Goal: Task Accomplishment & Management: Use online tool/utility

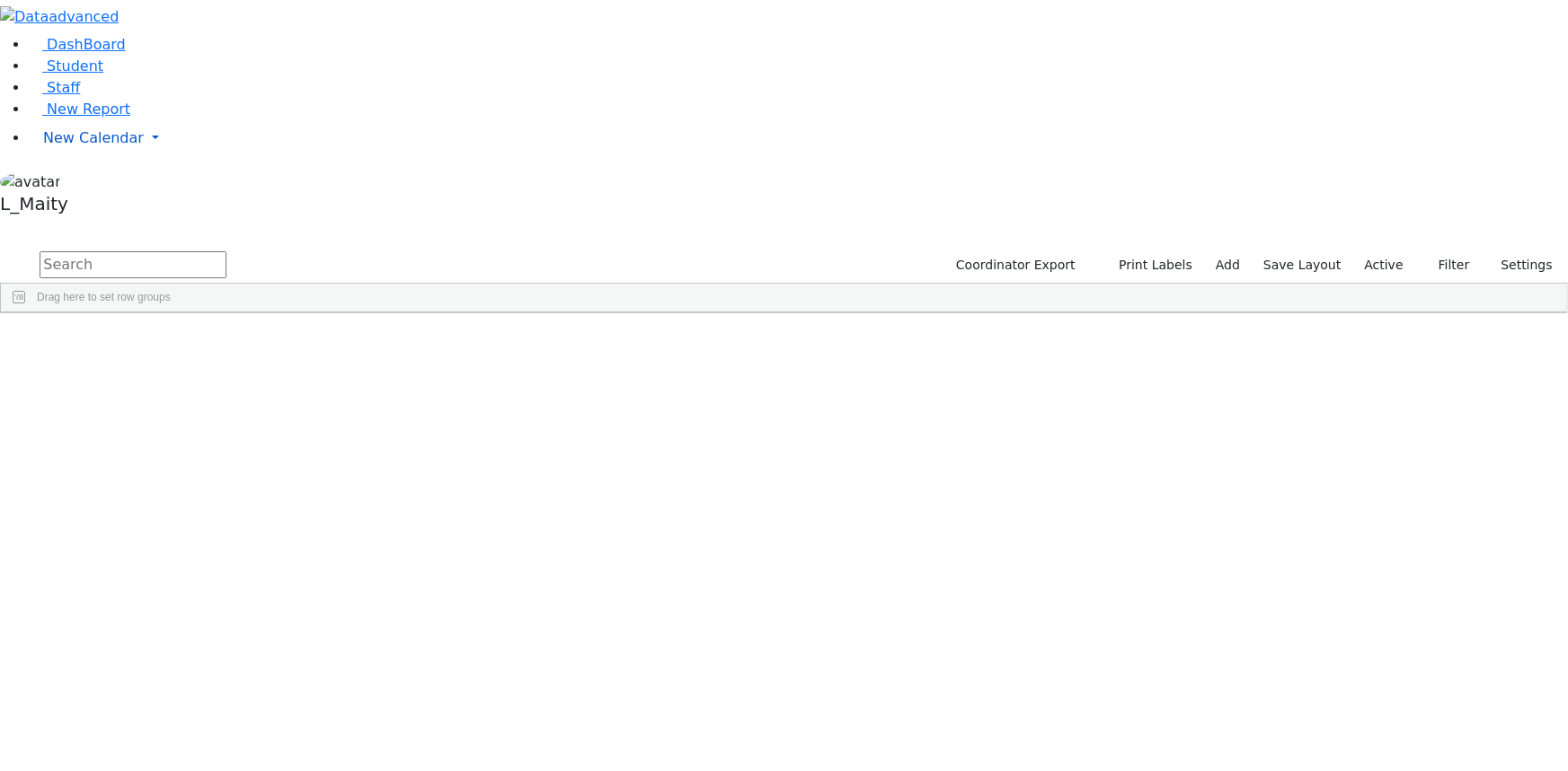
click at [70, 146] on span "New Calendar" at bounding box center [93, 137] width 100 height 17
click at [74, 183] on span "Calendar" at bounding box center [71, 174] width 65 height 17
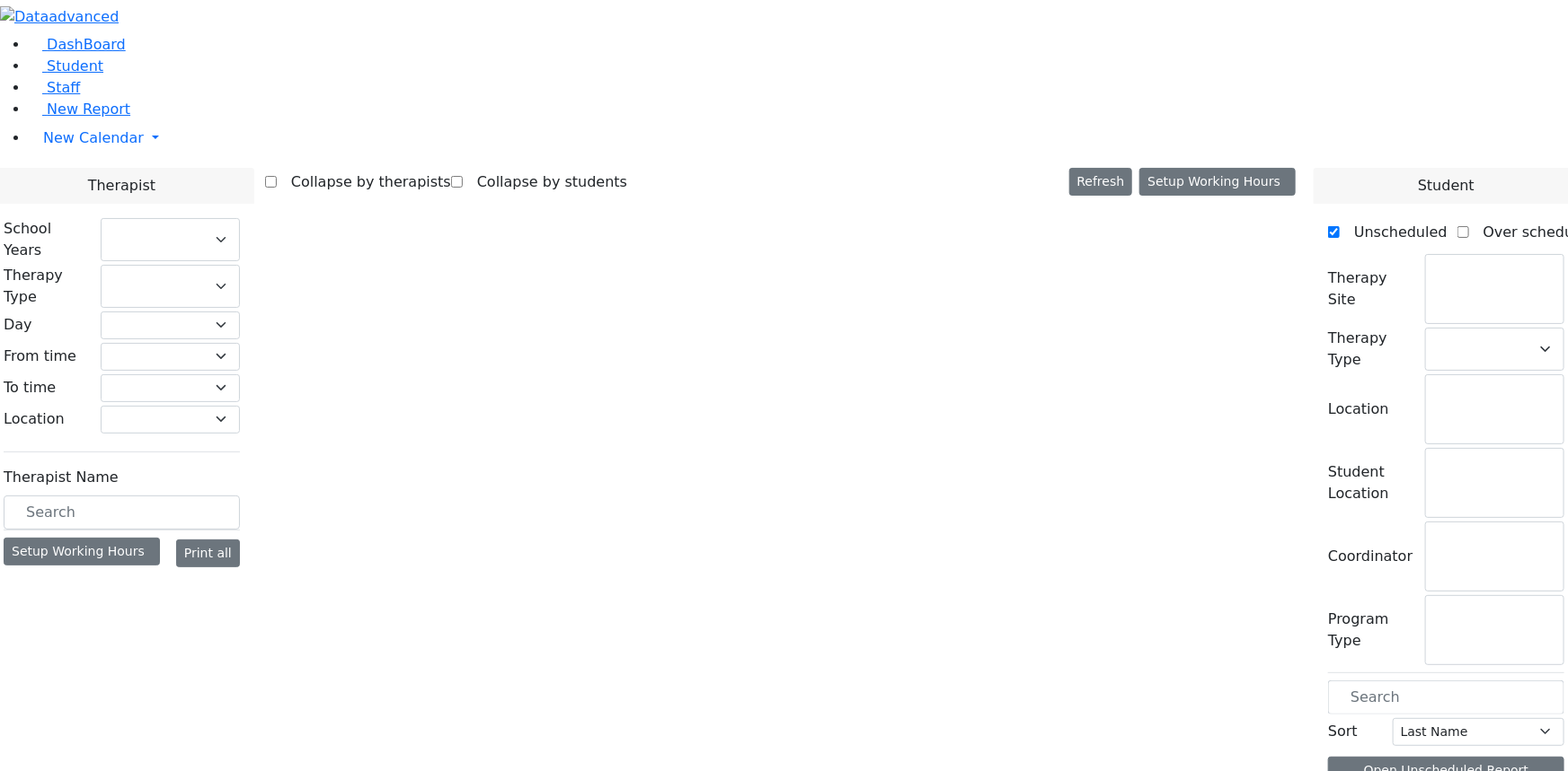
checkbox input "false"
select select "212"
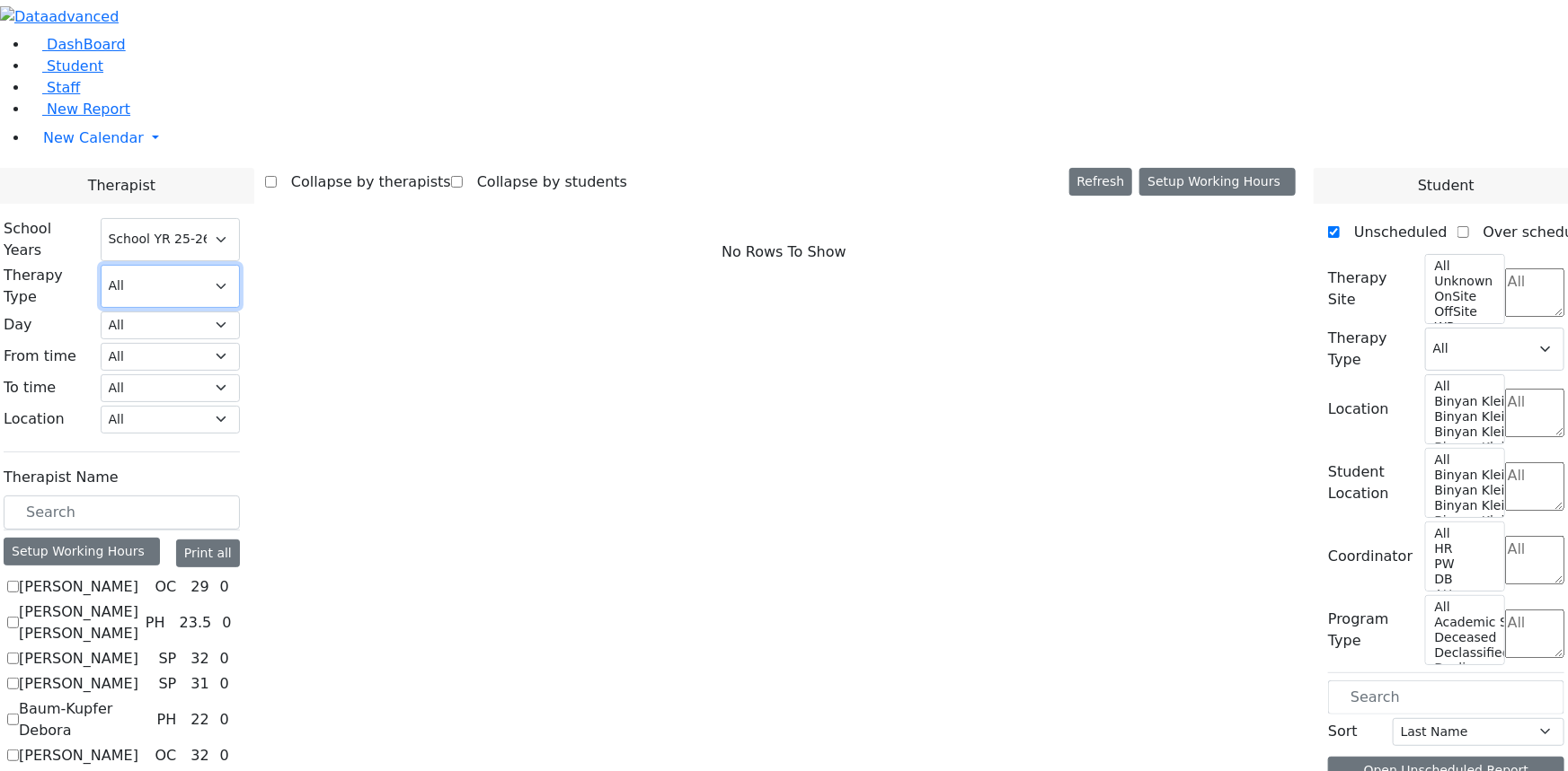
click at [240, 265] on select "All Psych Hearing Vision Speech Physical Occupational" at bounding box center [170, 287] width 139 height 43
select select "2"
click at [240, 265] on select "All Psych Hearing Vision Speech Physical Occupational" at bounding box center [170, 287] width 139 height 43
select select "2"
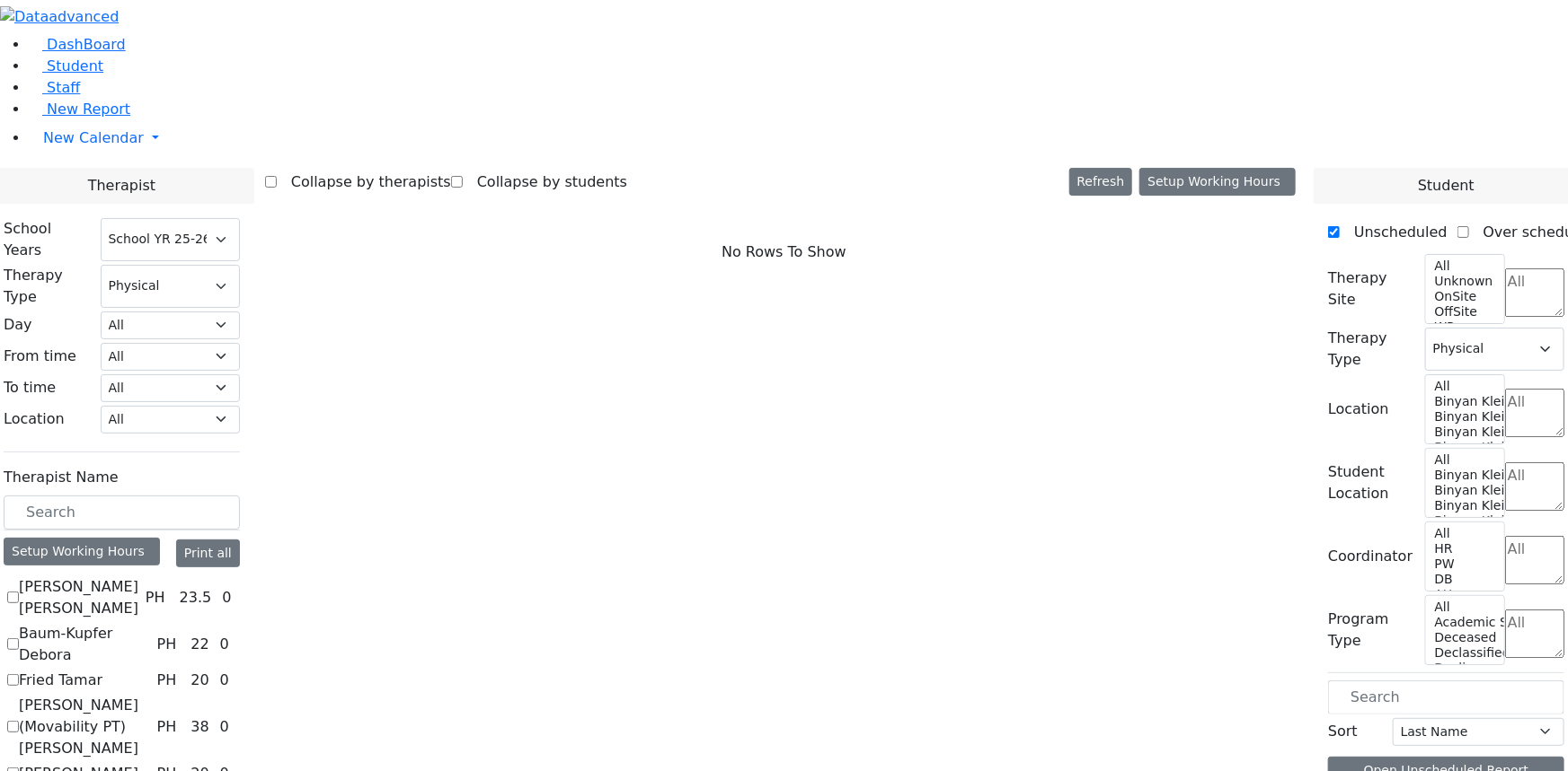
click at [150, 623] on label "Baum-Kupfer Debora" at bounding box center [84, 644] width 131 height 43
click at [19, 638] on input "Baum-Kupfer Debora" at bounding box center [13, 644] width 12 height 12
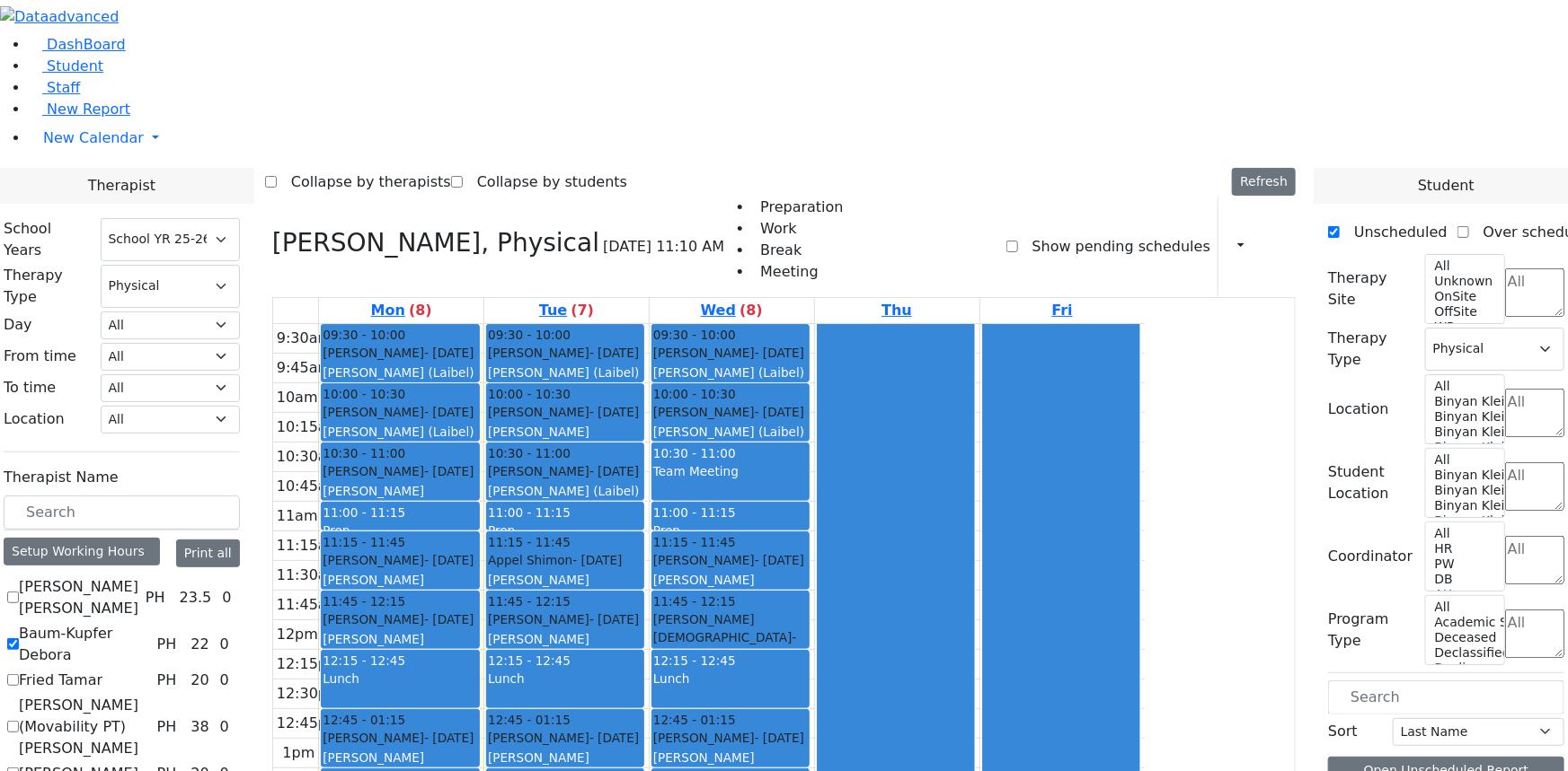
click at [150, 623] on label "Baum-Kupfer Debora" at bounding box center [84, 644] width 131 height 43
click at [19, 638] on input "Baum-Kupfer Debora" at bounding box center [13, 644] width 12 height 12
checkbox input "false"
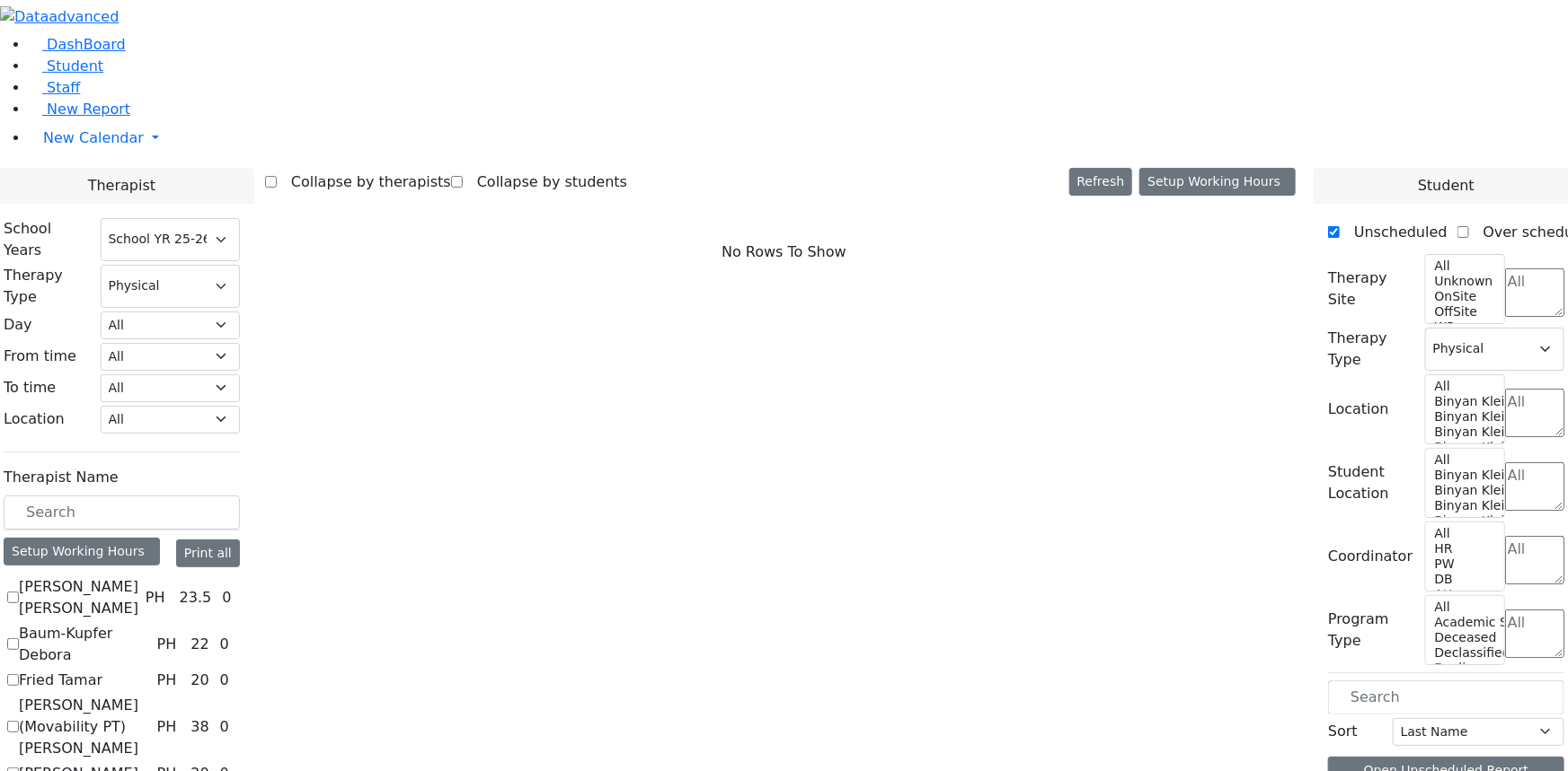
click at [150, 695] on label "[PERSON_NAME] (Movability PT) [PERSON_NAME]" at bounding box center [84, 728] width 131 height 65
click at [19, 721] on input "[PERSON_NAME] (Movability PT) [PERSON_NAME]" at bounding box center [13, 727] width 12 height 12
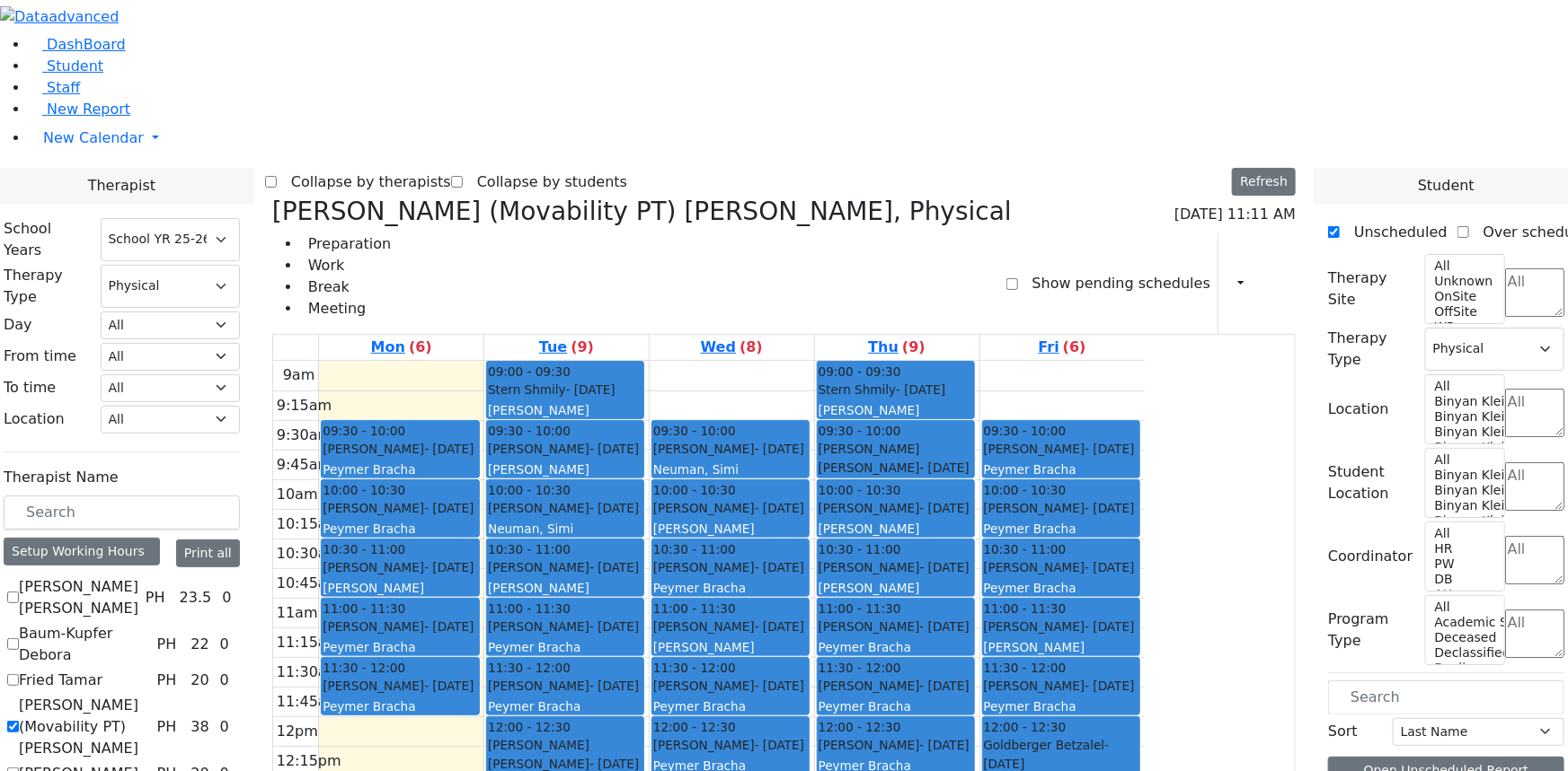
click at [150, 695] on label "[PERSON_NAME] (Movability PT) [PERSON_NAME]" at bounding box center [84, 728] width 131 height 65
click at [19, 721] on input "[PERSON_NAME] (Movability PT) [PERSON_NAME]" at bounding box center [13, 727] width 12 height 12
checkbox input "false"
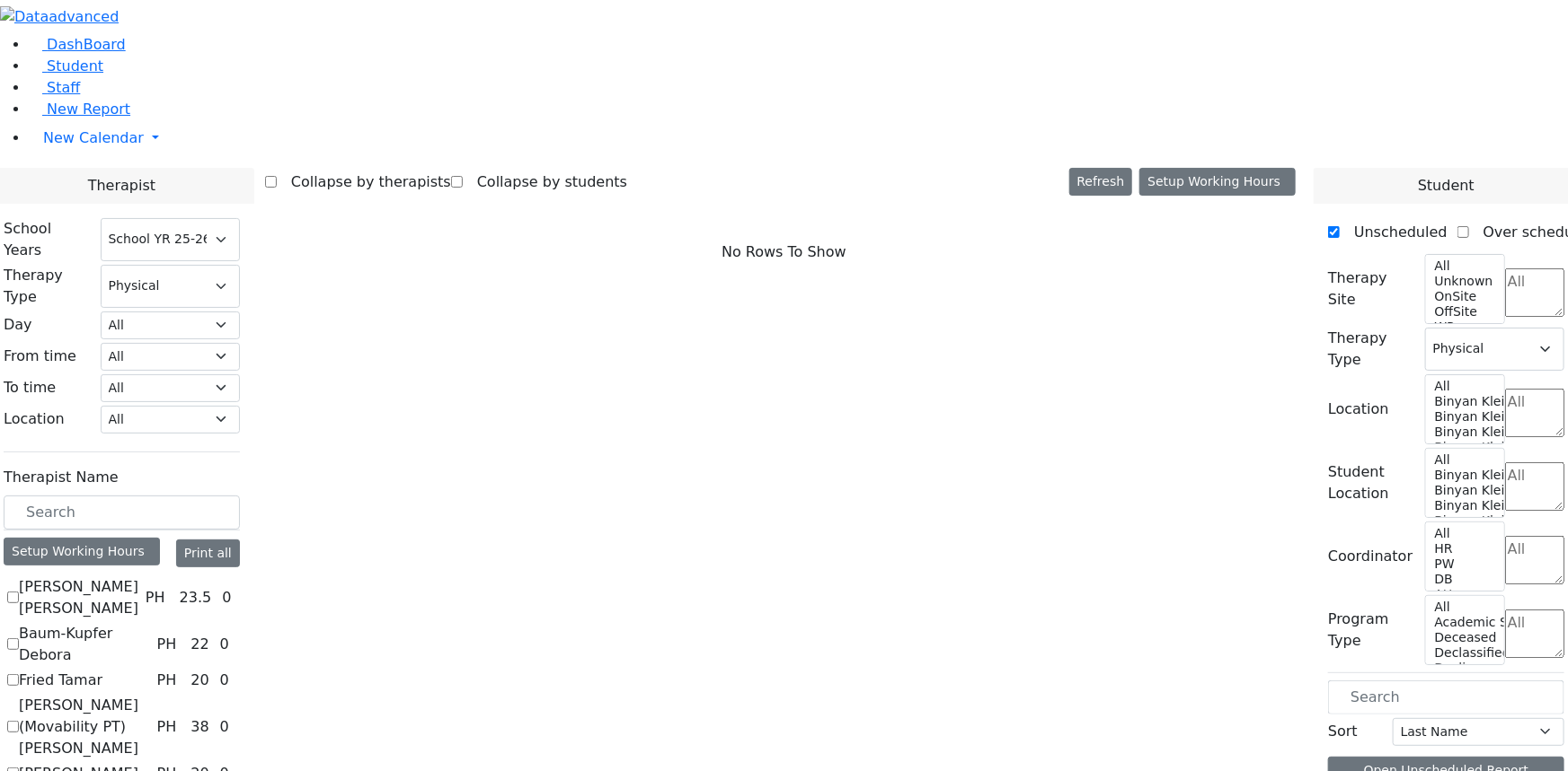
click at [138, 763] on label "Herskovich Leora" at bounding box center [79, 774] width 119 height 22
click at [19, 767] on input "Herskovich Leora" at bounding box center [13, 773] width 12 height 12
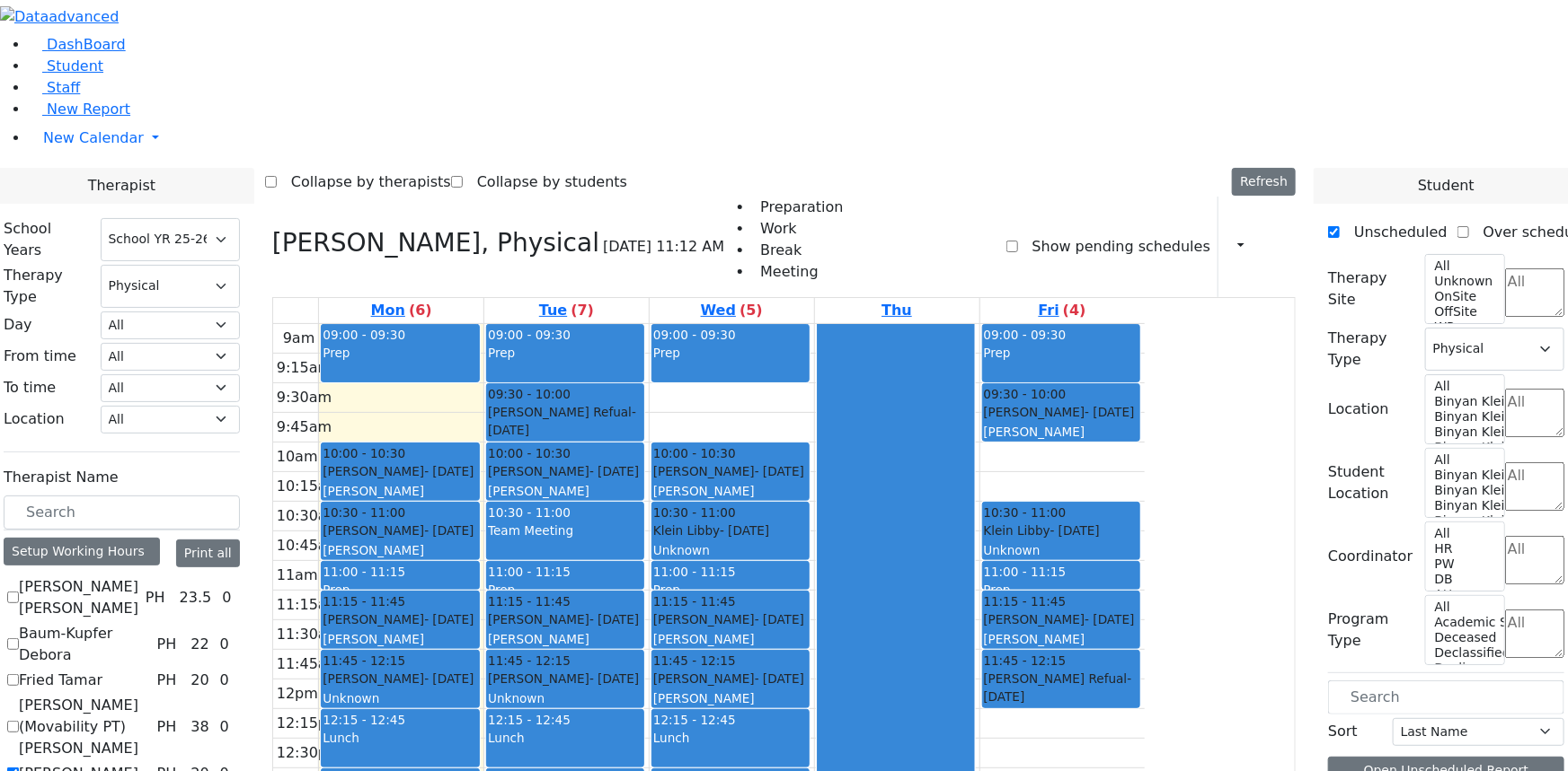
click at [138, 763] on label "Herskovich Leora" at bounding box center [79, 774] width 119 height 22
click at [19, 767] on input "Herskovich Leora" at bounding box center [13, 773] width 12 height 12
checkbox input "false"
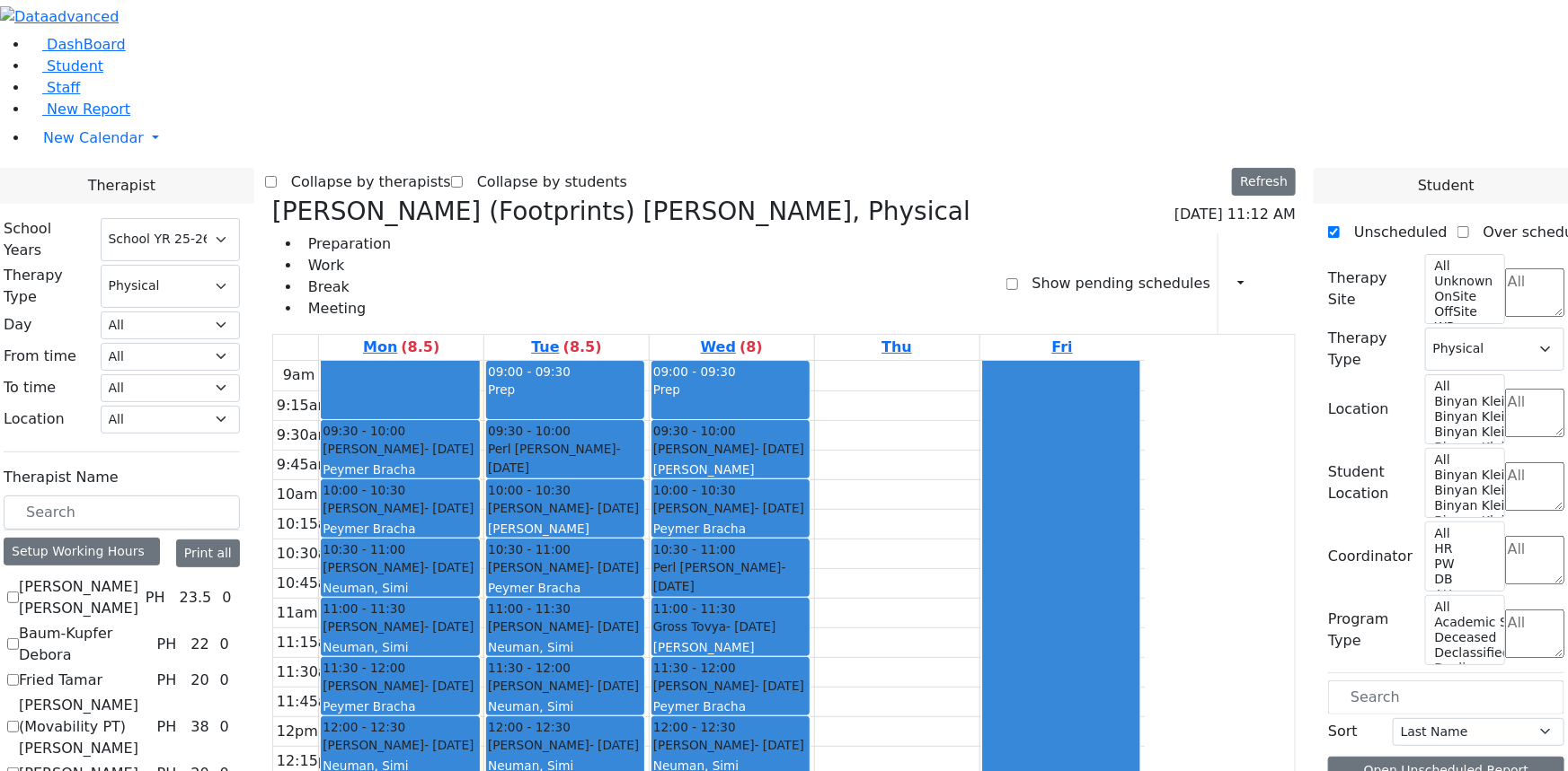
checkbox input "false"
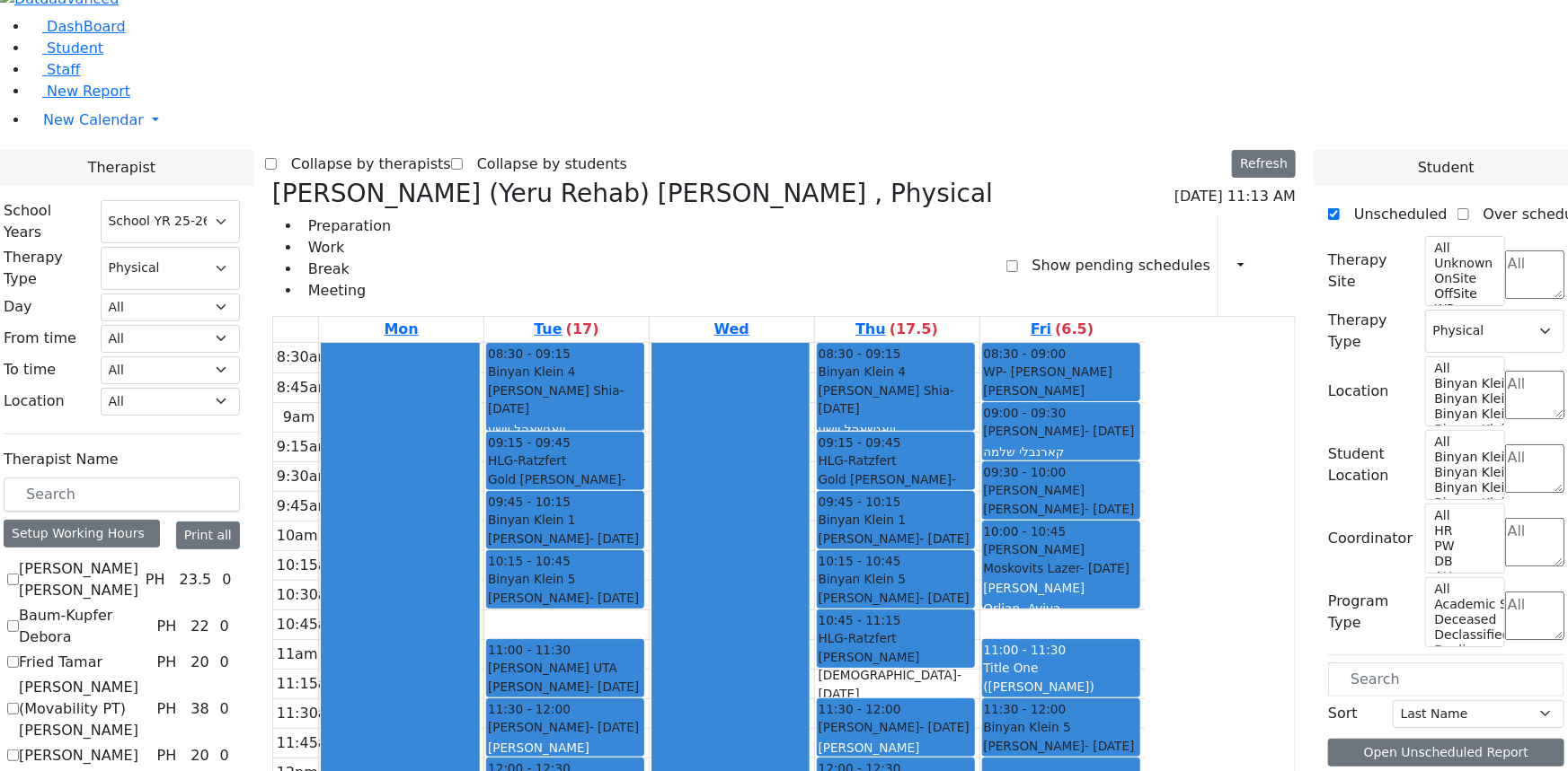
checkbox input "false"
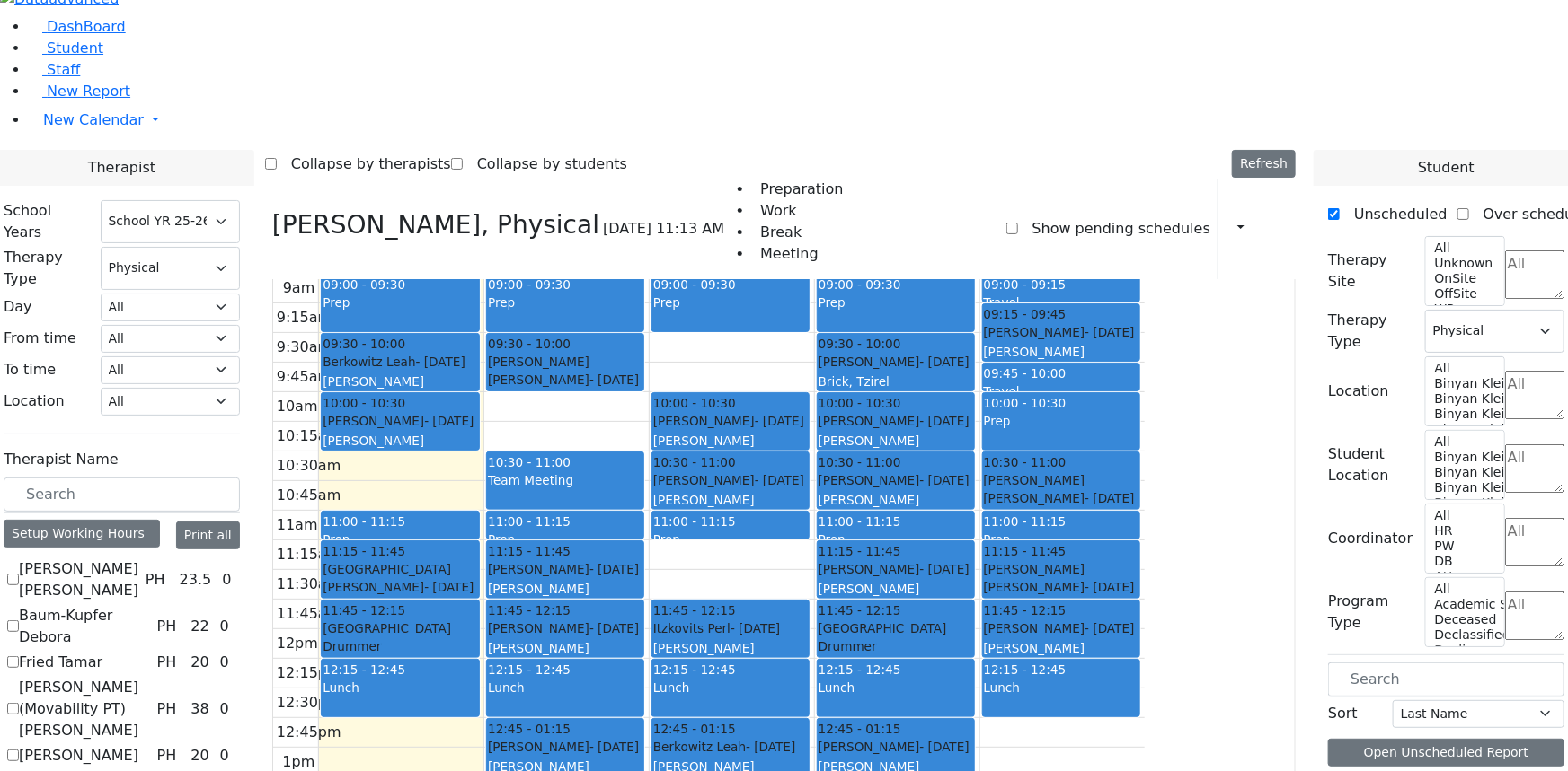
scroll to position [50, 0]
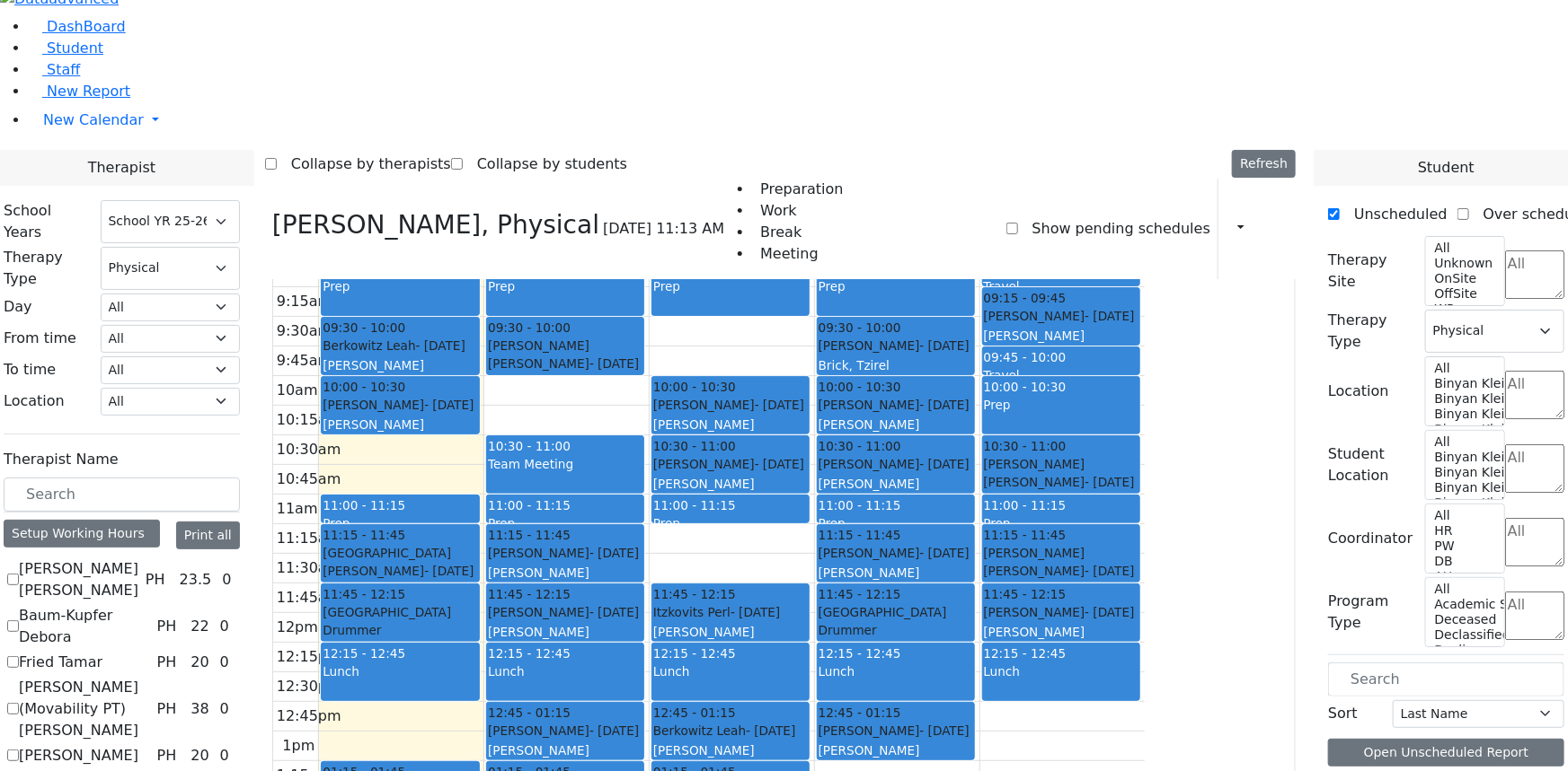
checkbox input "false"
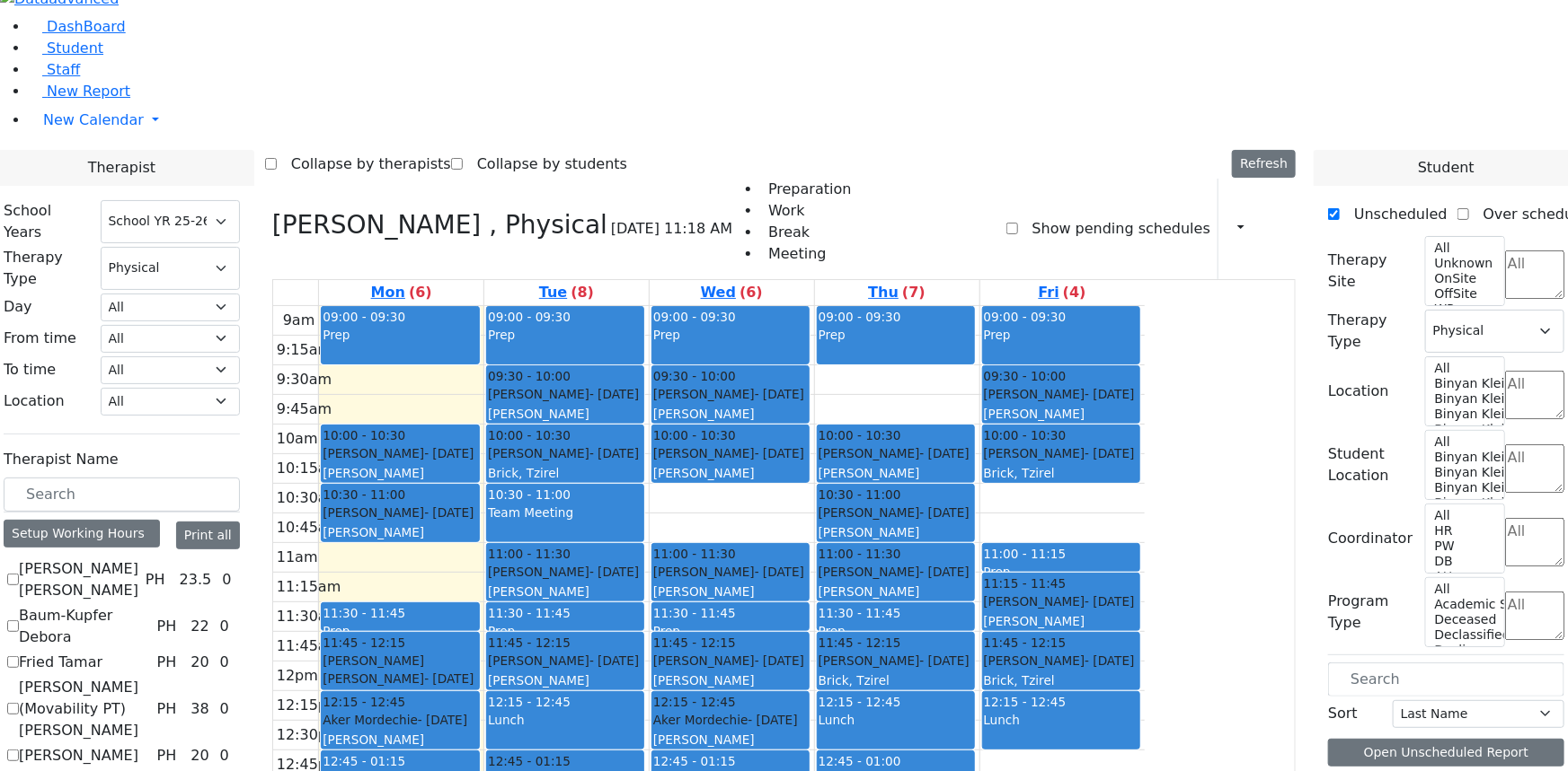
checkbox input "false"
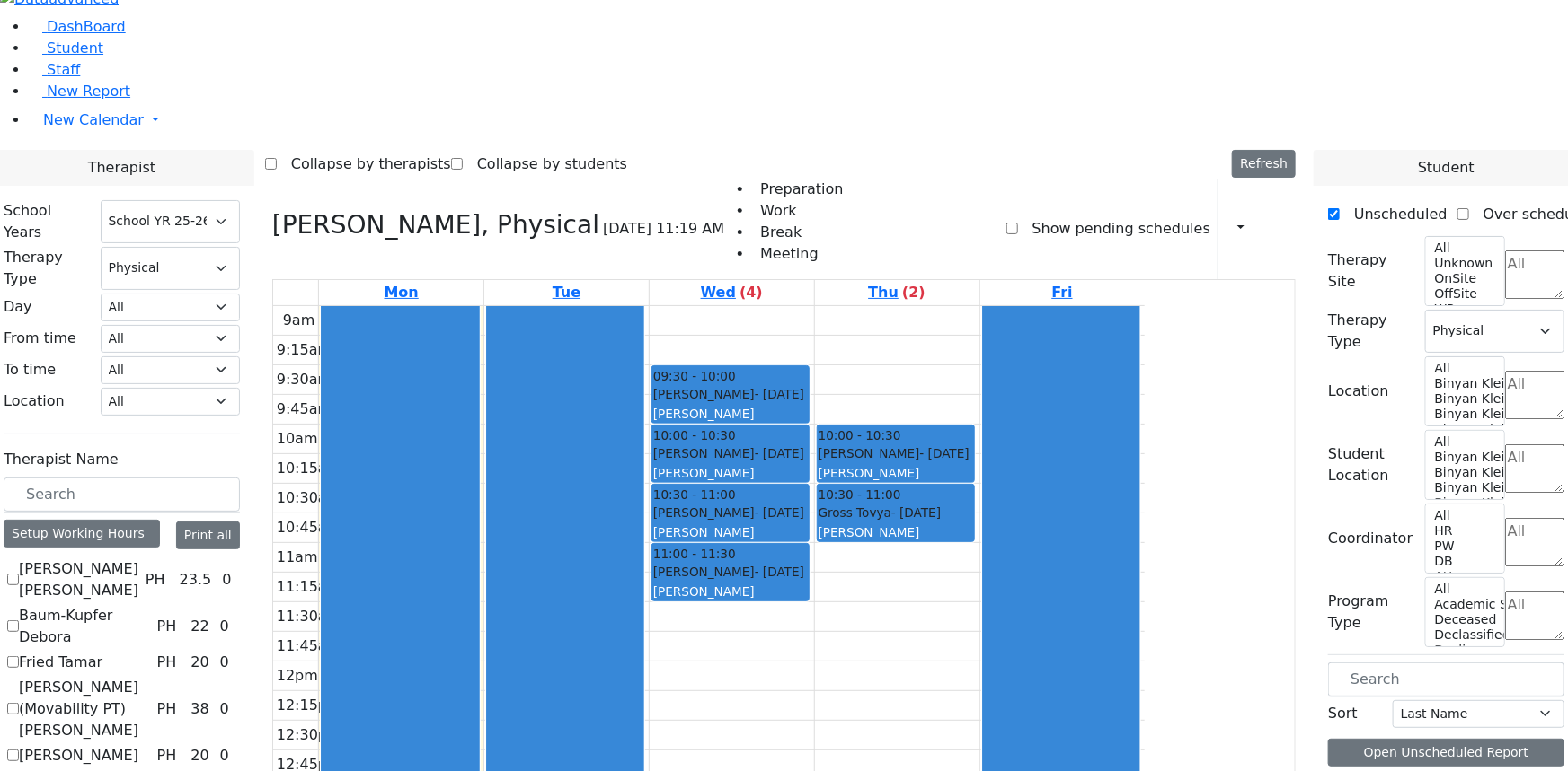
checkbox input "false"
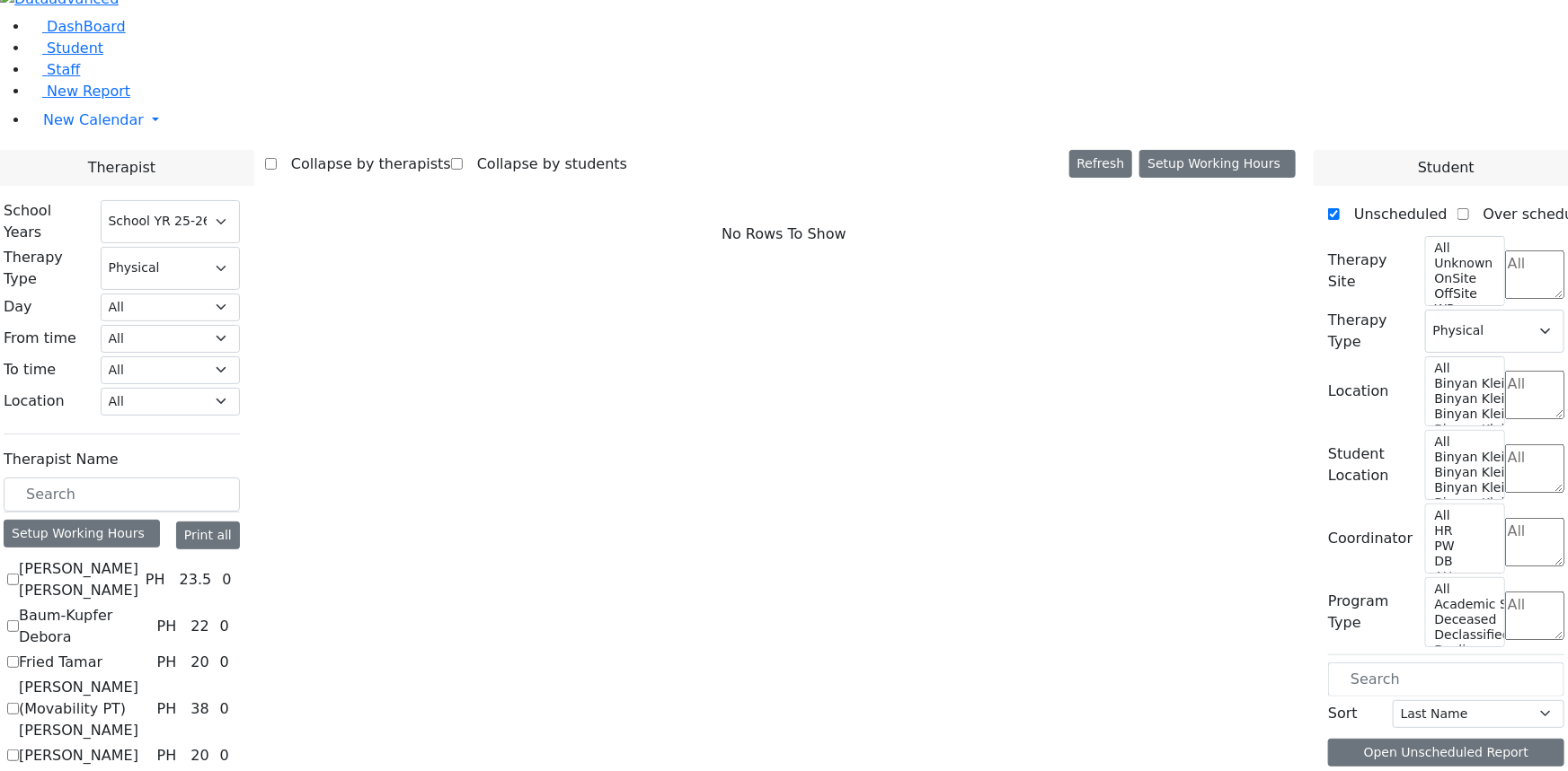
checkbox input "true"
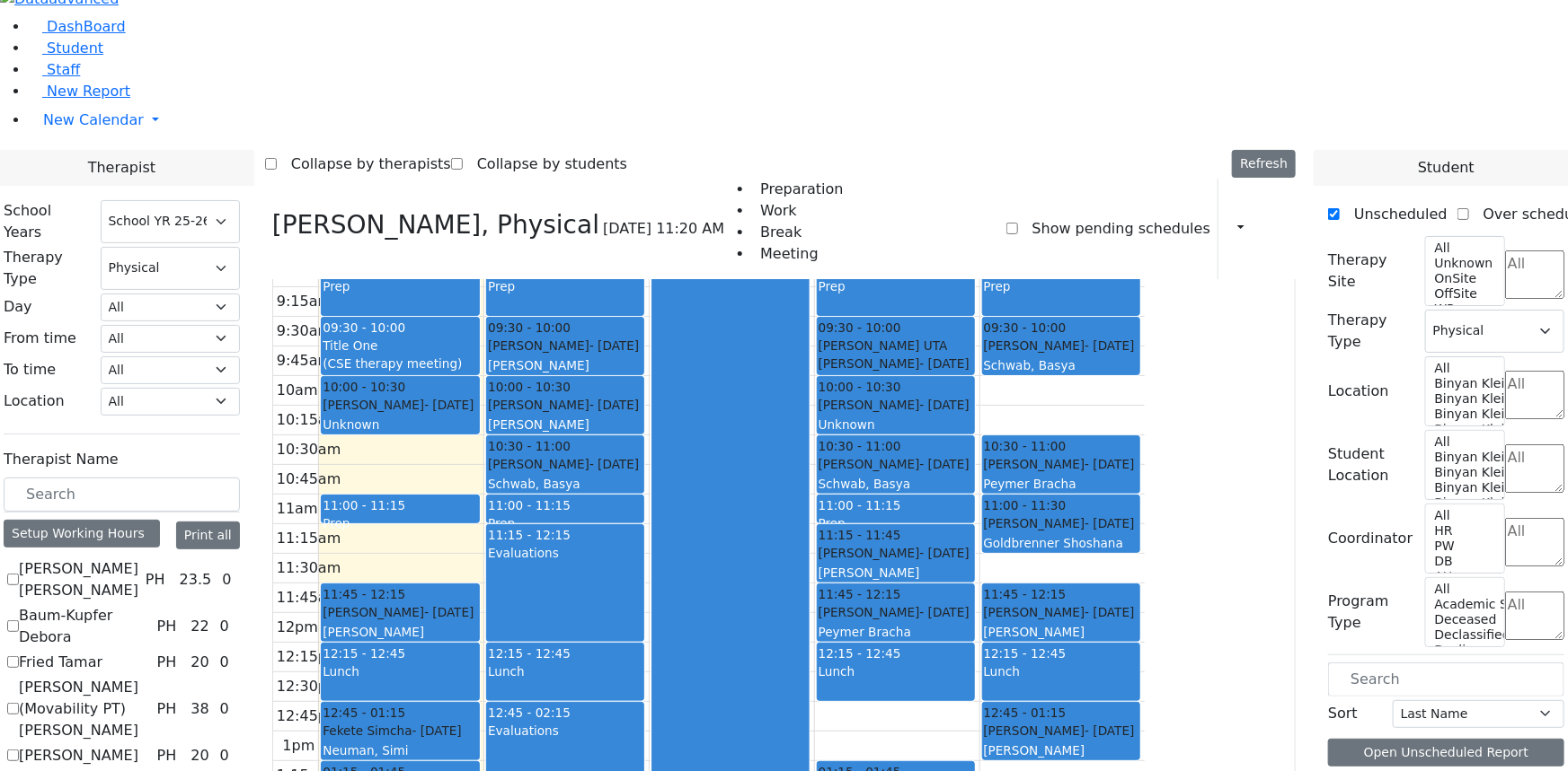
scroll to position [0, 0]
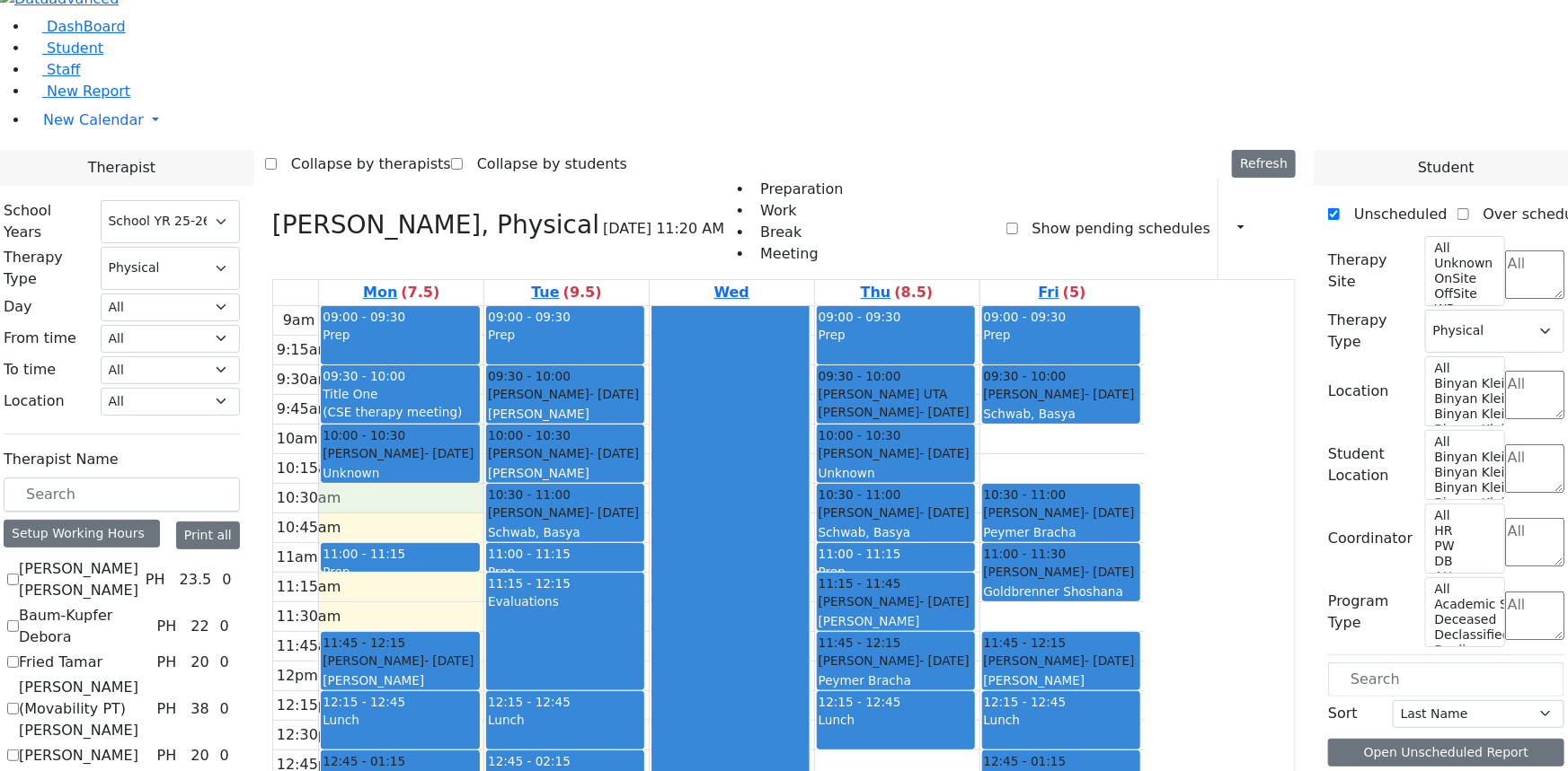
click at [528, 306] on div "9am 9:15am 9:30am 9:45am 10am 10:15am 10:30am 10:45am 11am 11:15am 11:30am 11:4…" at bounding box center [709, 662] width 872 height 711
drag, startPoint x: 524, startPoint y: 283, endPoint x: 534, endPoint y: 307, distance: 26.0
drag, startPoint x: 534, startPoint y: 286, endPoint x: 535, endPoint y: 306, distance: 20.0
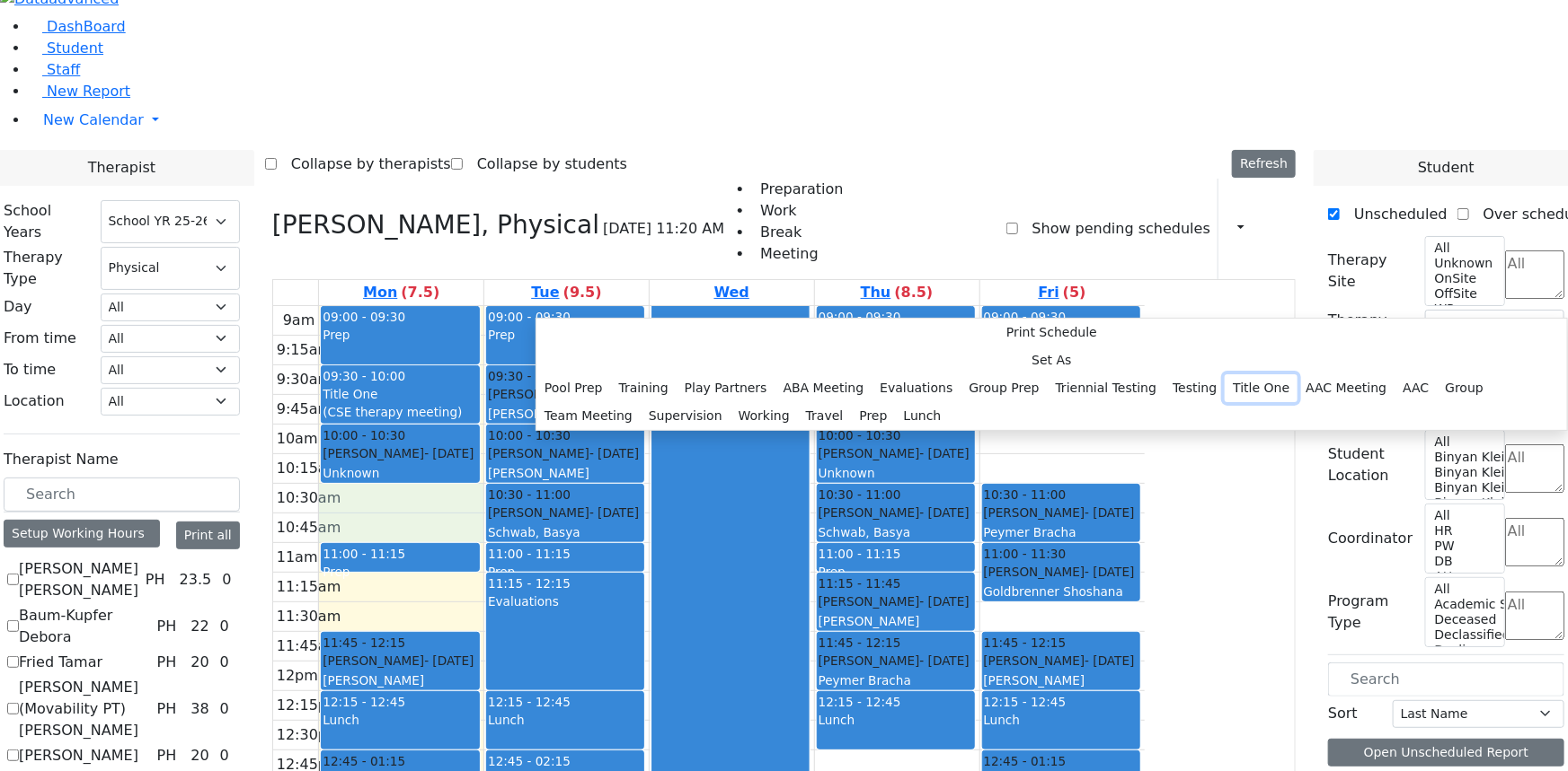
click at [1224, 374] on button "Title One" at bounding box center [1261, 388] width 72 height 28
select select "1"
select select "10:30:00"
select select "11:00:00"
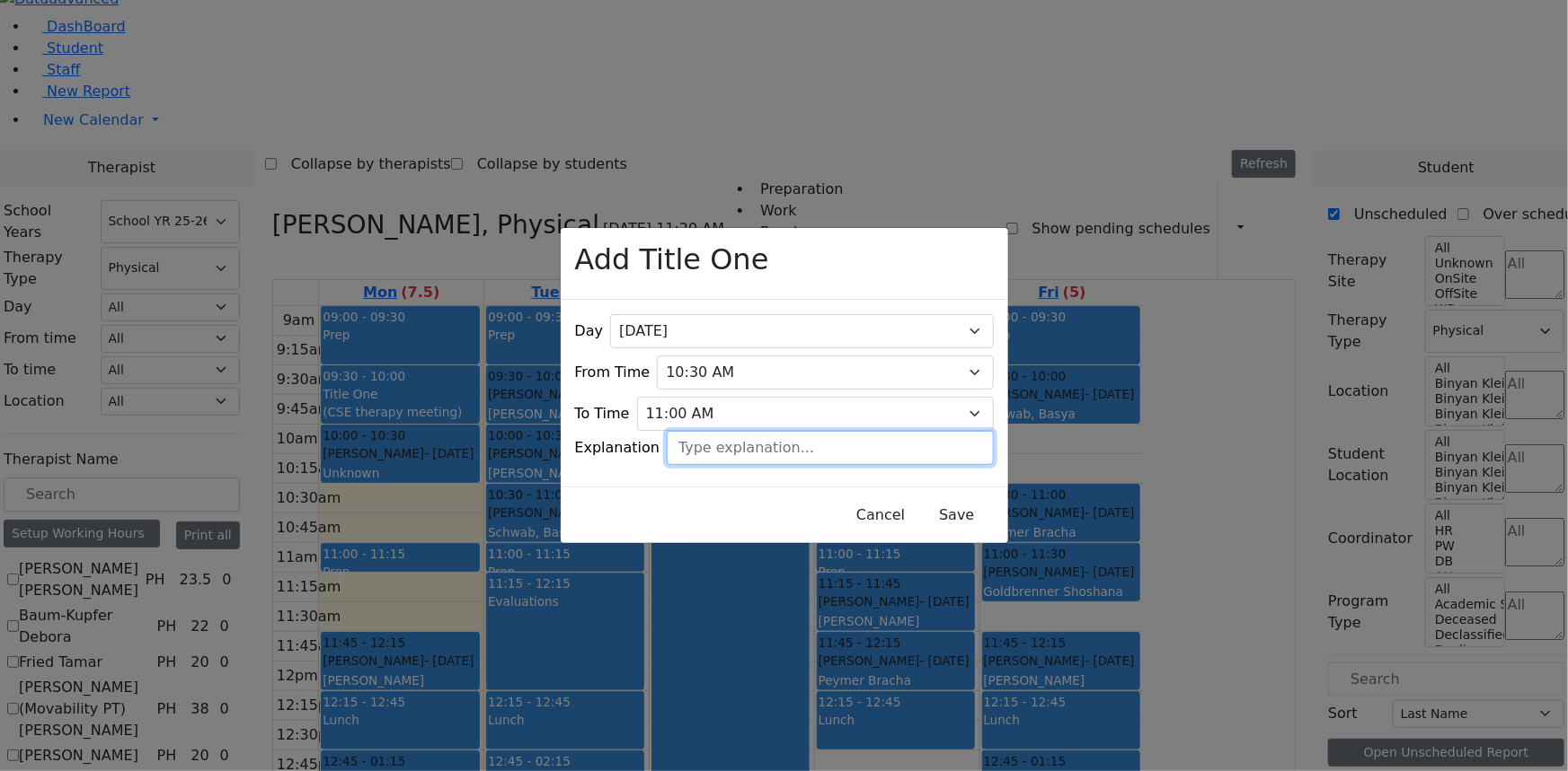
click at [755, 431] on input "text" at bounding box center [829, 448] width 326 height 34
click at [916, 500] on button "Save" at bounding box center [956, 515] width 80 height 34
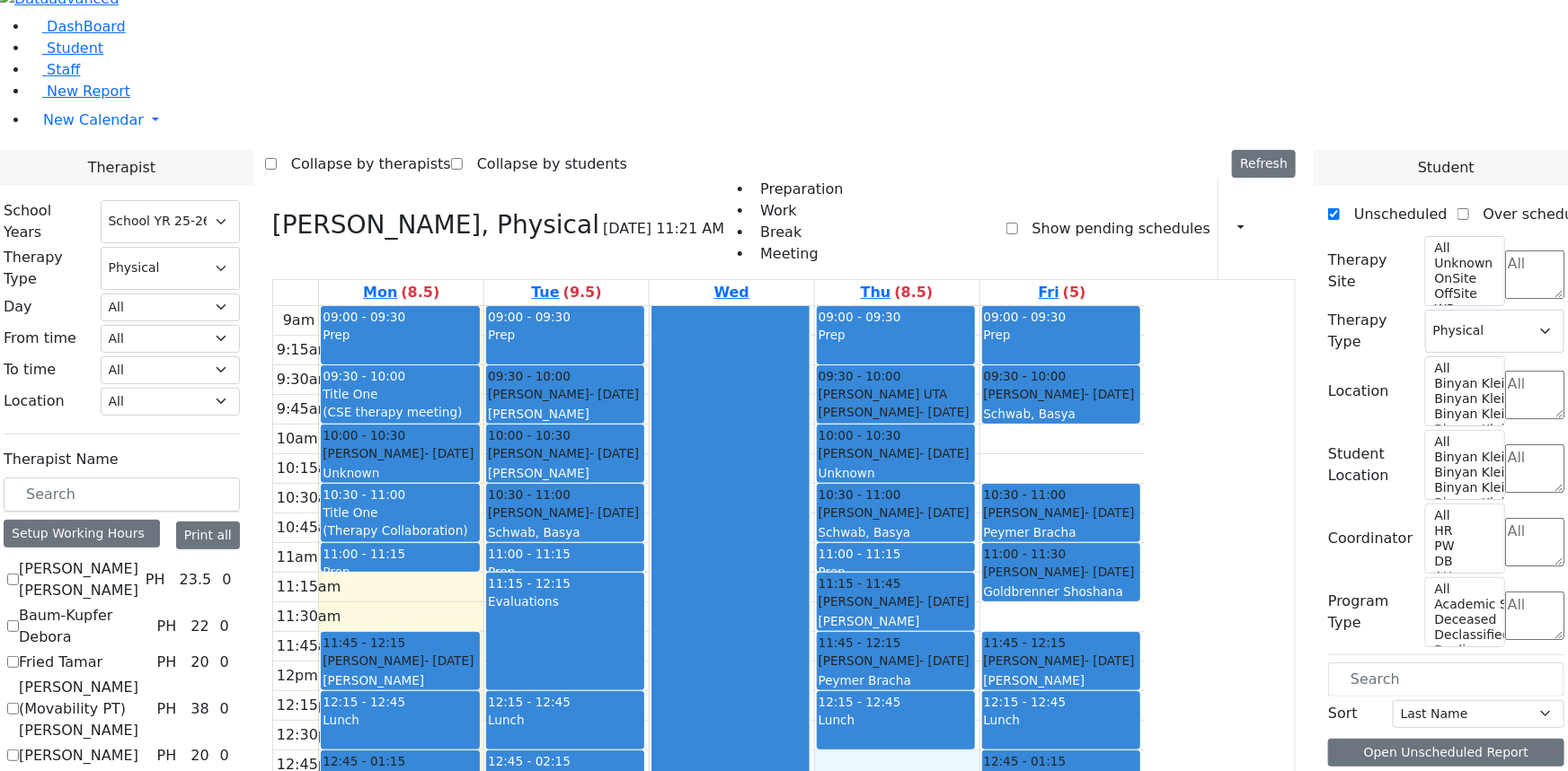
drag, startPoint x: 1038, startPoint y: 551, endPoint x: 1038, endPoint y: 568, distance: 17.0
click at [1038, 575] on div "9am 9:15am 9:30am 9:45am 10am 10:15am 10:30am 10:45am 11am 11:15am 11:30am 11:4…" at bounding box center [709, 662] width 872 height 711
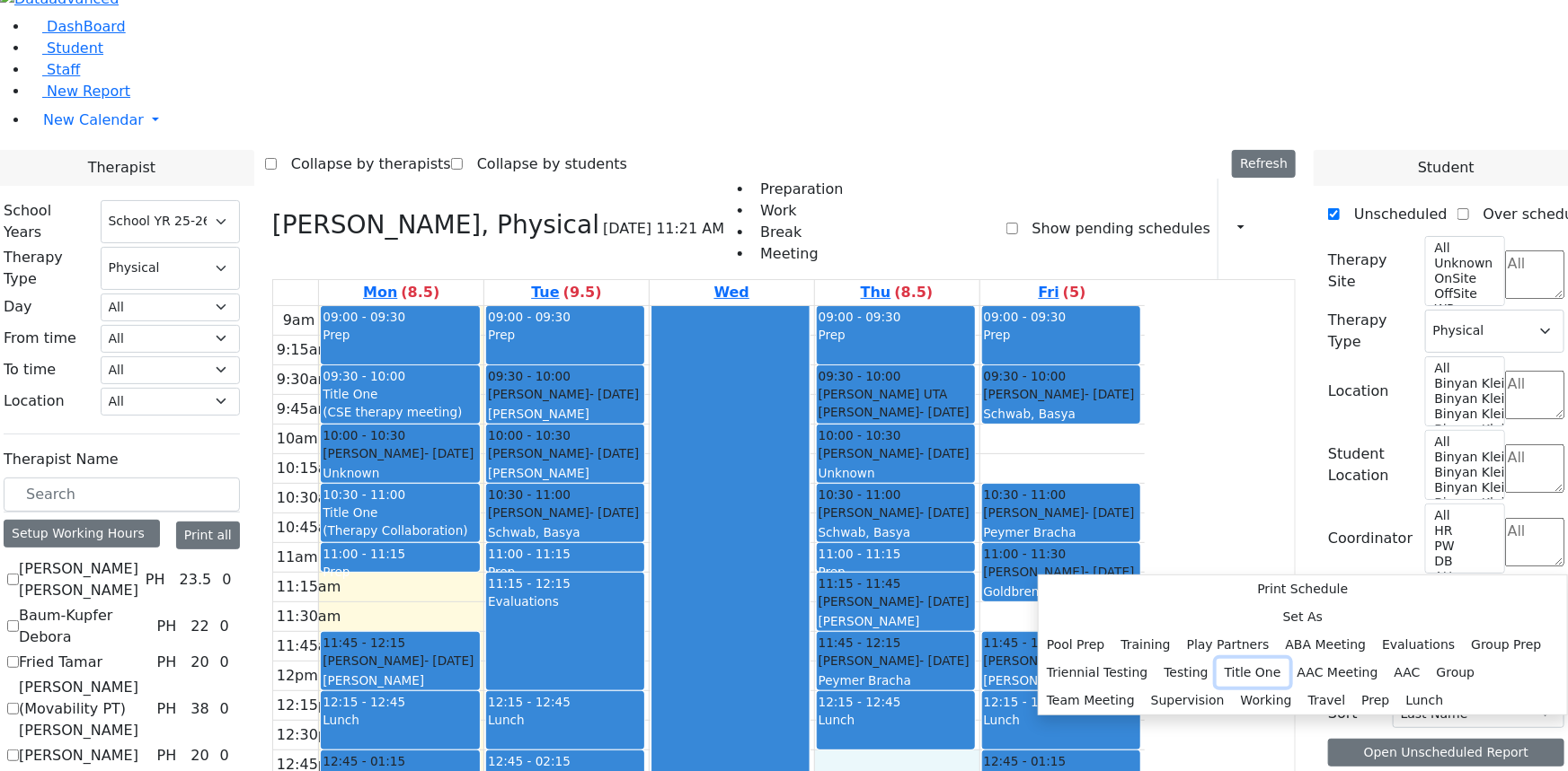
click at [1249, 659] on button "Title One" at bounding box center [1252, 672] width 72 height 28
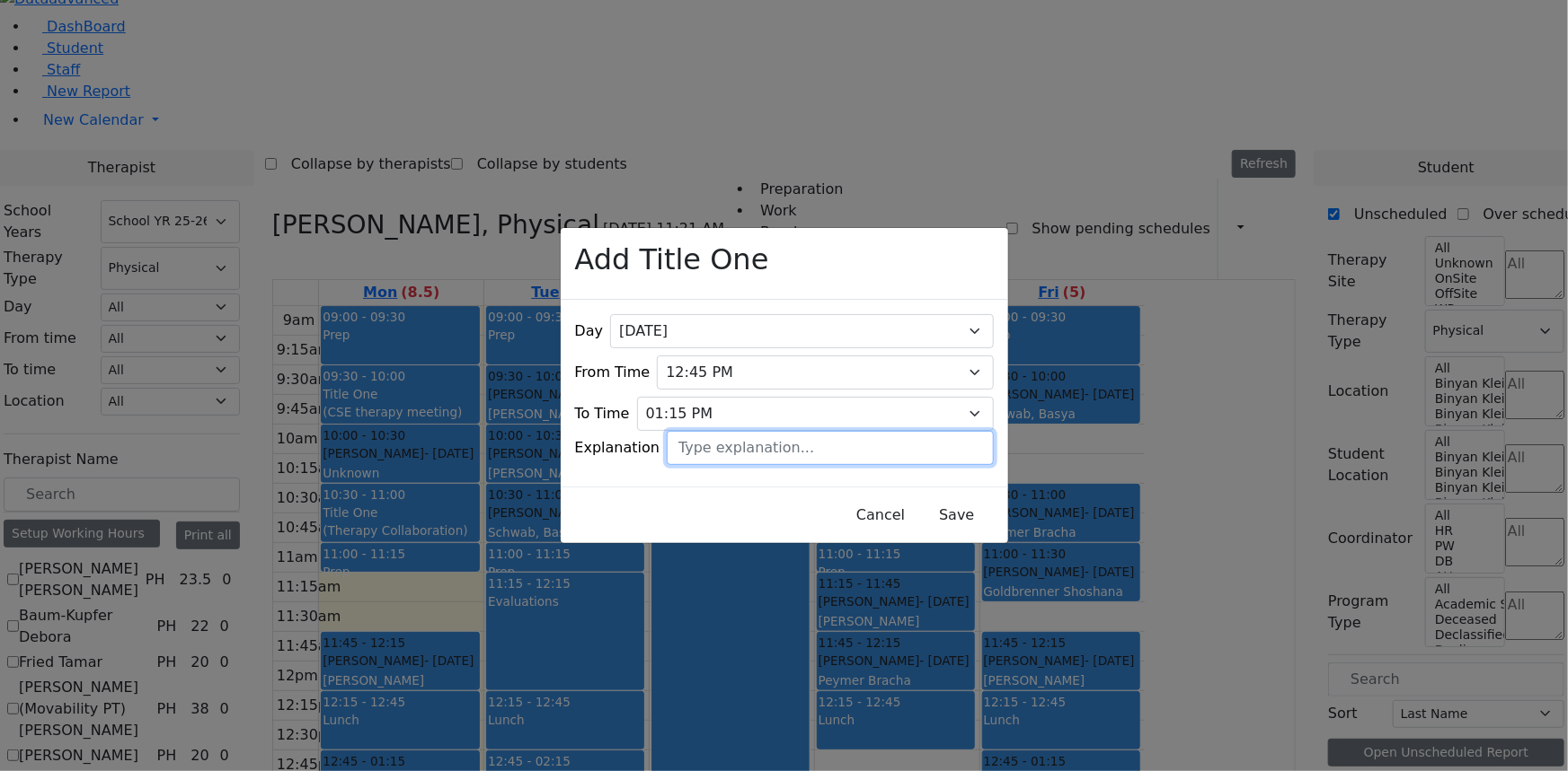
click at [764, 431] on input "text" at bounding box center [829, 448] width 326 height 34
type input "Therapy Collaboration"
click at [916, 503] on button "Save" at bounding box center [956, 515] width 80 height 34
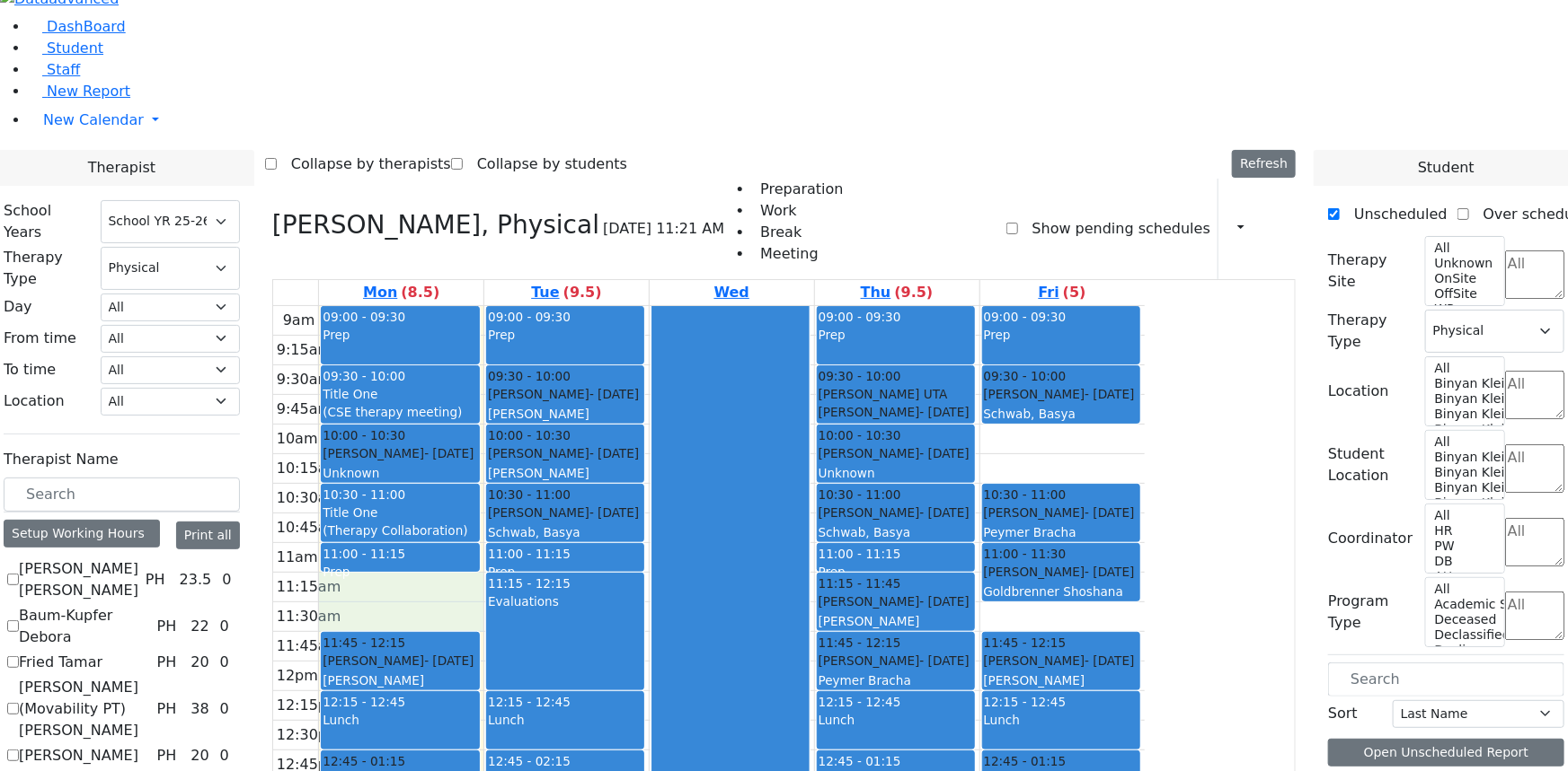
drag, startPoint x: 568, startPoint y: 379, endPoint x: 568, endPoint y: 391, distance: 12.0
click at [568, 392] on div "9am 9:15am 9:30am 9:45am 10am 10:15am 10:30am 10:45am 11am 11:15am 11:30am 11:4…" at bounding box center [709, 662] width 872 height 711
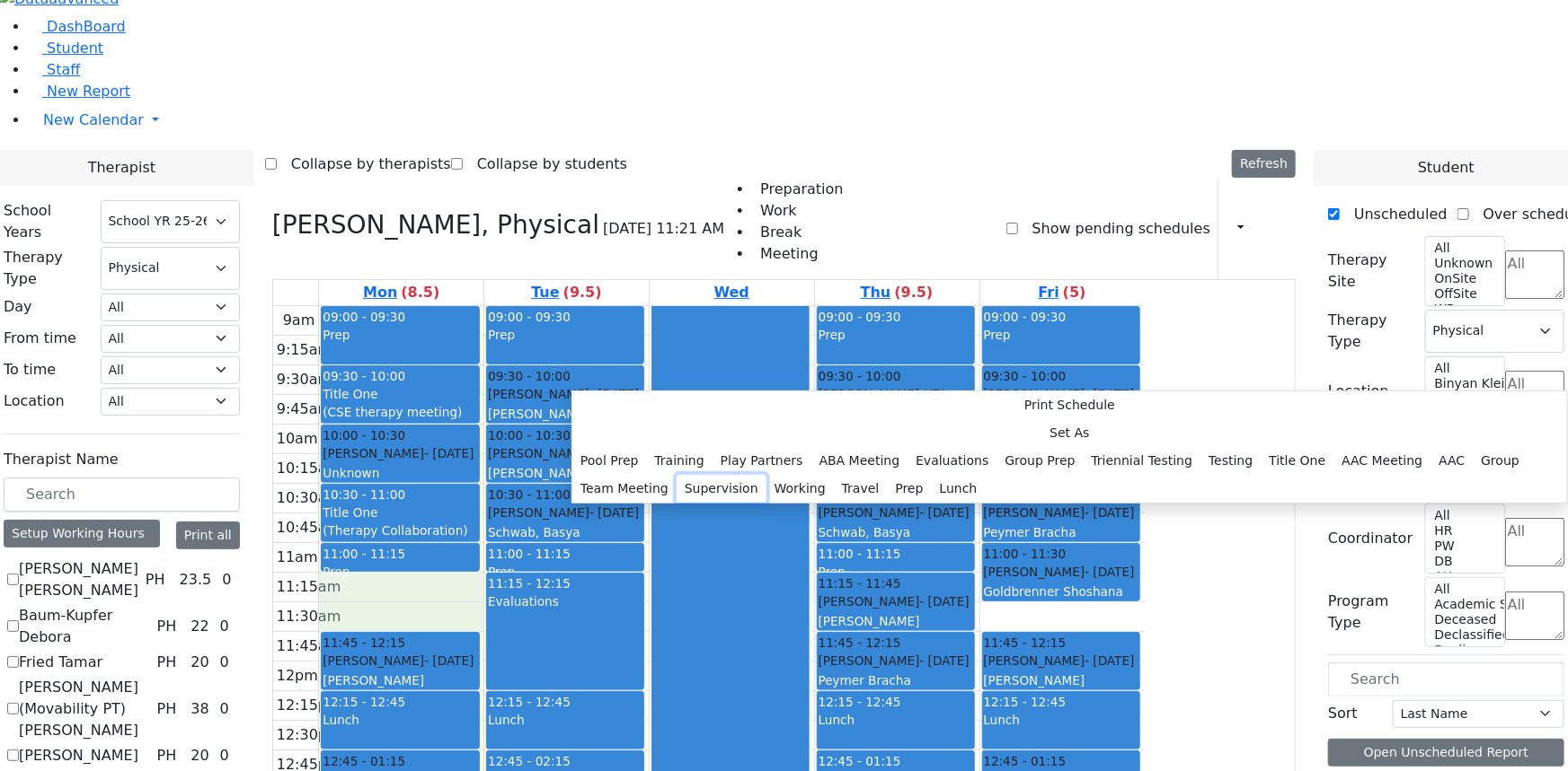
click at [726, 475] on button "Supervision" at bounding box center [721, 489] width 90 height 28
select select "1"
select select "11:15:00"
select select "11:45:00"
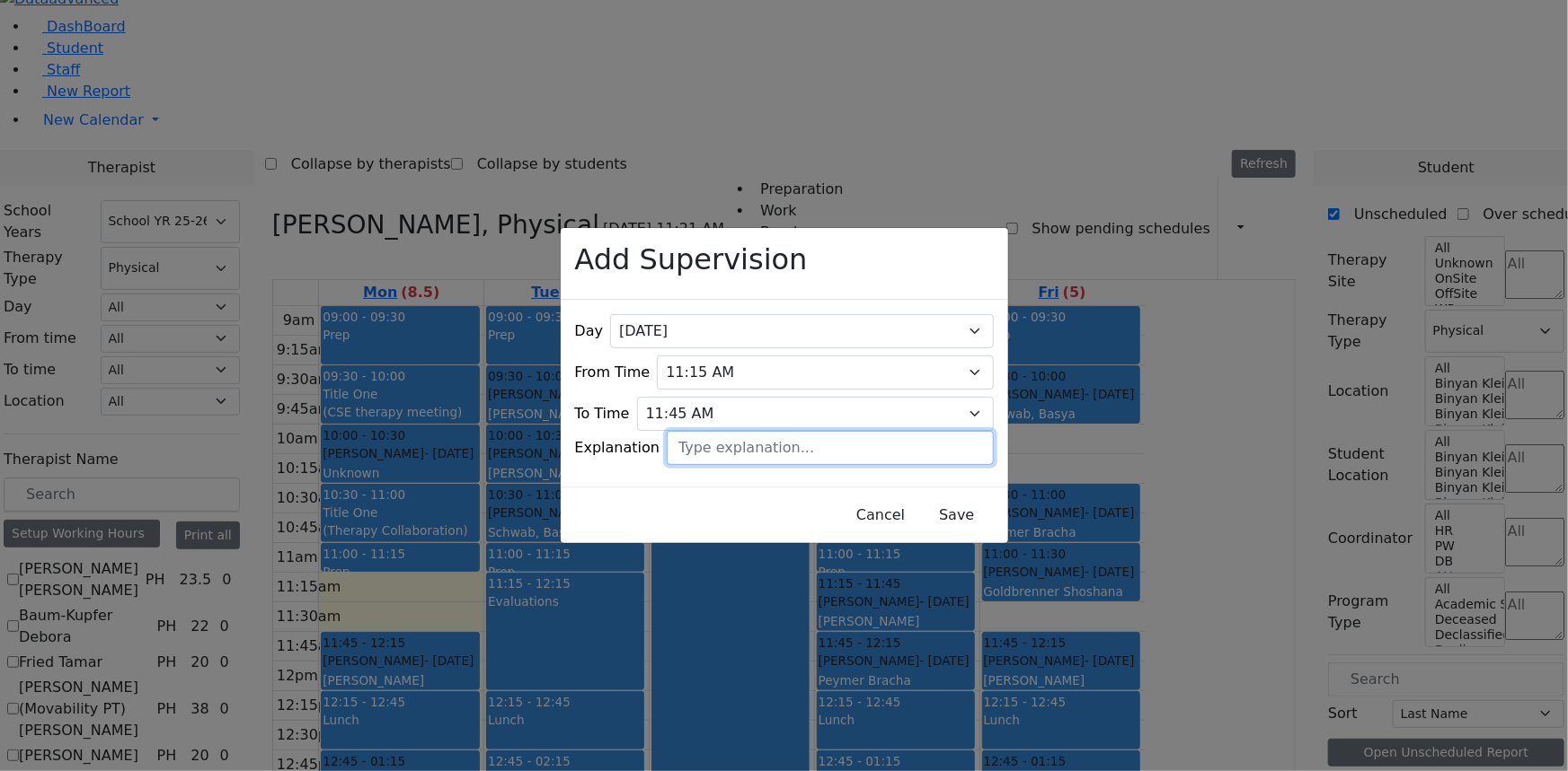
click at [780, 435] on input "text" at bounding box center [829, 448] width 326 height 34
click at [916, 500] on button "Save" at bounding box center [956, 515] width 80 height 34
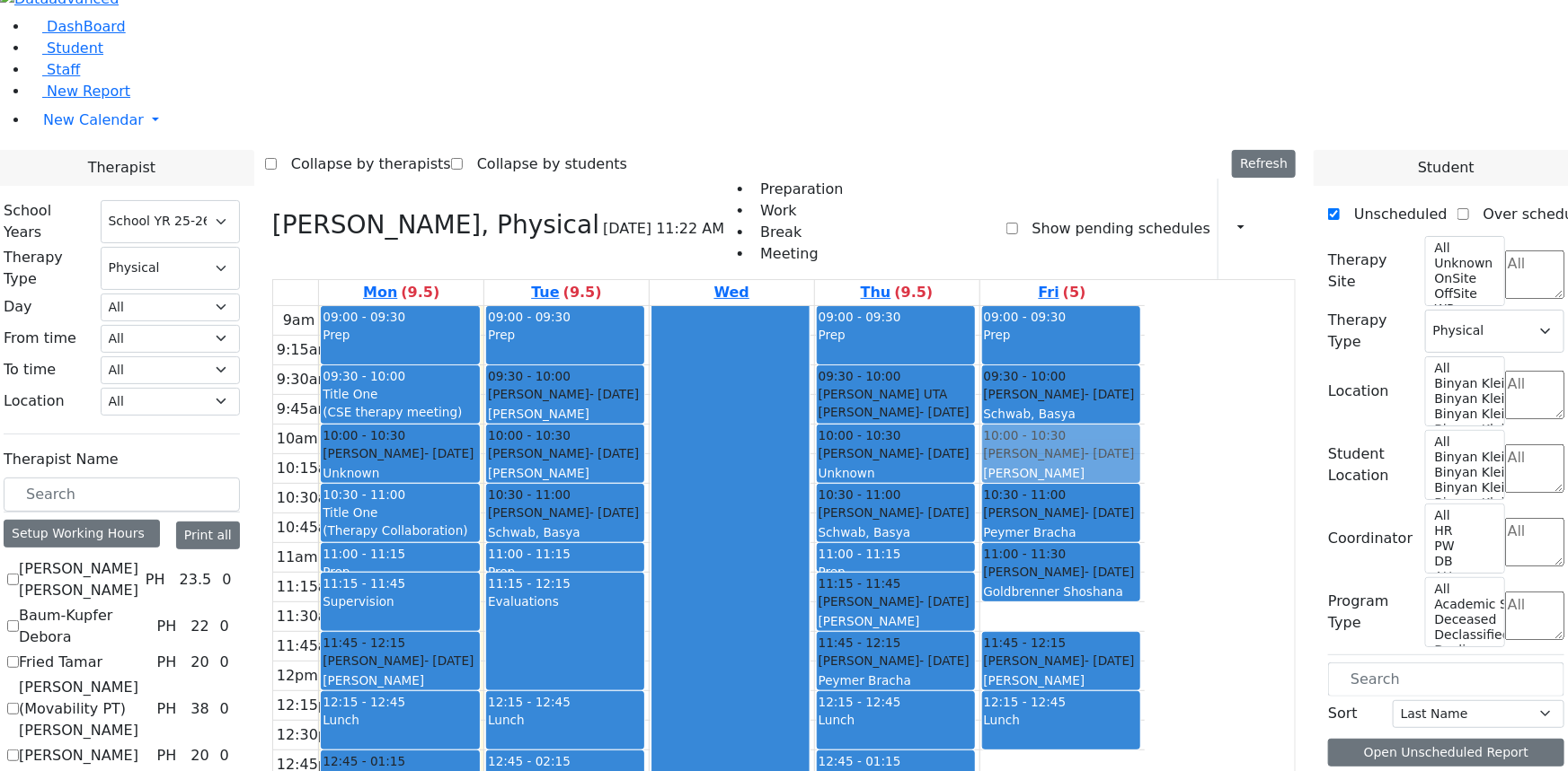
drag, startPoint x: 1221, startPoint y: 554, endPoint x: 1221, endPoint y: 231, distance: 323.0
click at [1145, 306] on div "09:00 - 09:30 Prep 09:30 - 10:00 Bleich David - 03/11/2021 Schwab, Basya 10:30 …" at bounding box center [1063, 662] width 165 height 711
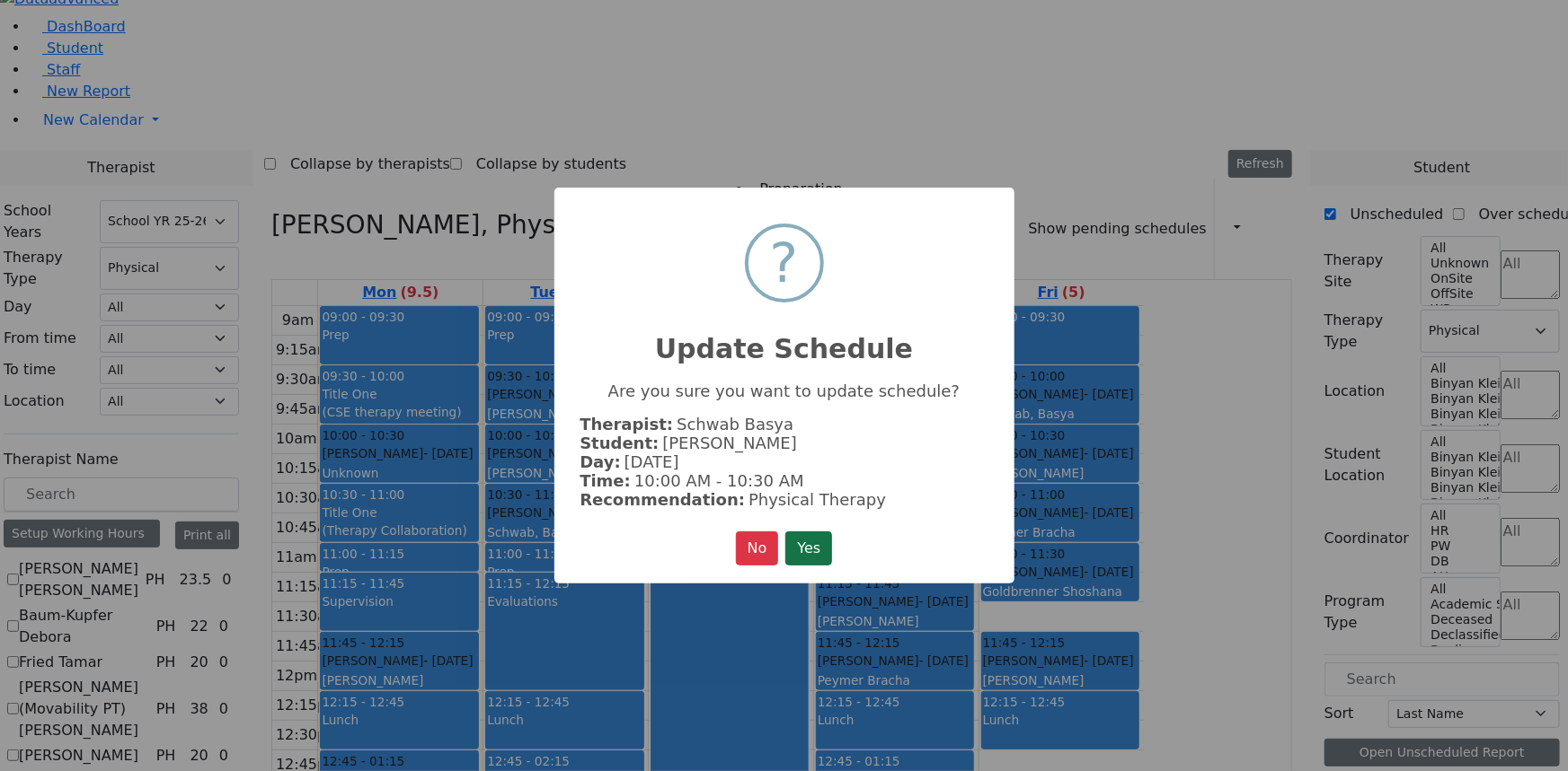
click at [825, 540] on button "Yes" at bounding box center [808, 549] width 47 height 34
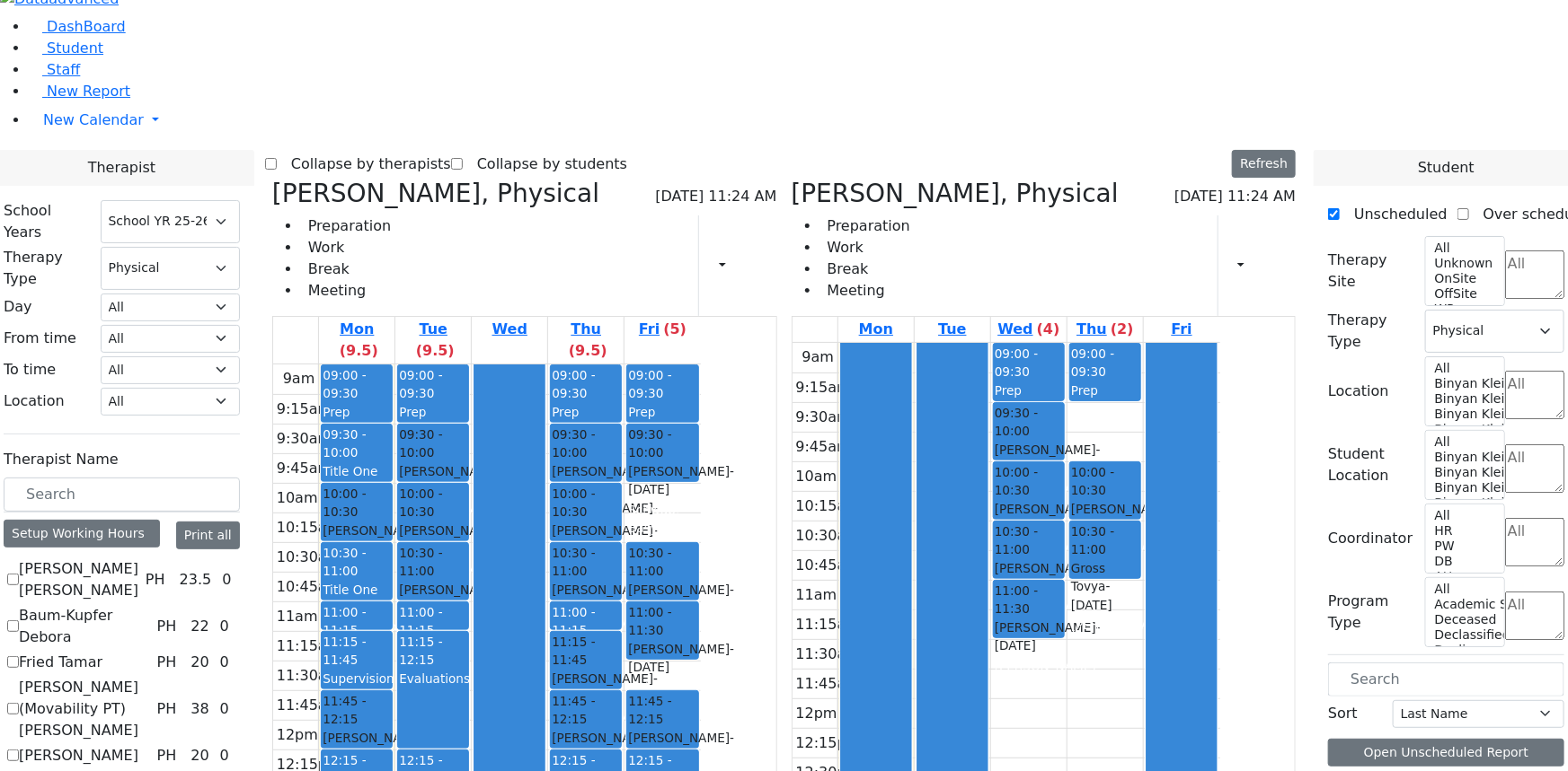
drag, startPoint x: 833, startPoint y: 184, endPoint x: 1185, endPoint y: 598, distance: 543.4
click at [1185, 602] on div "Schwab Basya, Physical 08/25/2025 11:24 AM Preparation Work Break Meeting Print…" at bounding box center [784, 628] width 1038 height 899
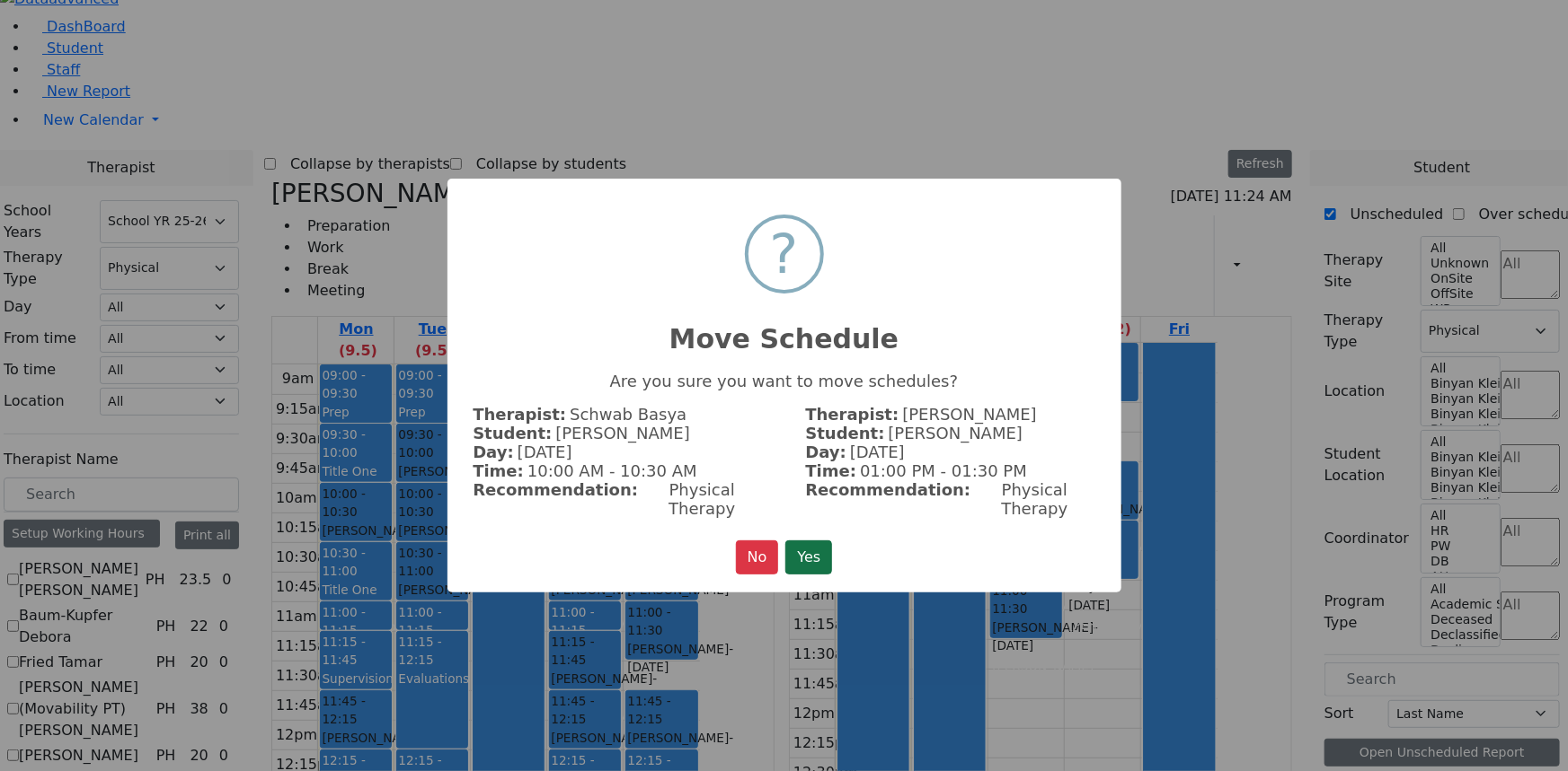
click at [813, 544] on button "Yes" at bounding box center [808, 558] width 47 height 34
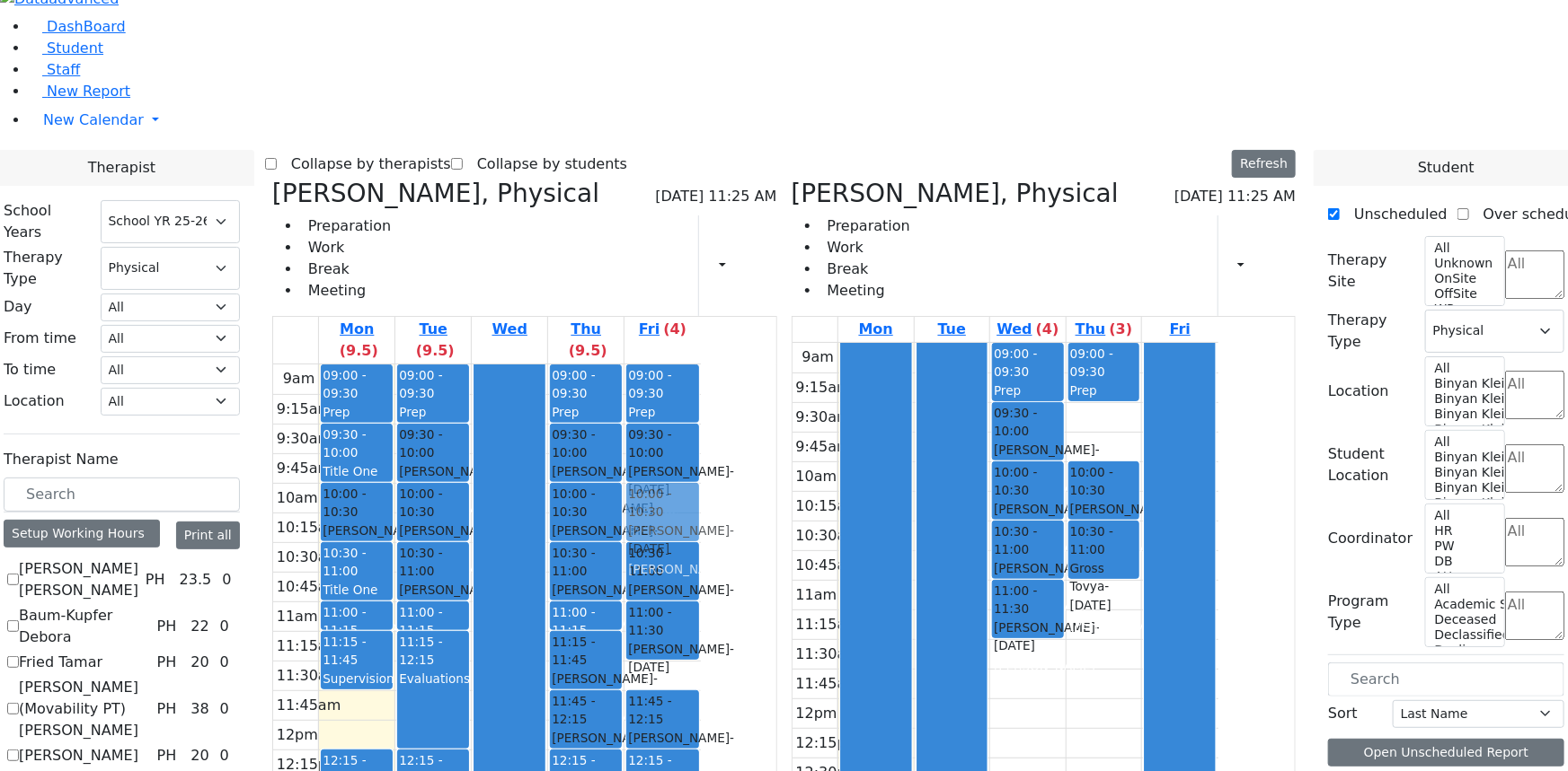
drag, startPoint x: 540, startPoint y: 461, endPoint x: 808, endPoint y: 269, distance: 329.7
click at [701, 364] on tr "09:00 - 09:30 Prep 09:30 - 10:00 Title One (CSE therapy meeting) 10:00 - 10:30 …" at bounding box center [486, 719] width 428 height 711
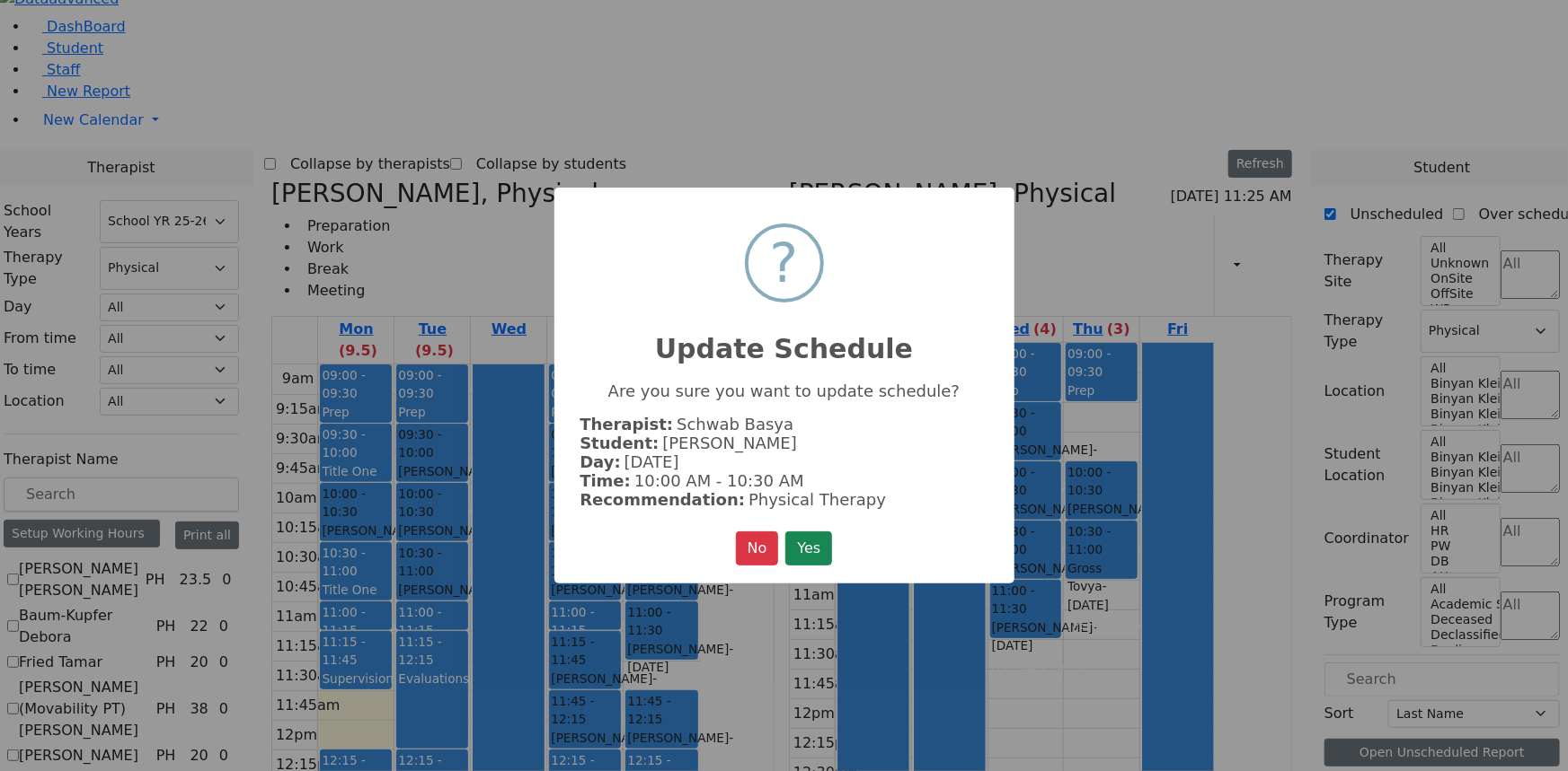
click at [798, 535] on button "Yes" at bounding box center [808, 549] width 47 height 34
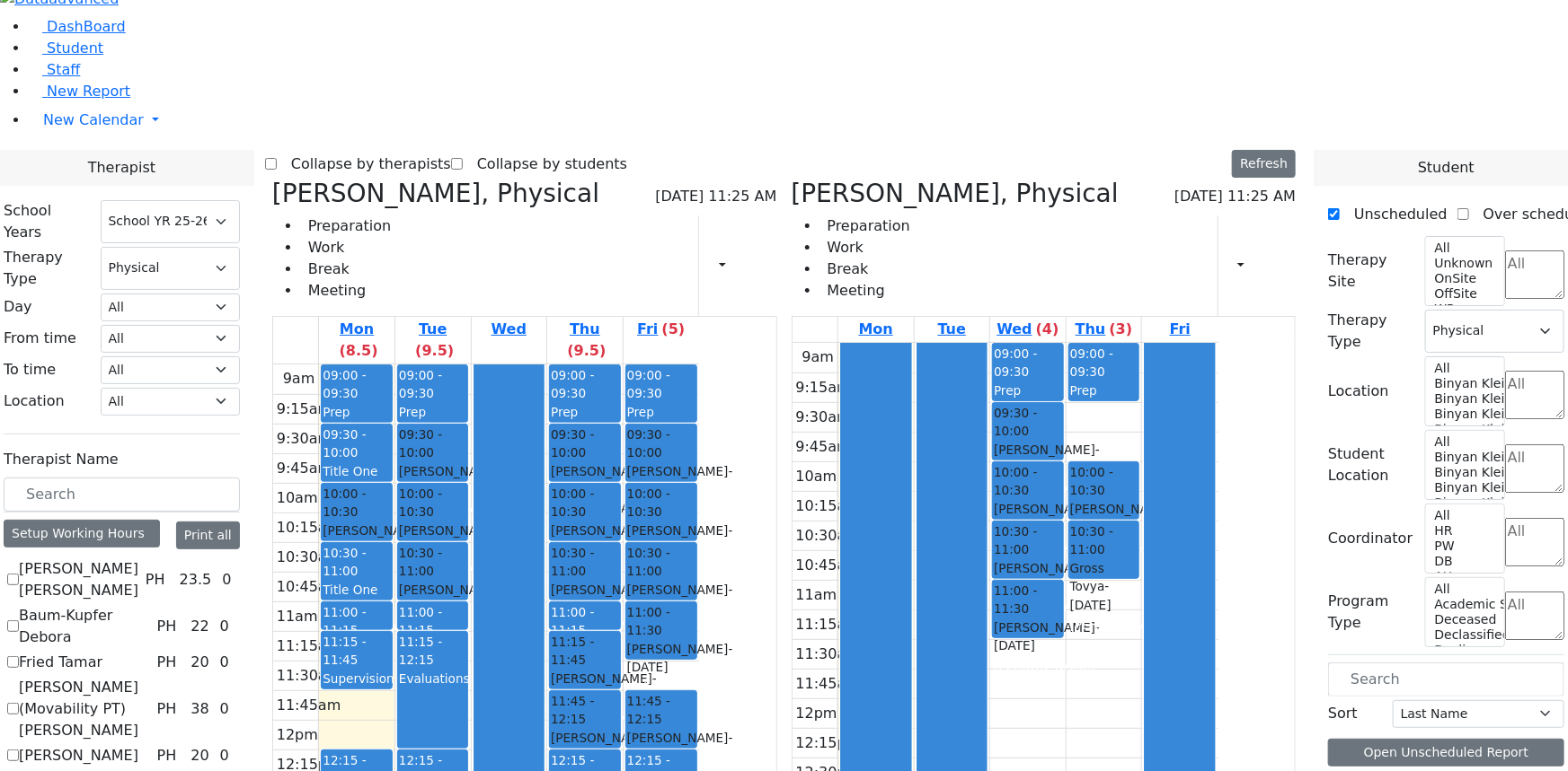
click at [391, 670] on div "Supervision" at bounding box center [357, 679] width 69 height 18
click at [570, 424] on button "Delete Selected Schedule" at bounding box center [612, 425] width 178 height 28
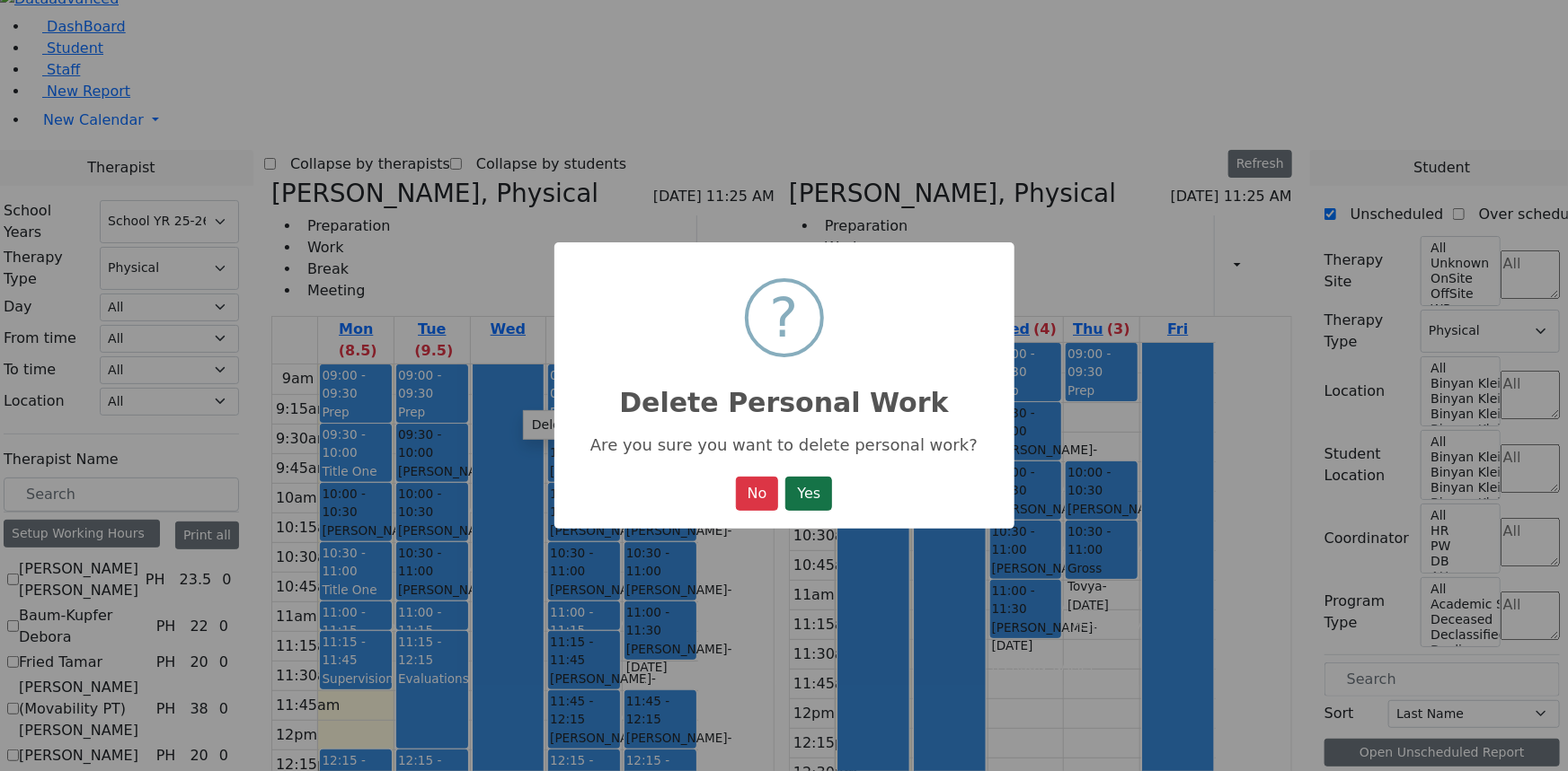
click at [808, 488] on button "Yes" at bounding box center [808, 494] width 47 height 34
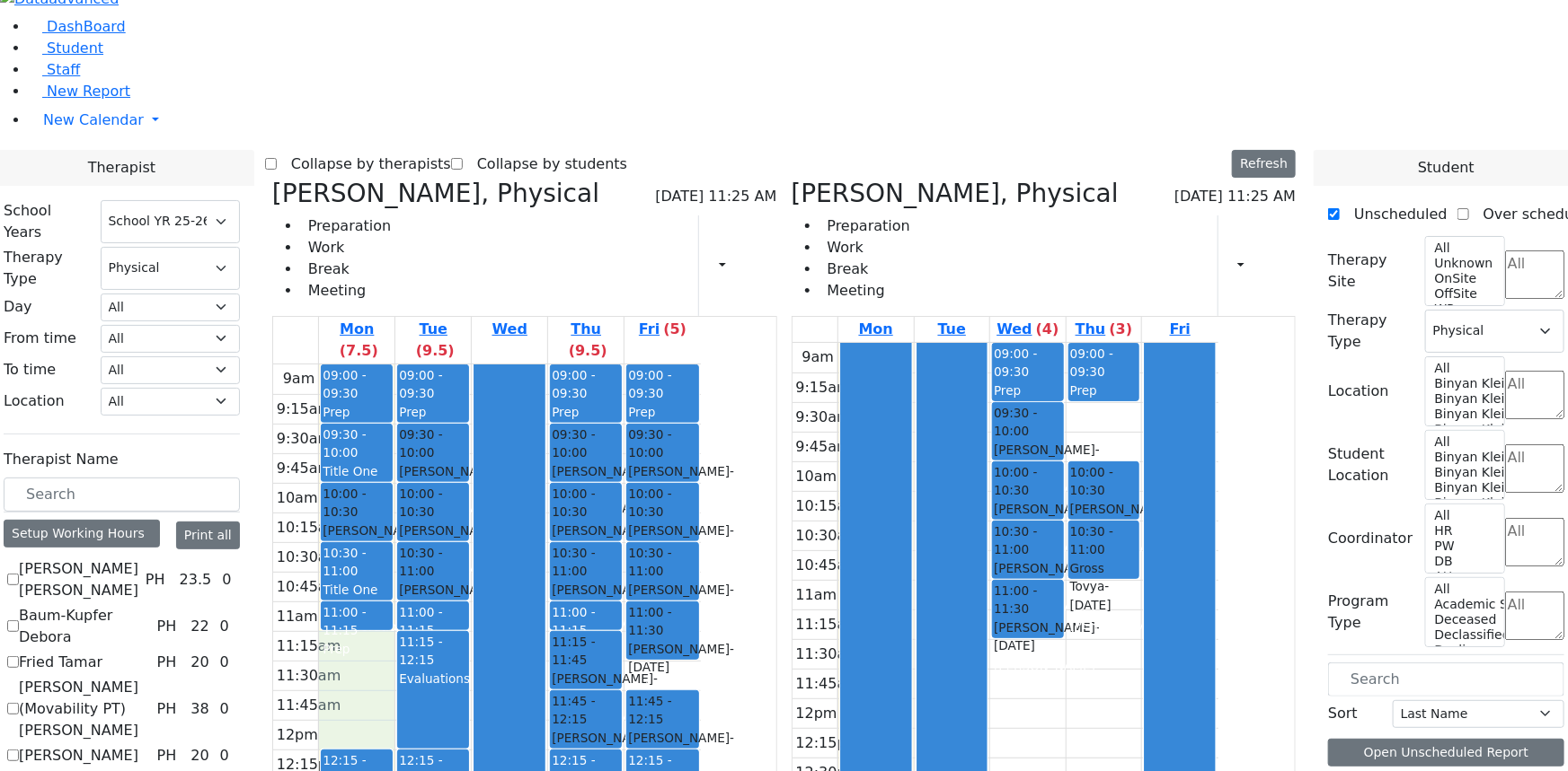
drag, startPoint x: 524, startPoint y: 393, endPoint x: 527, endPoint y: 467, distance: 74.1
click at [526, 477] on div "9am 9:15am 9:30am 9:45am 10am 10:15am 10:30am 10:45am 11am 11:15am 11:30am 11:4…" at bounding box center [486, 719] width 428 height 711
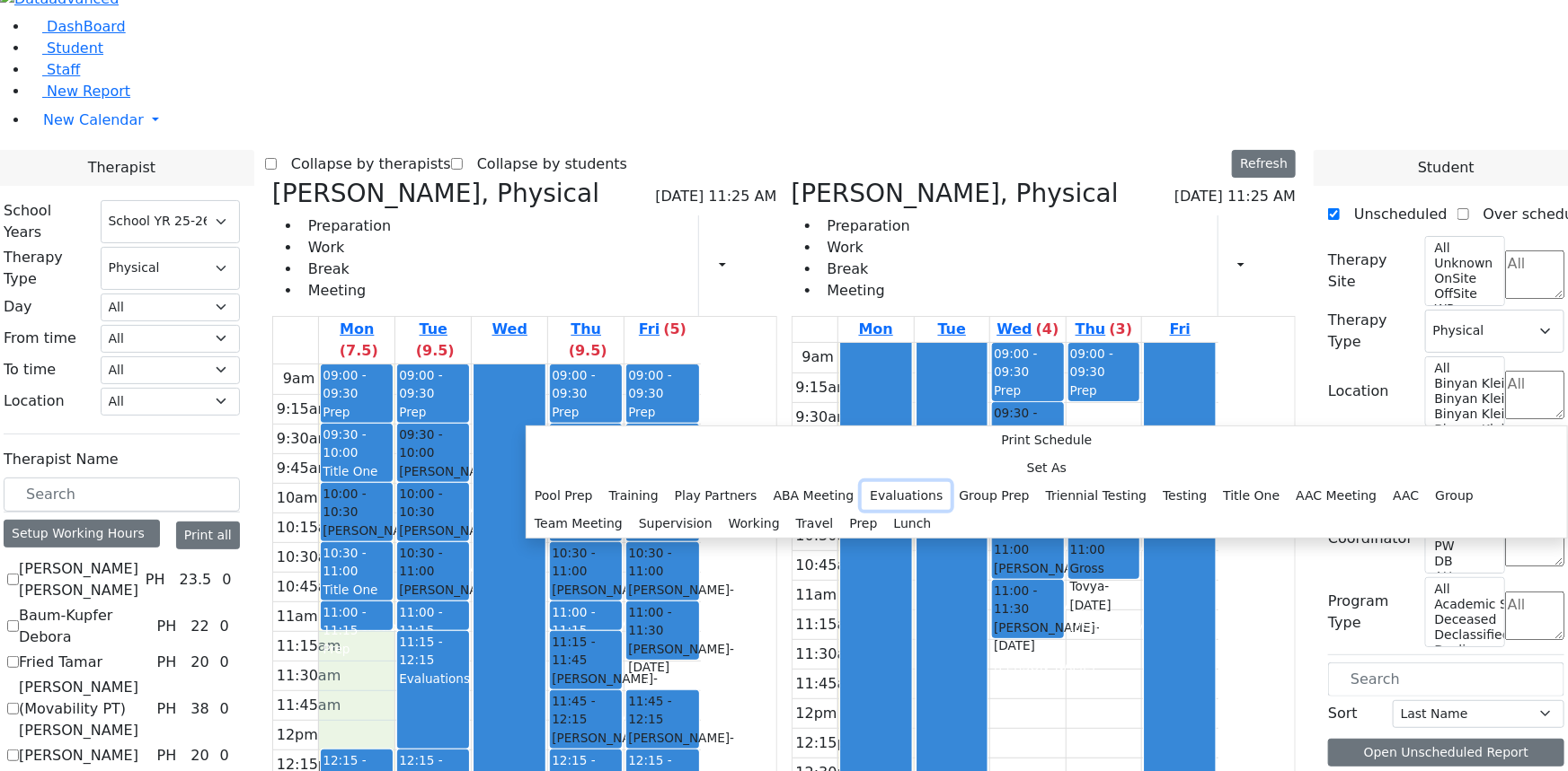
click at [862, 483] on button "Evaluations" at bounding box center [906, 496] width 89 height 28
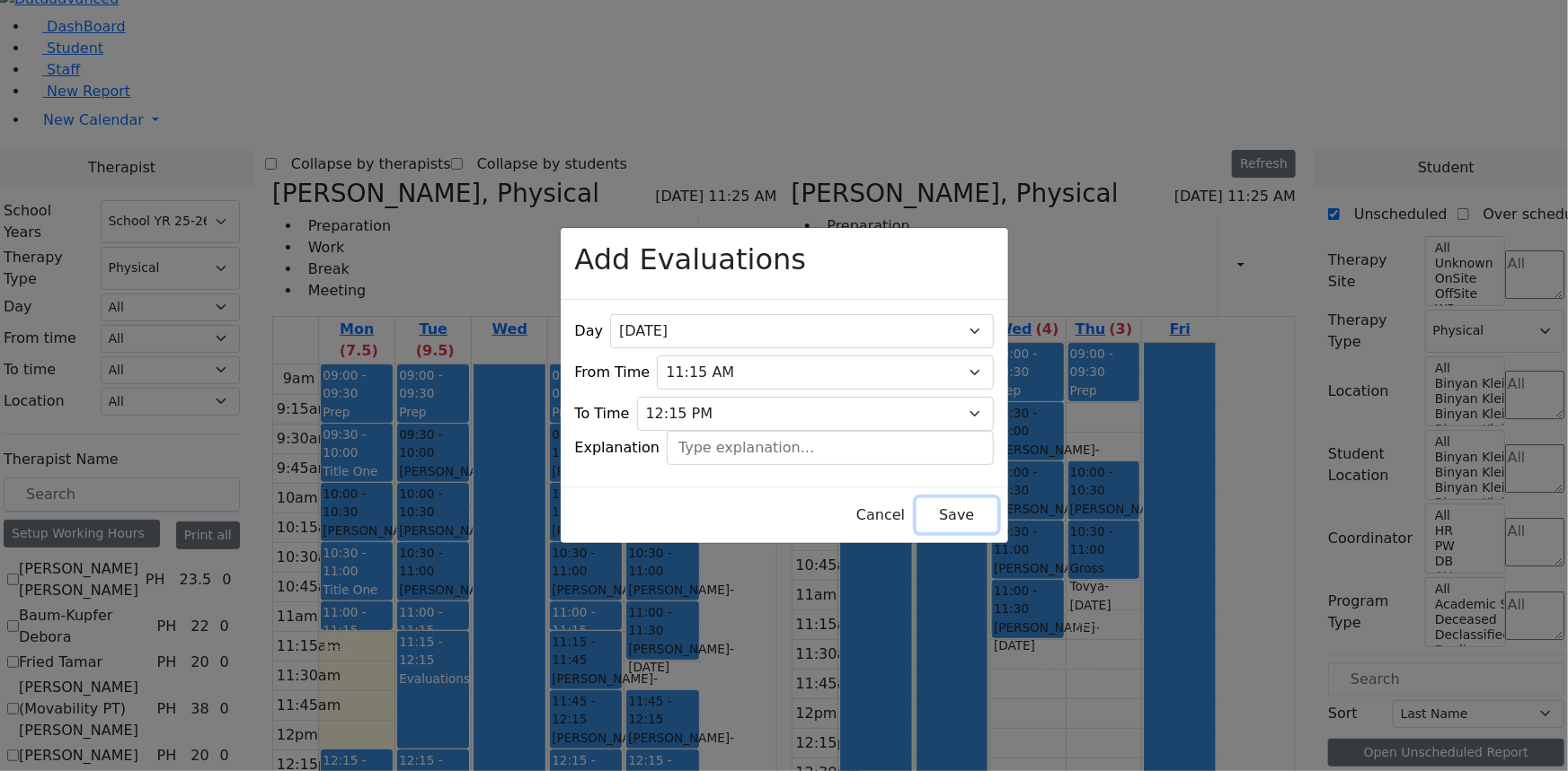
click at [916, 498] on button "Save" at bounding box center [956, 515] width 80 height 34
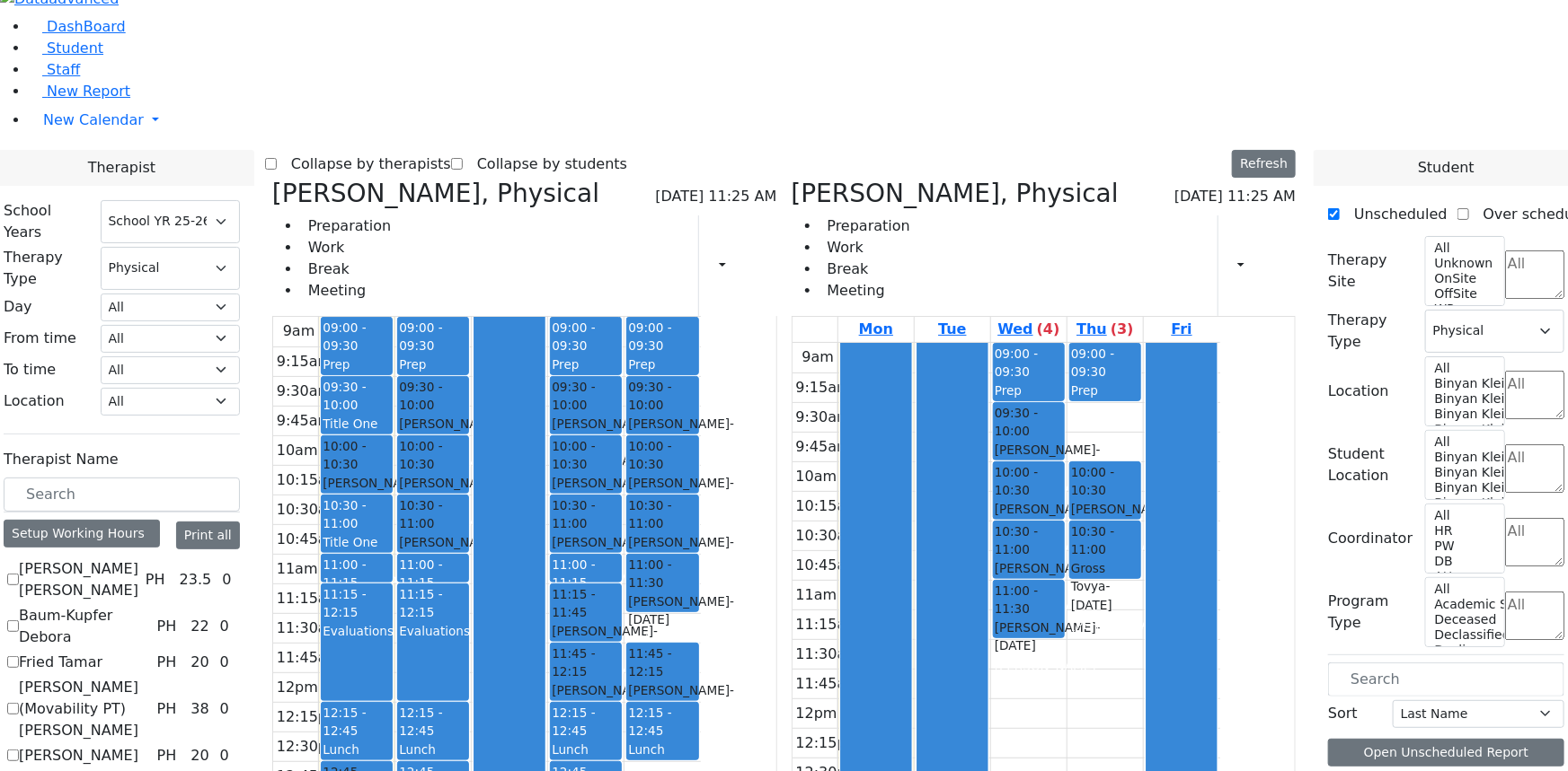
scroll to position [71, 0]
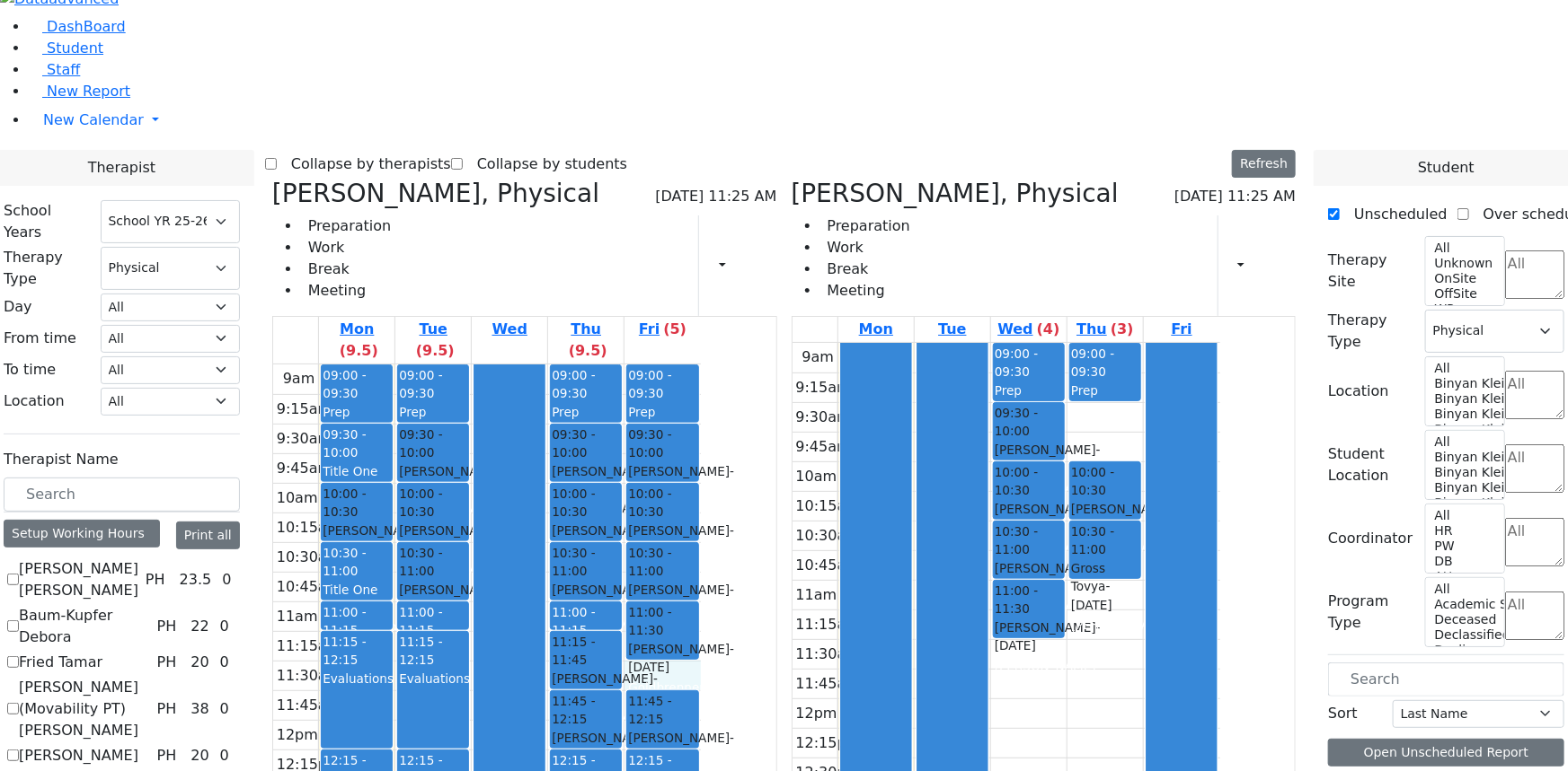
click at [701, 364] on div "9am 9:15am 9:30am 9:45am 10am 10:15am 10:30am 10:45am 11am 11:15am 11:30am 11:4…" at bounding box center [486, 719] width 428 height 711
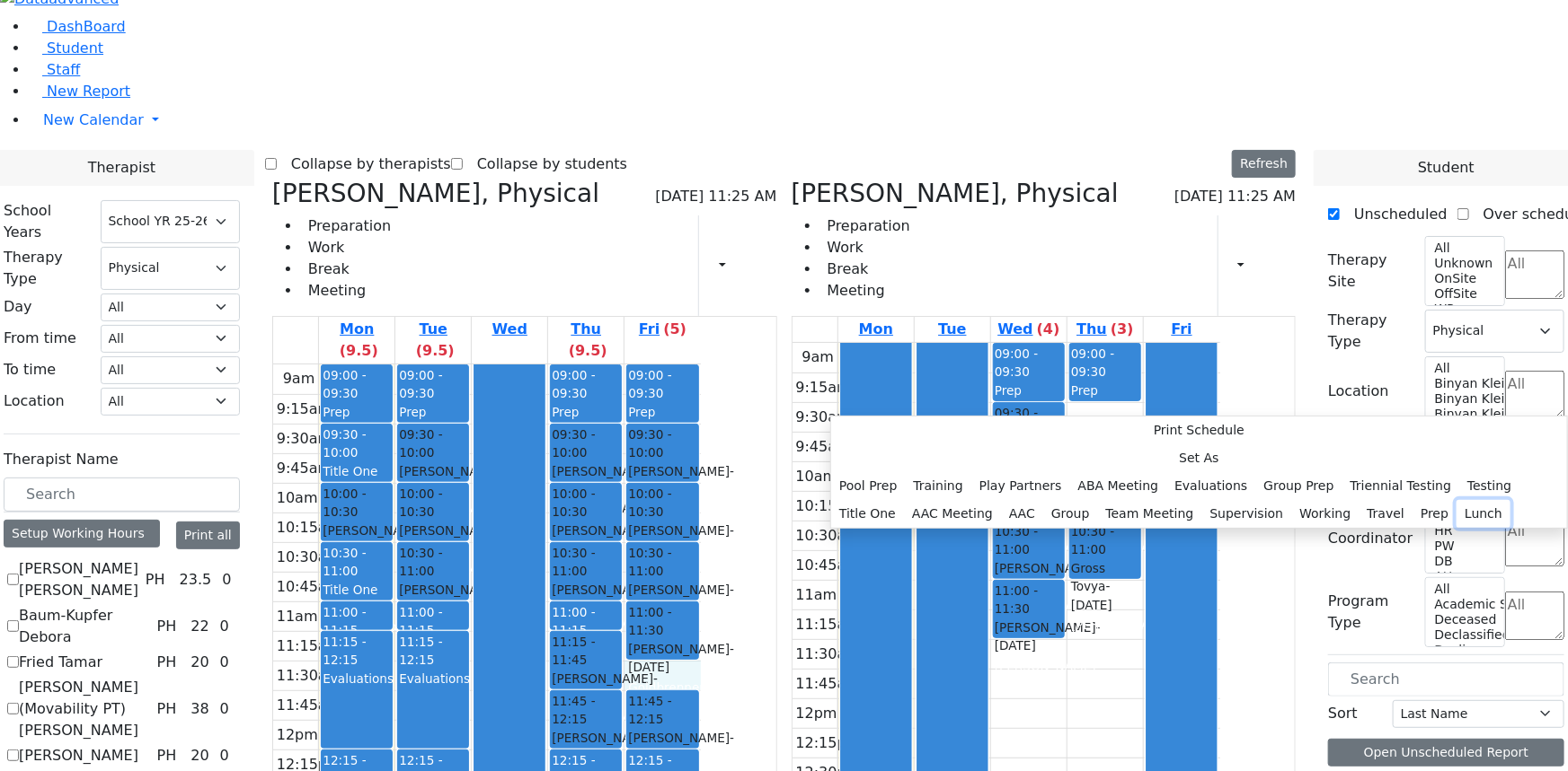
click at [1456, 528] on button "Lunch" at bounding box center [1483, 513] width 54 height 28
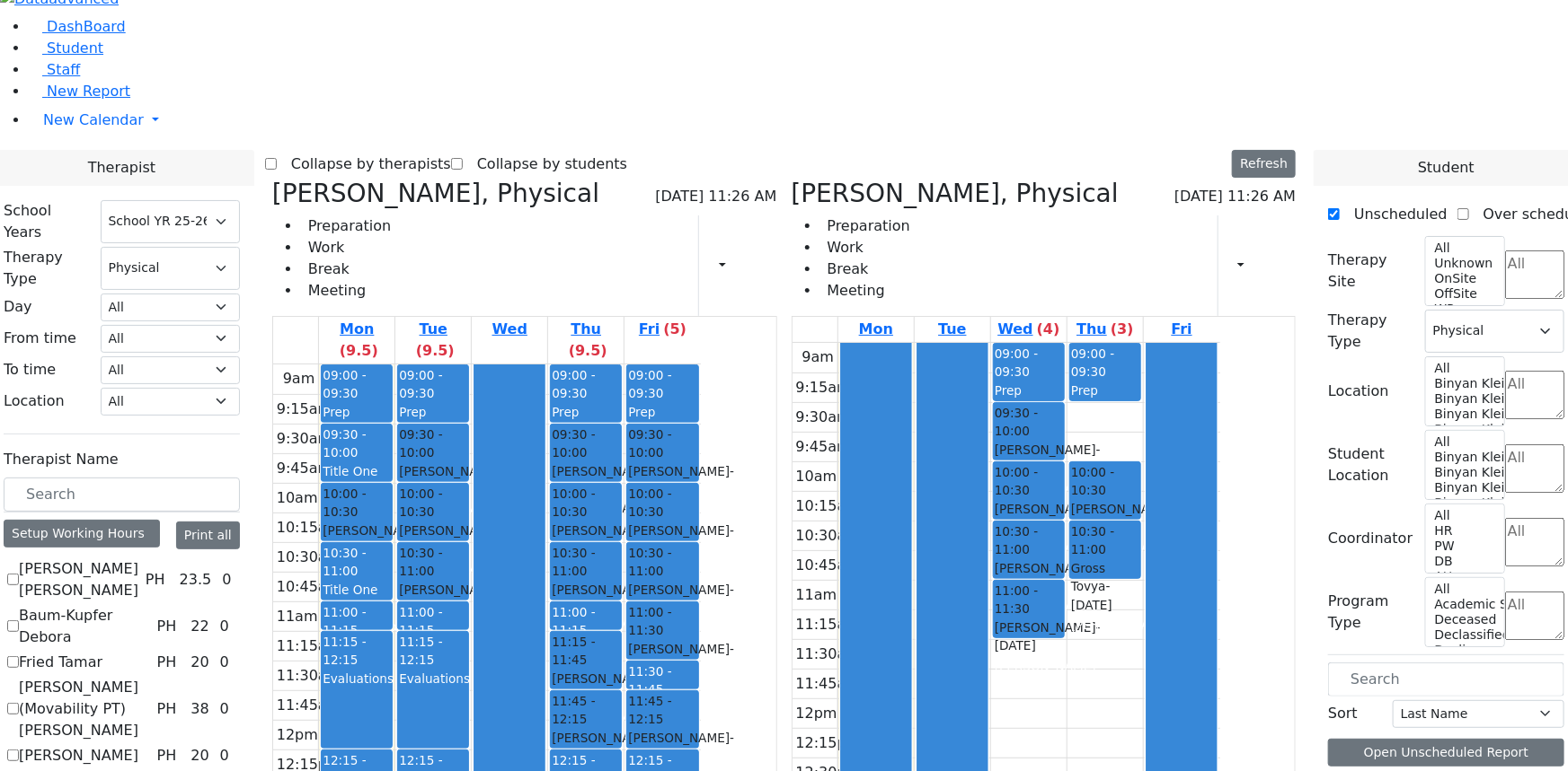
click at [862, 553] on button "Delete Selected Schedule" at bounding box center [933, 552] width 178 height 28
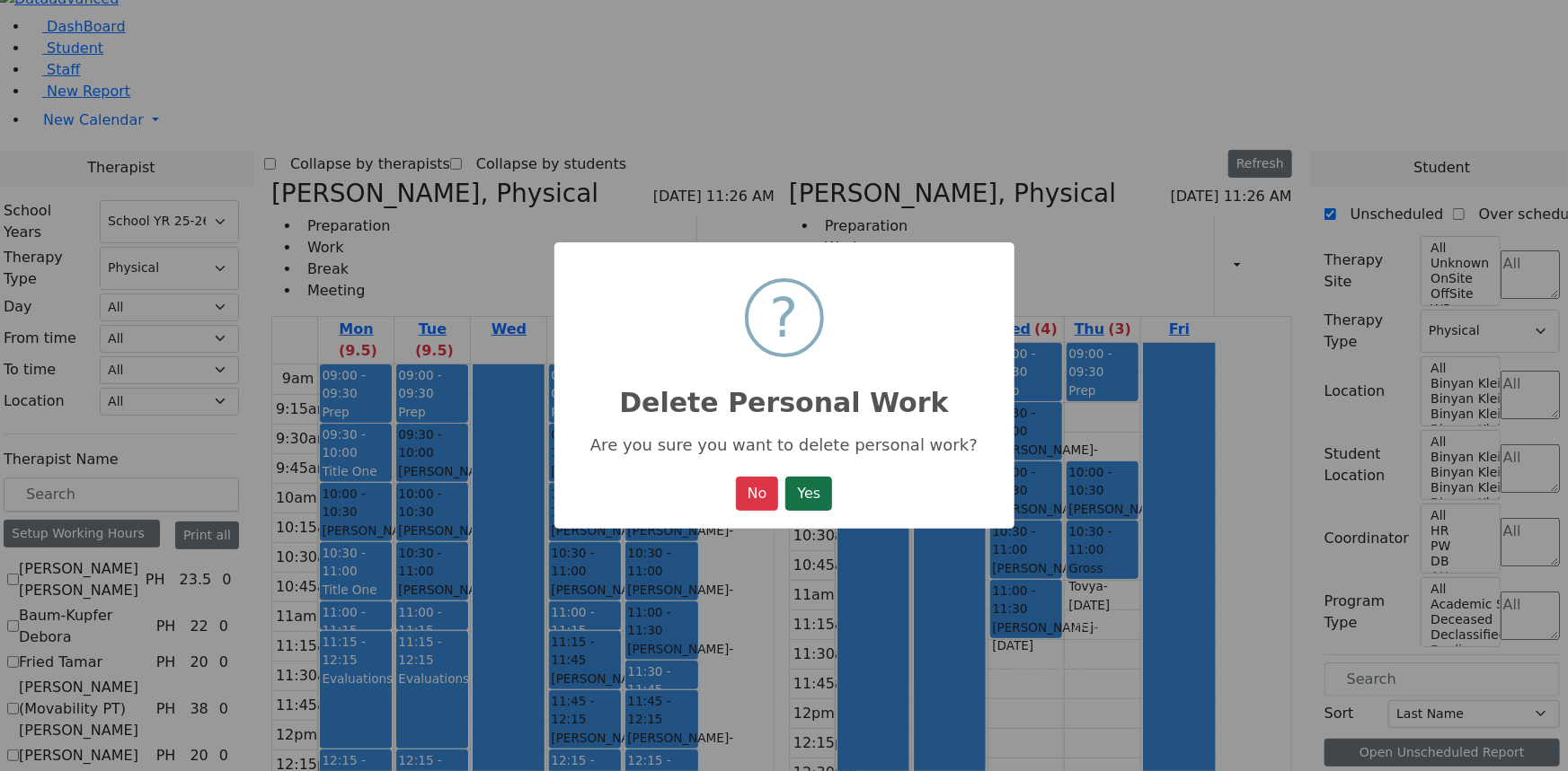
click at [818, 496] on button "Yes" at bounding box center [808, 494] width 47 height 34
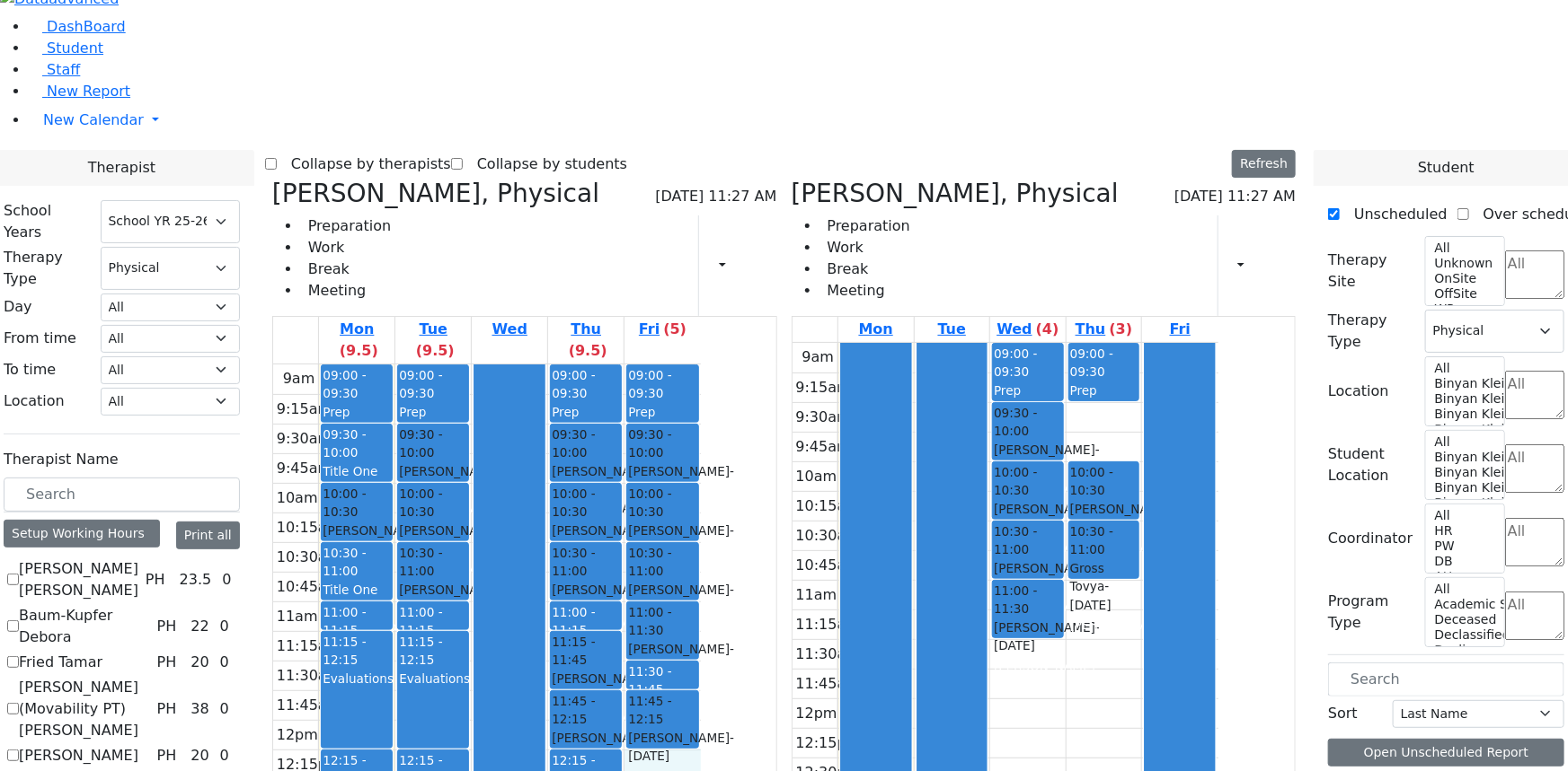
drag, startPoint x: 817, startPoint y: 503, endPoint x: 824, endPoint y: 537, distance: 34.7
click at [701, 537] on div "9am 9:15am 9:30am 9:45am 10am 10:15am 10:30am 10:45am 11am 11:15am 11:30am 11:4…" at bounding box center [486, 719] width 428 height 711
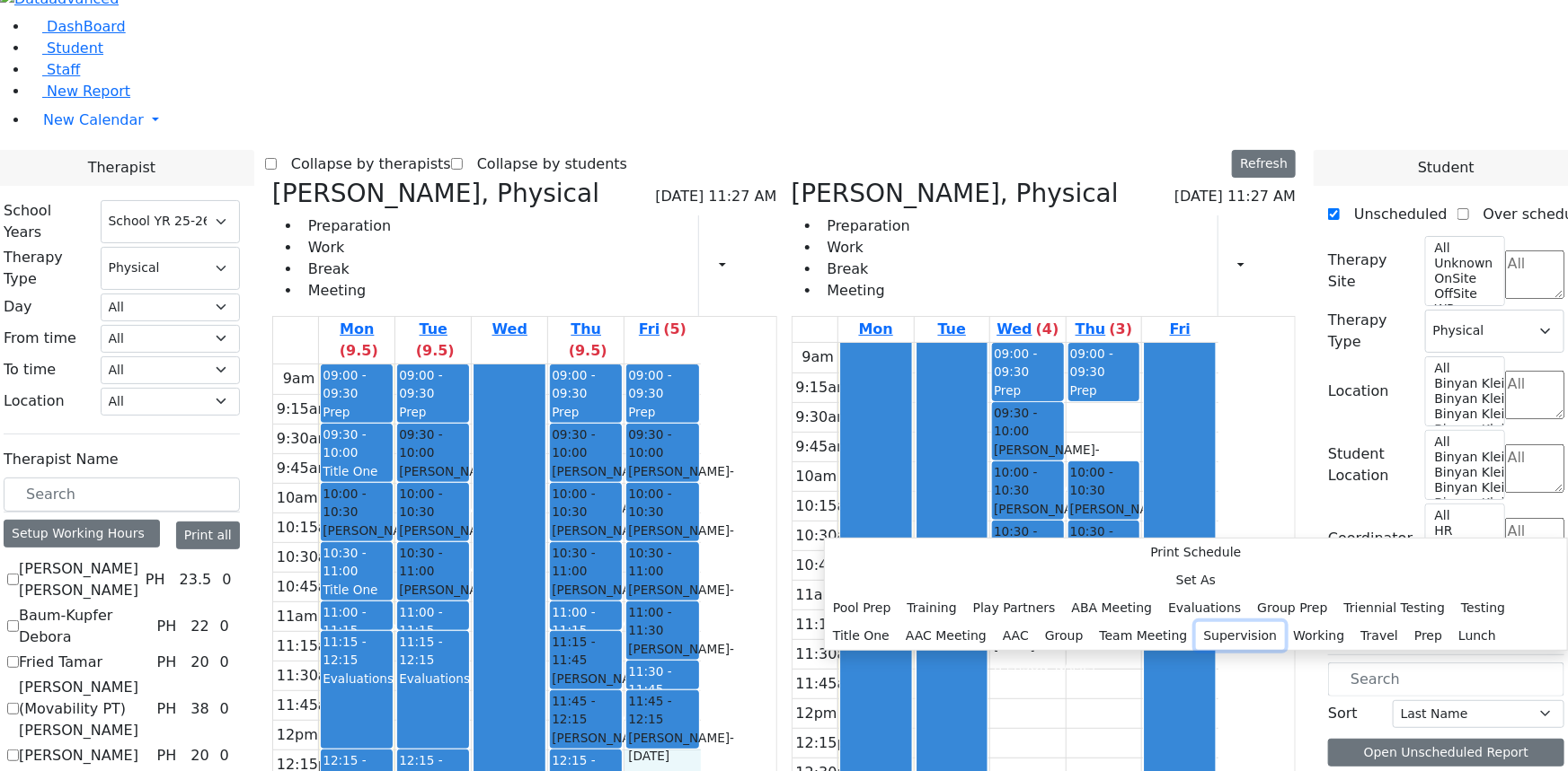
click at [1195, 623] on button "Supervision" at bounding box center [1240, 636] width 90 height 28
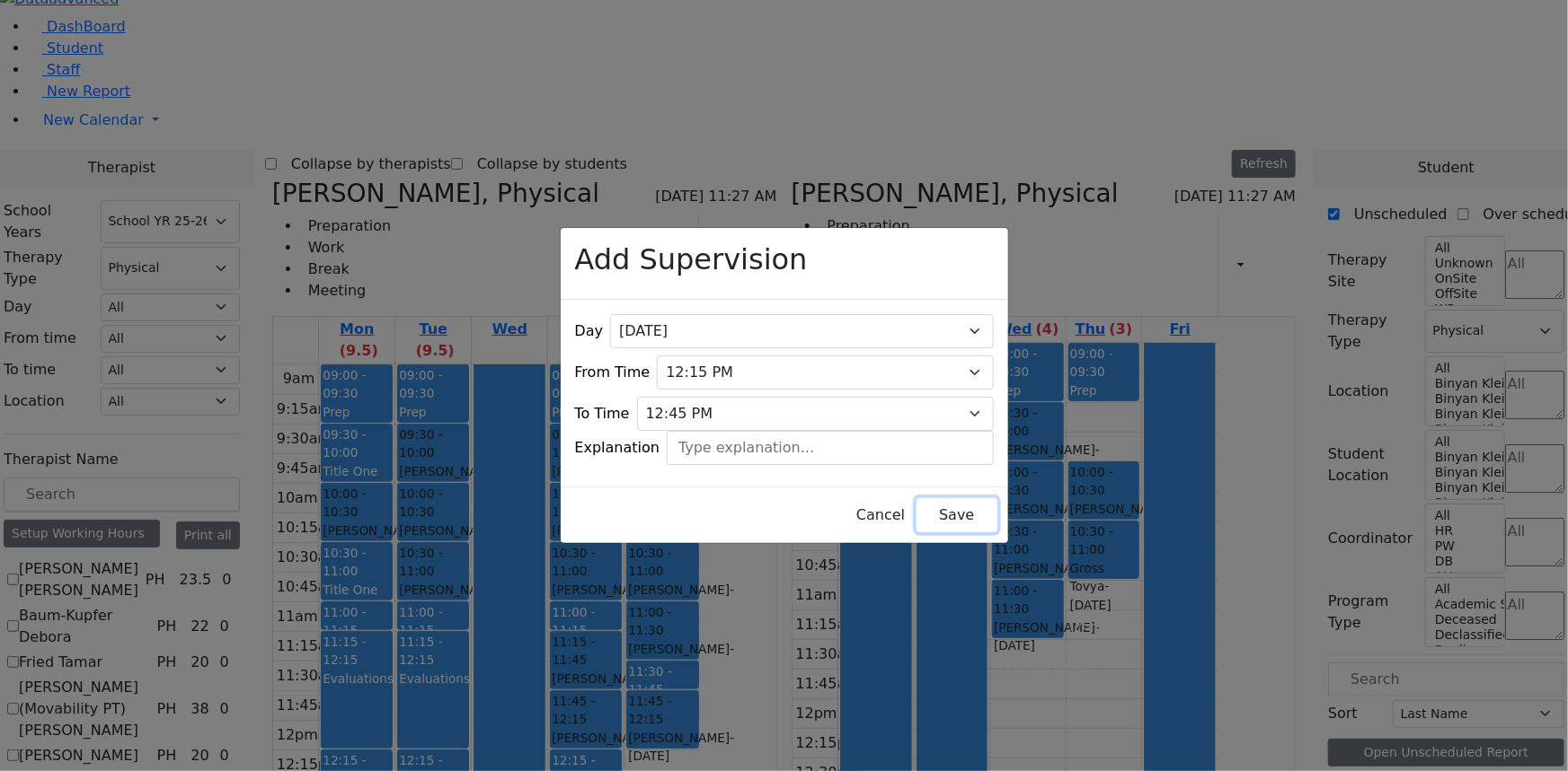
click at [916, 498] on button "Save" at bounding box center [956, 515] width 80 height 34
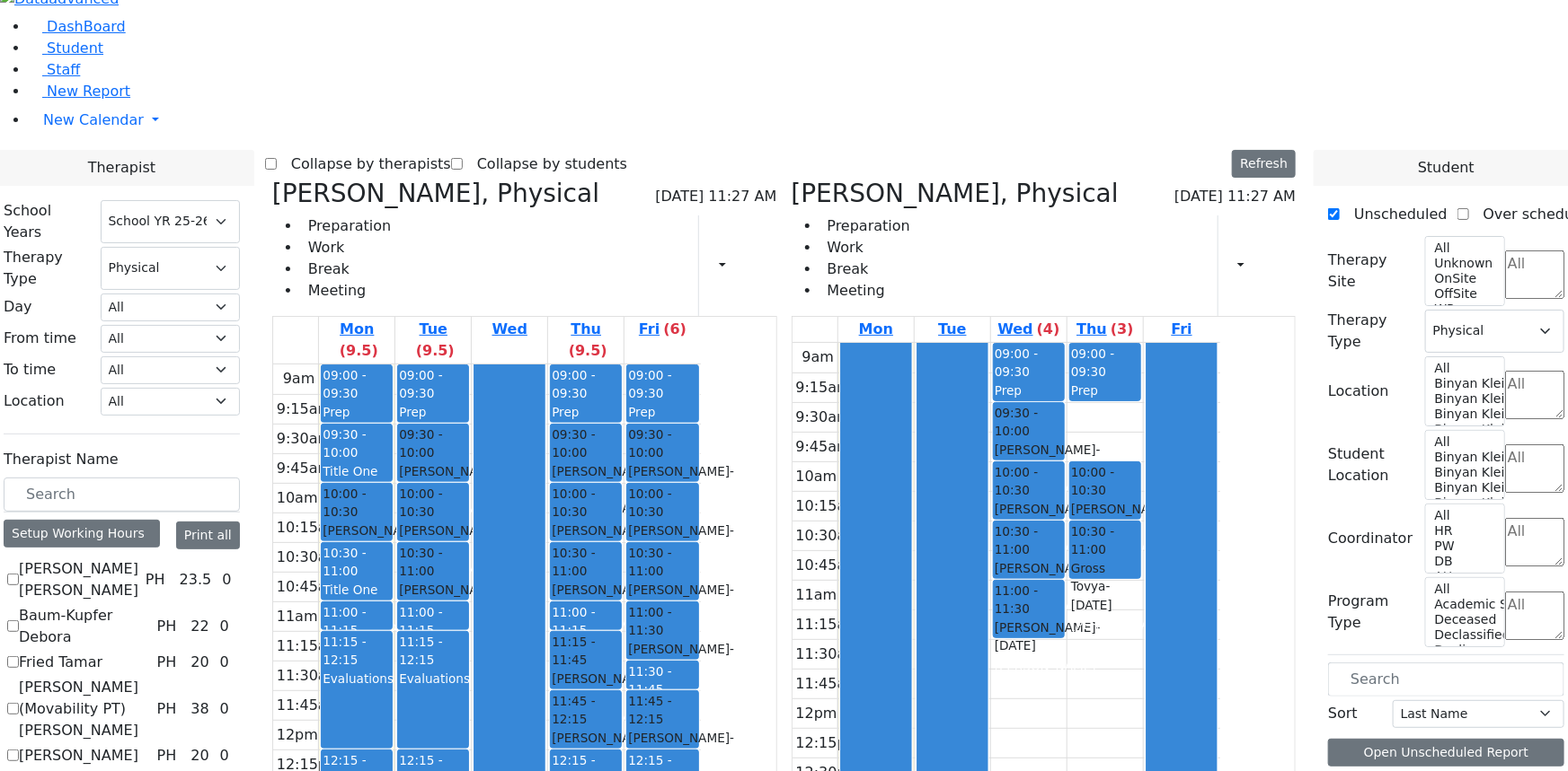
click at [791, 179] on icon at bounding box center [791, 193] width 0 height 30
checkbox input "false"
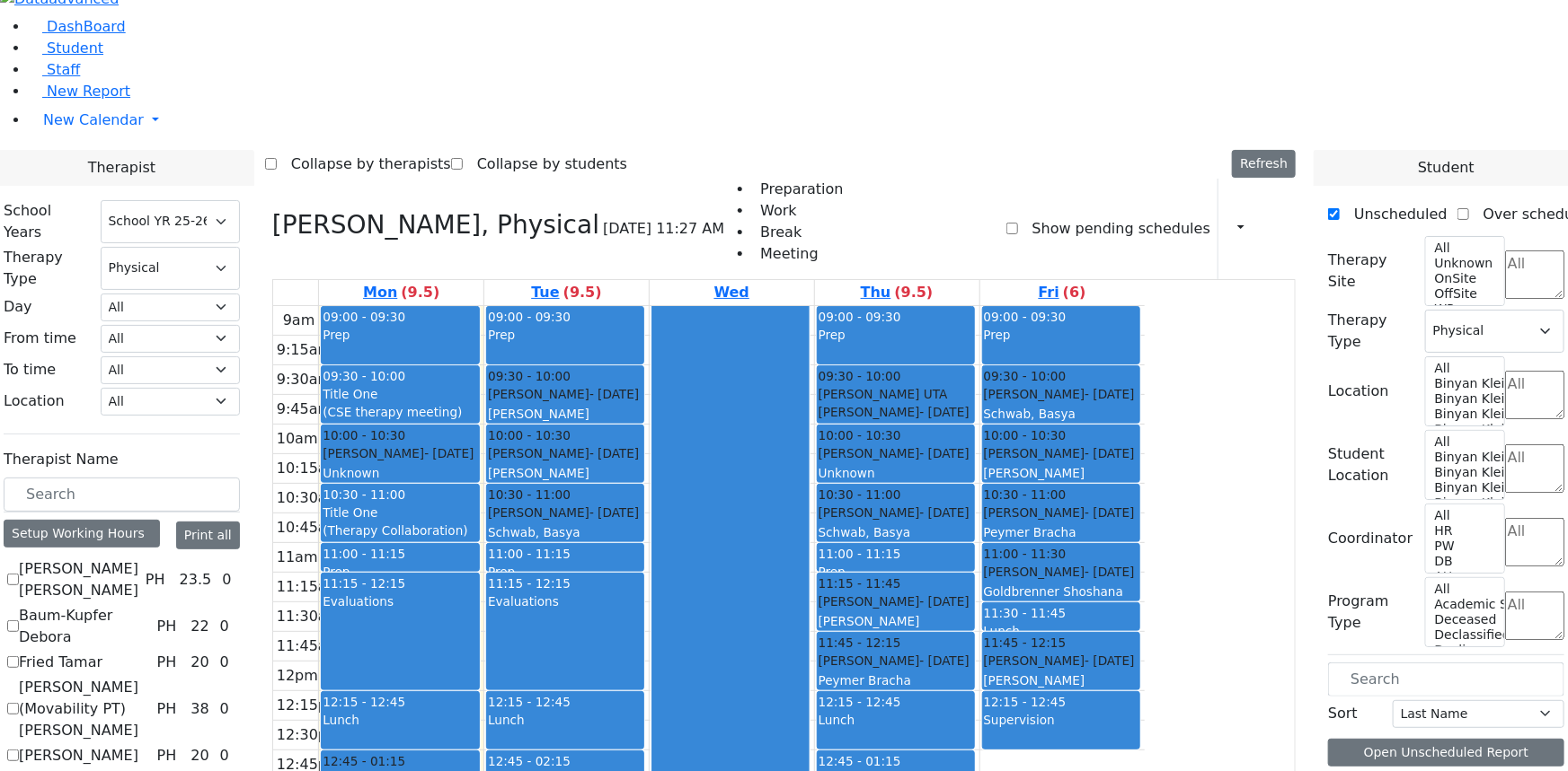
scroll to position [120, 0]
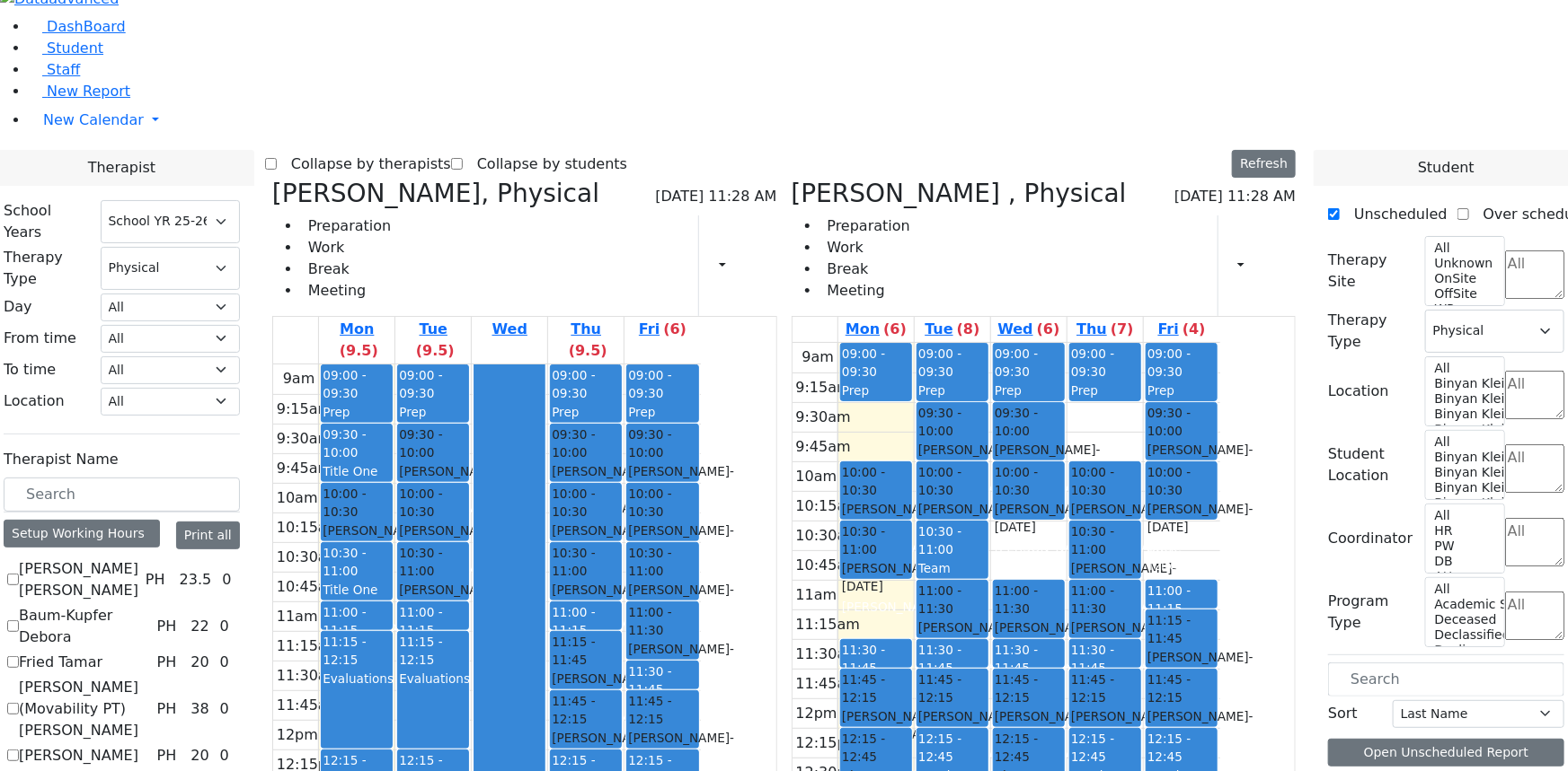
click at [1215, 766] on div "Lunch" at bounding box center [1182, 776] width 69 height 19
click at [1286, 548] on button "Delete Selected Schedule" at bounding box center [1364, 552] width 178 height 28
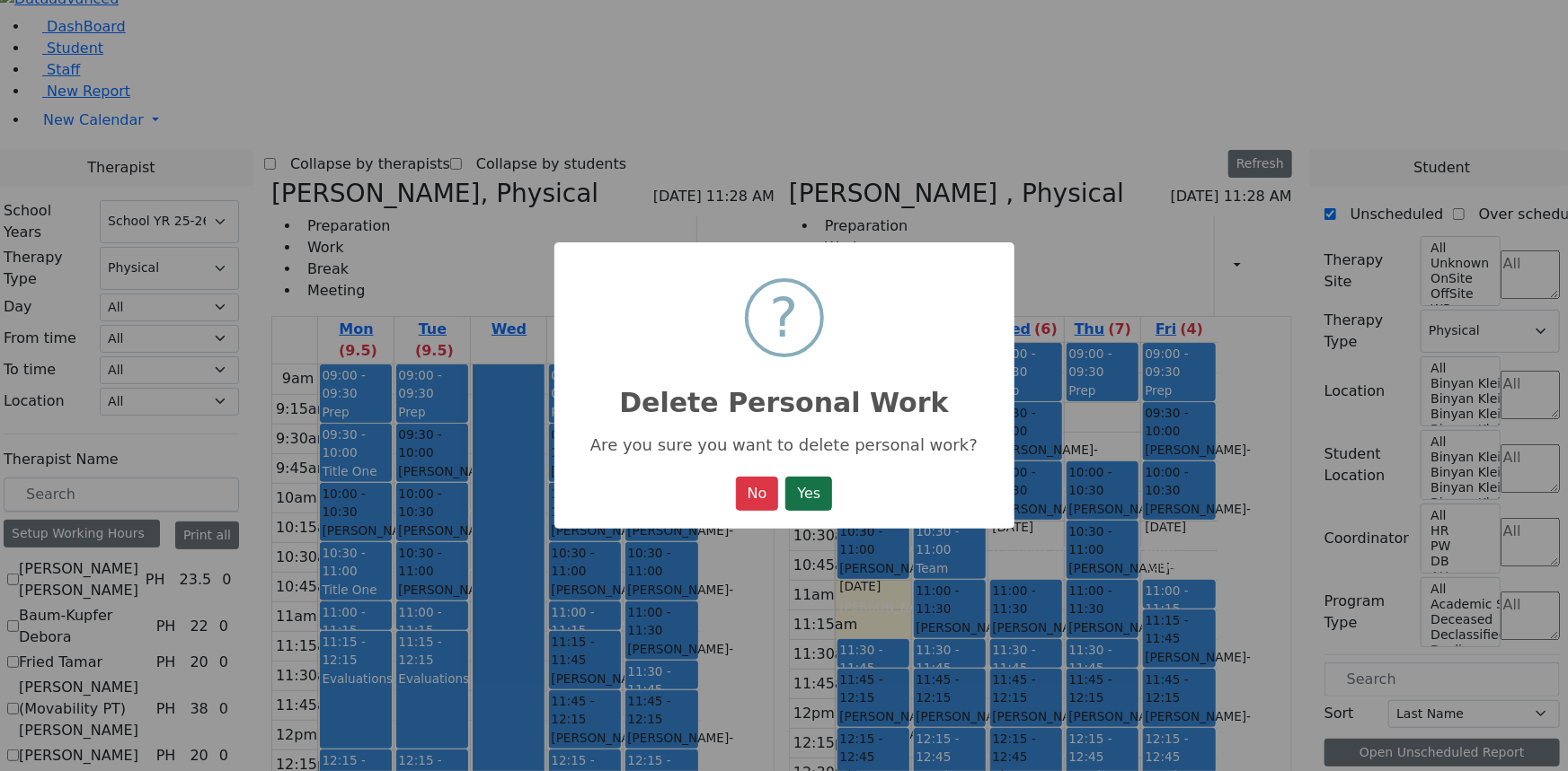
click at [805, 493] on button "Yes" at bounding box center [808, 494] width 47 height 34
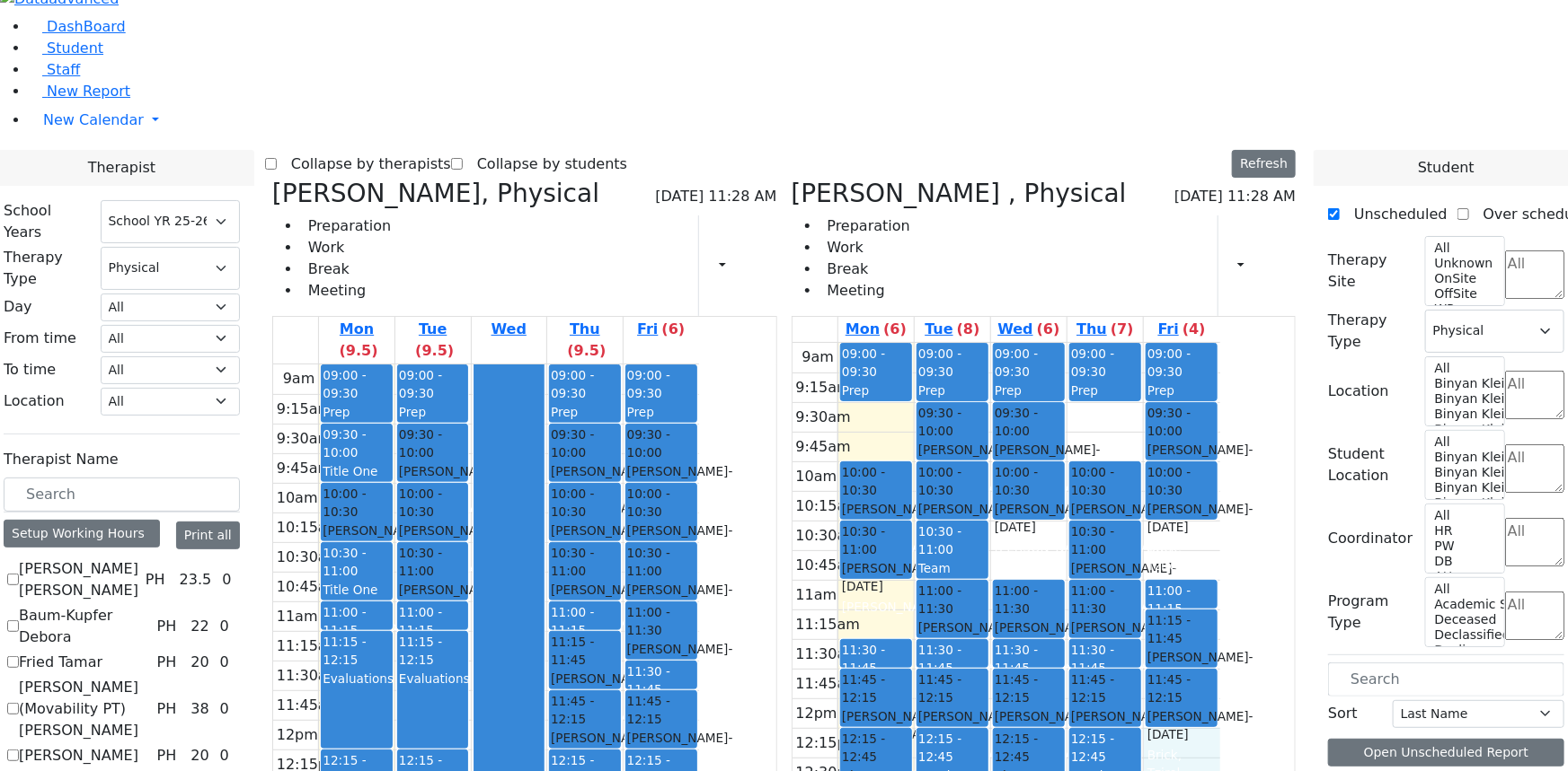
drag, startPoint x: 1267, startPoint y: 503, endPoint x: 1265, endPoint y: 530, distance: 27.1
click at [1220, 530] on div "9am 9:15am 9:30am 9:45am 10am 10:15am 10:30am 10:45am 11am 11:15am 11:30am 11:4…" at bounding box center [1006, 699] width 428 height 711
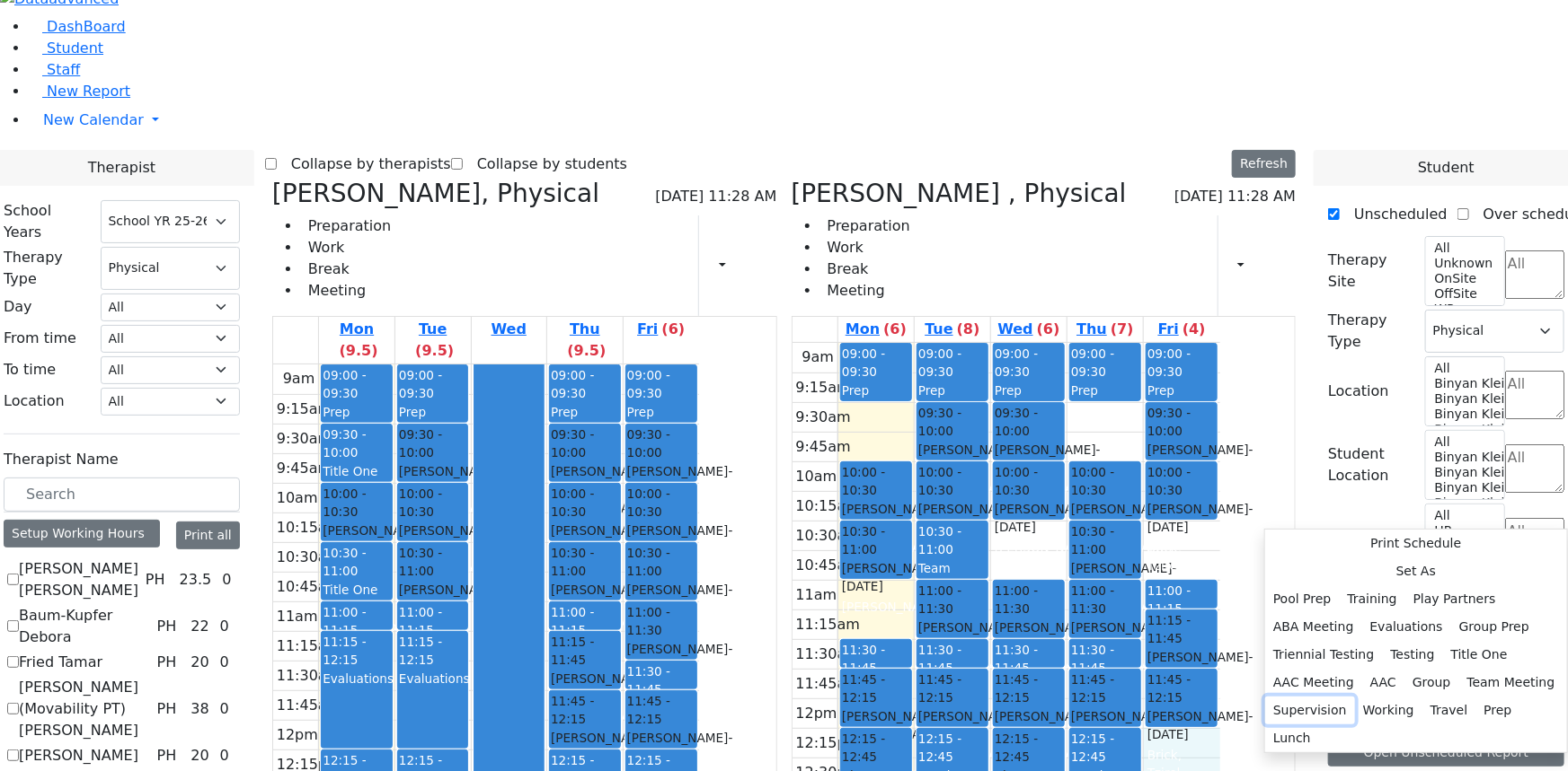
click at [1355, 697] on button "Supervision" at bounding box center [1309, 710] width 90 height 28
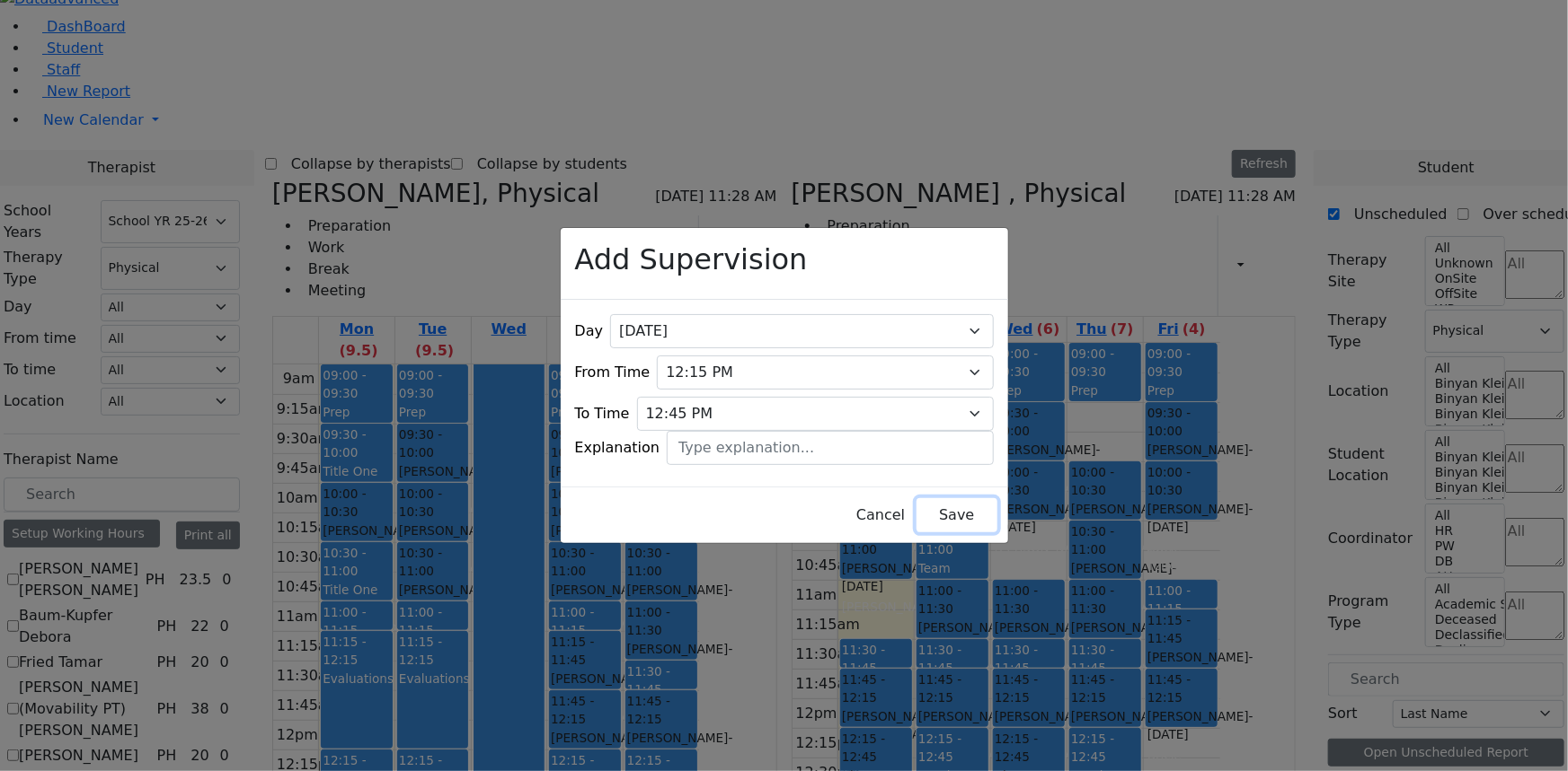
click at [916, 499] on button "Save" at bounding box center [956, 515] width 80 height 34
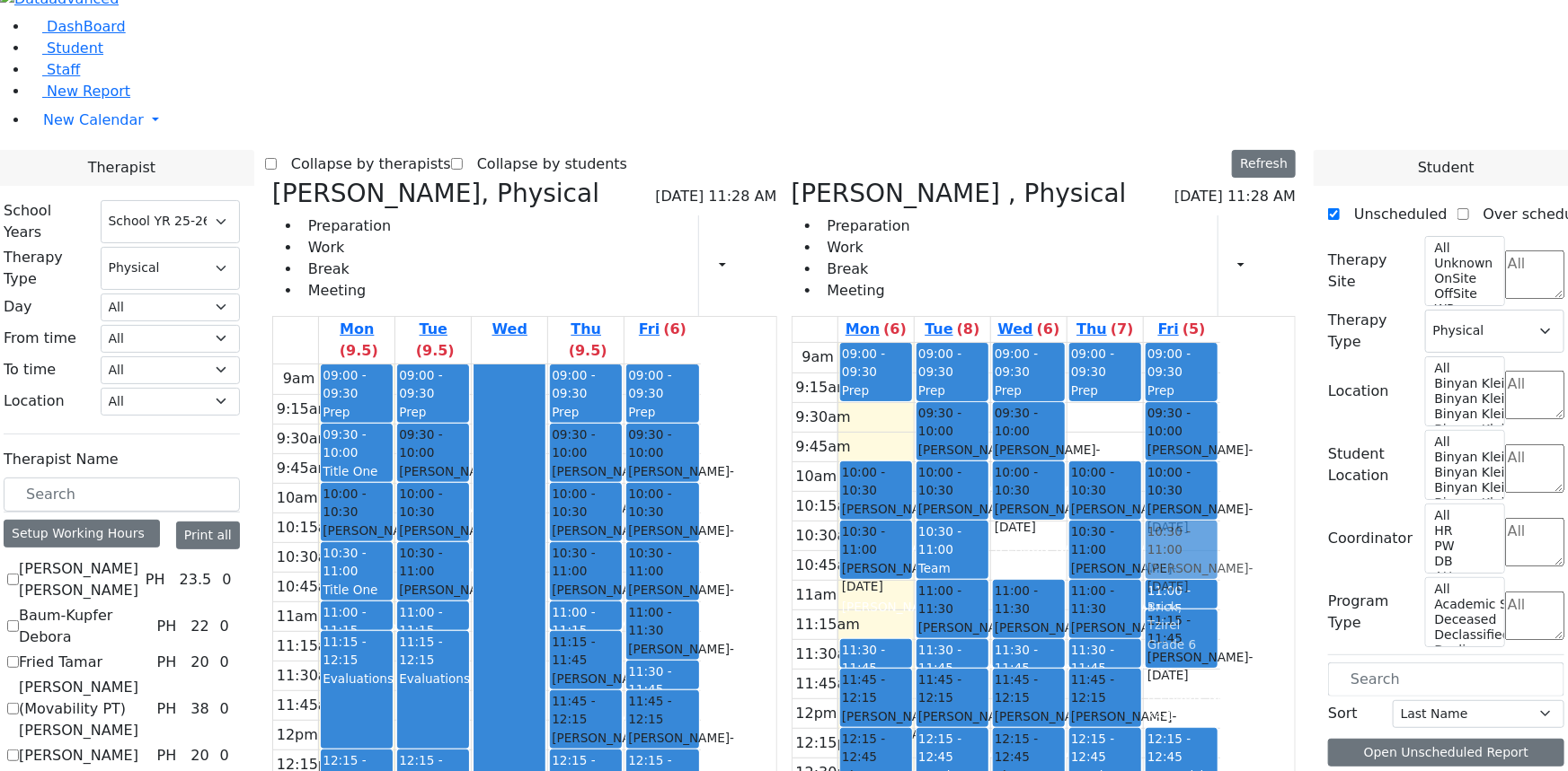
drag, startPoint x: 1289, startPoint y: 475, endPoint x: 1290, endPoint y: 334, distance: 141.0
click at [1220, 343] on div "09:00 - 09:30 Prep 09:30 - 10:00 Kaufman Jacob - 02/16/2021 Horowitz Shira 10:0…" at bounding box center [1182, 699] width 76 height 711
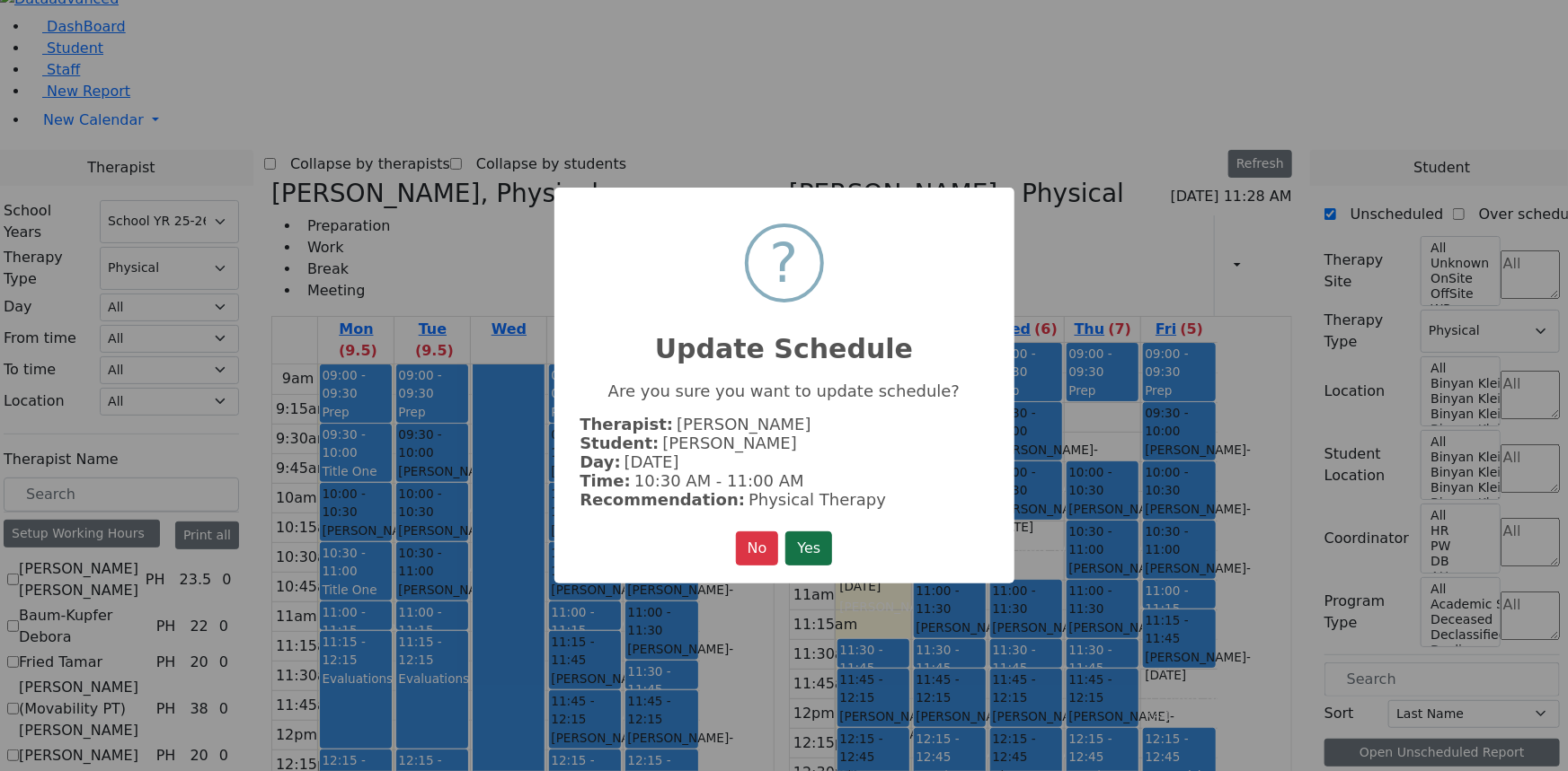
click at [798, 536] on button "Yes" at bounding box center [808, 549] width 47 height 34
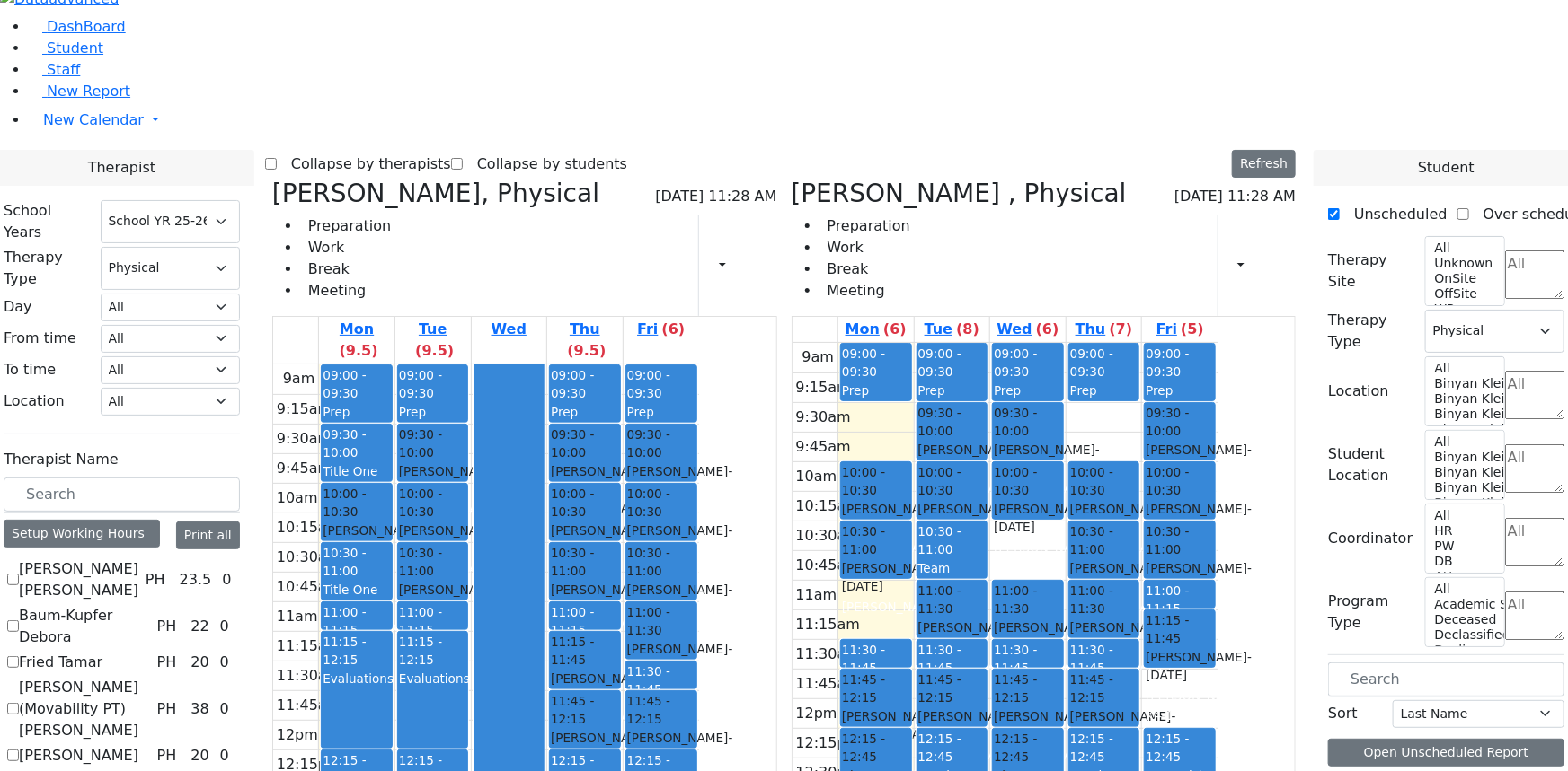
checkbox input "false"
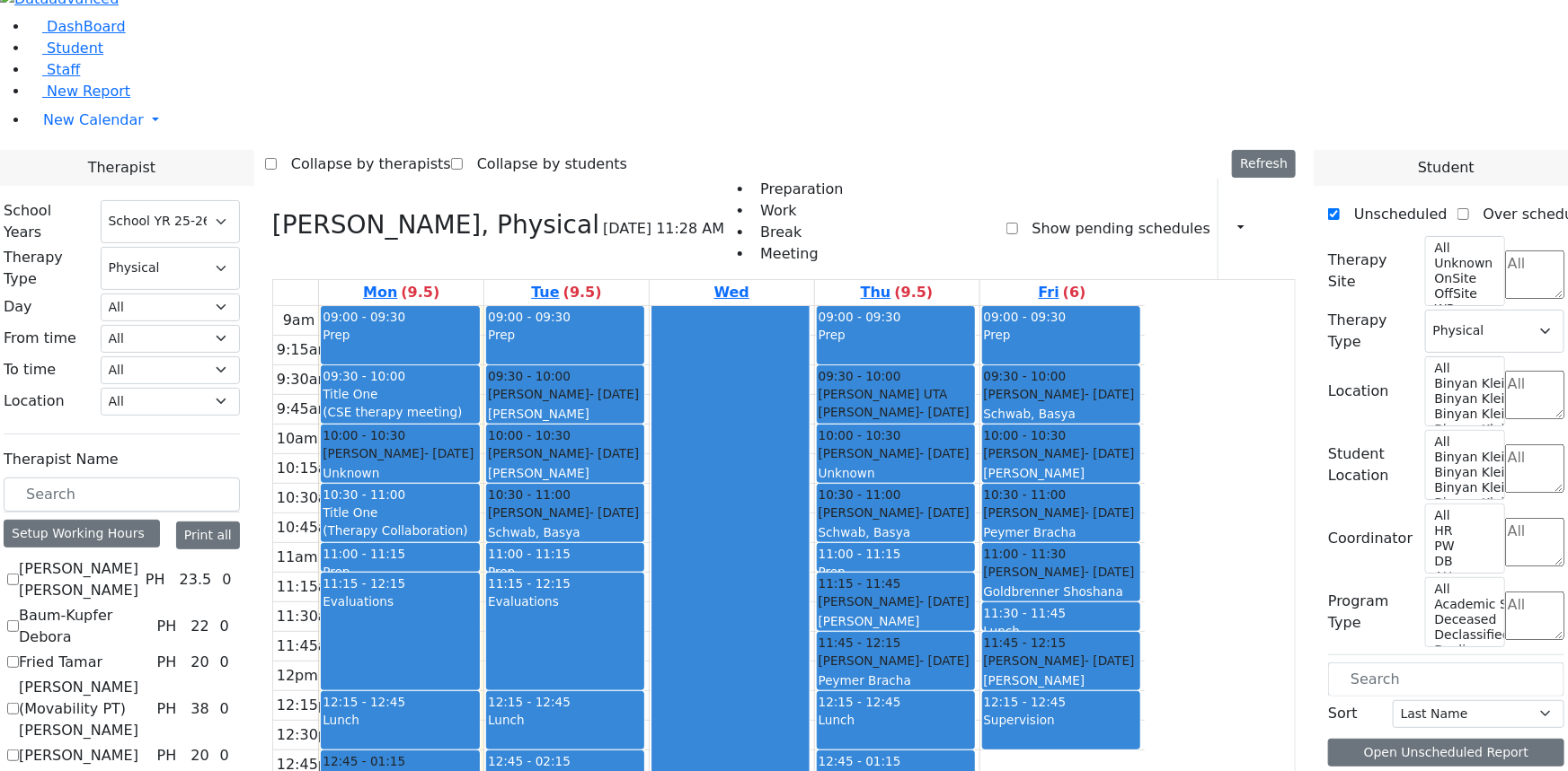
checkbox input "true"
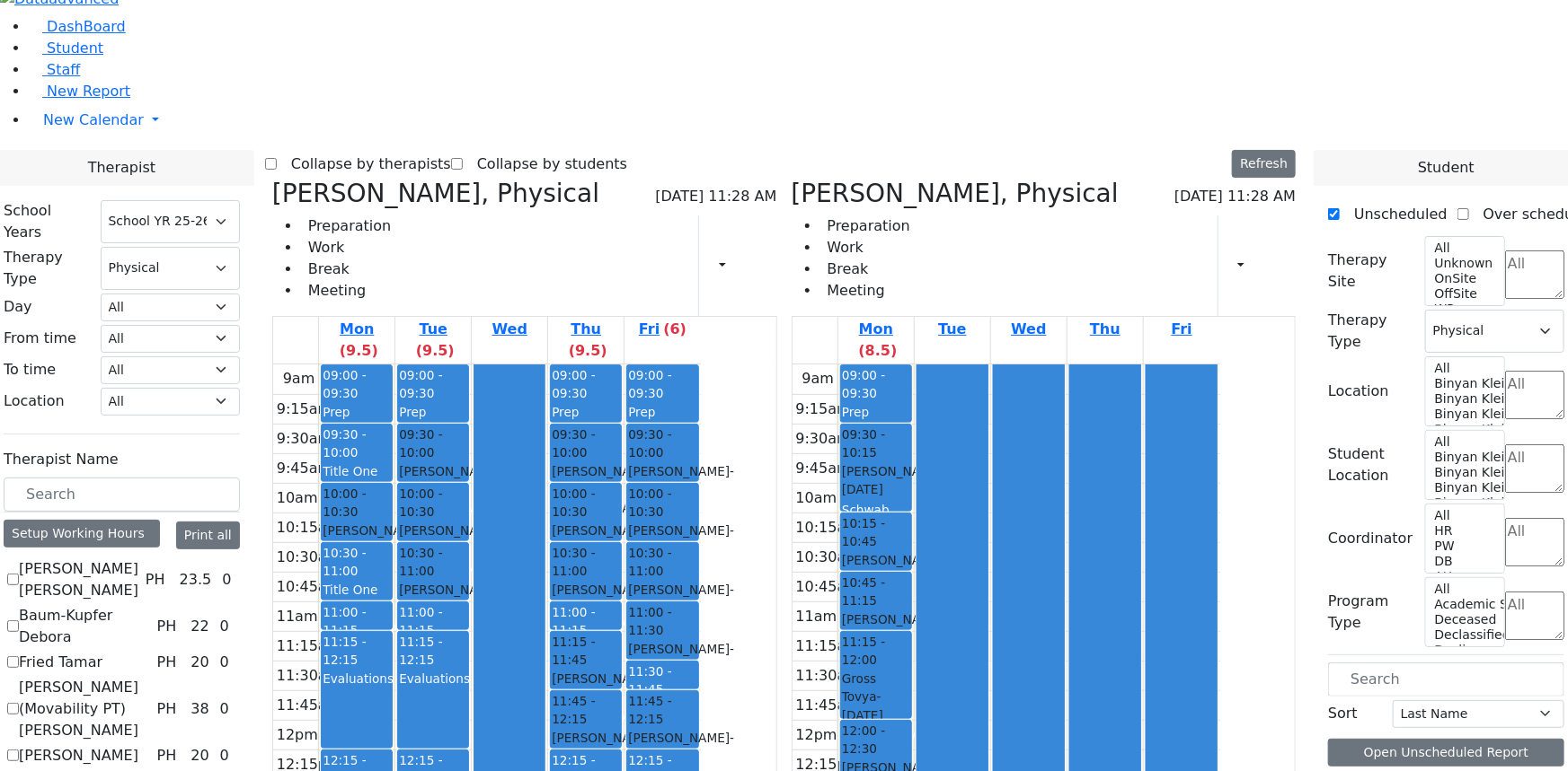
checkbox input "false"
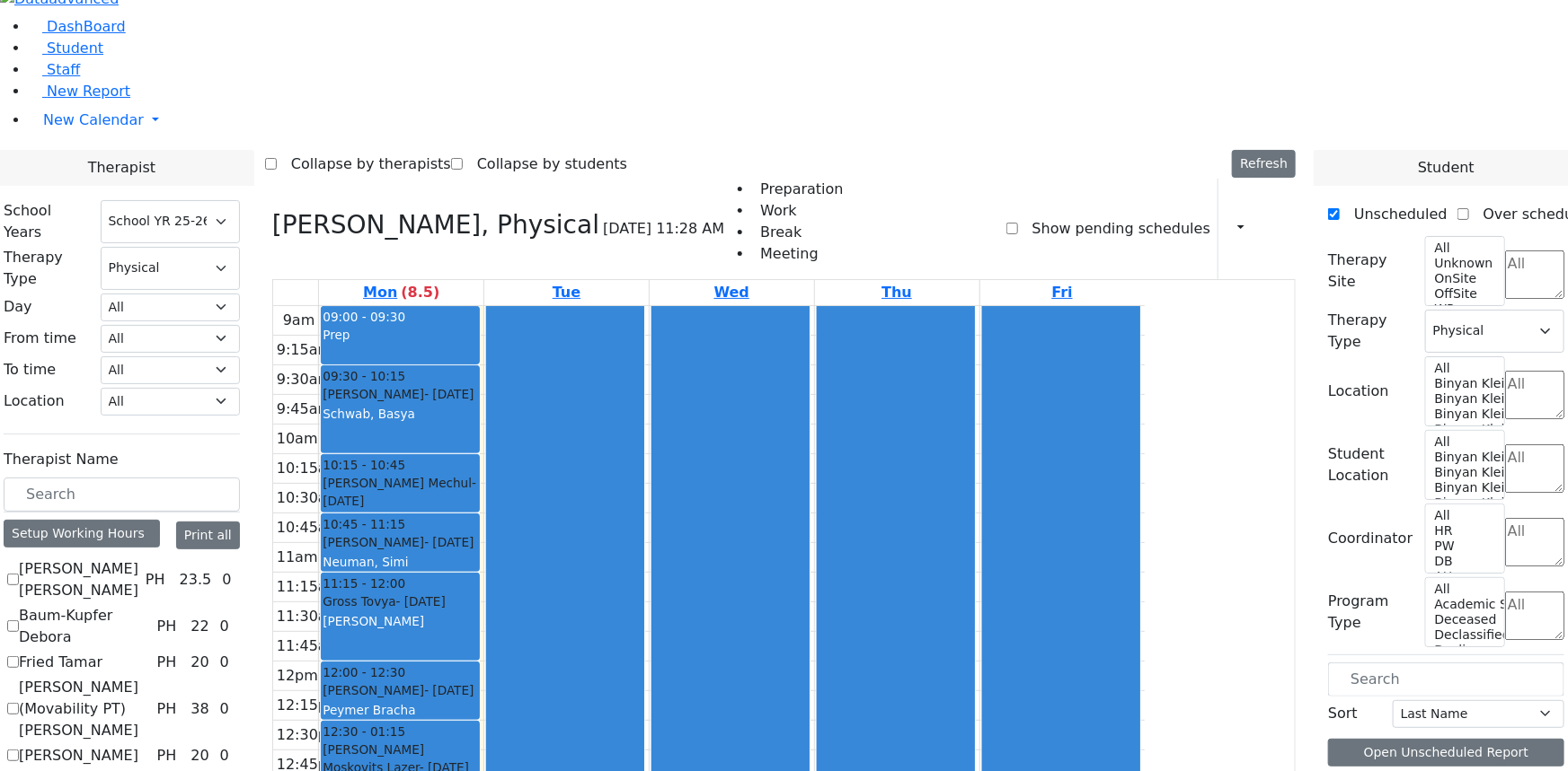
scroll to position [0, 0]
click at [138, 559] on label "Abramsky Sara Chana" at bounding box center [79, 580] width 119 height 43
click at [19, 574] on input "Abramsky Sara Chana" at bounding box center [13, 579] width 12 height 12
checkbox input "true"
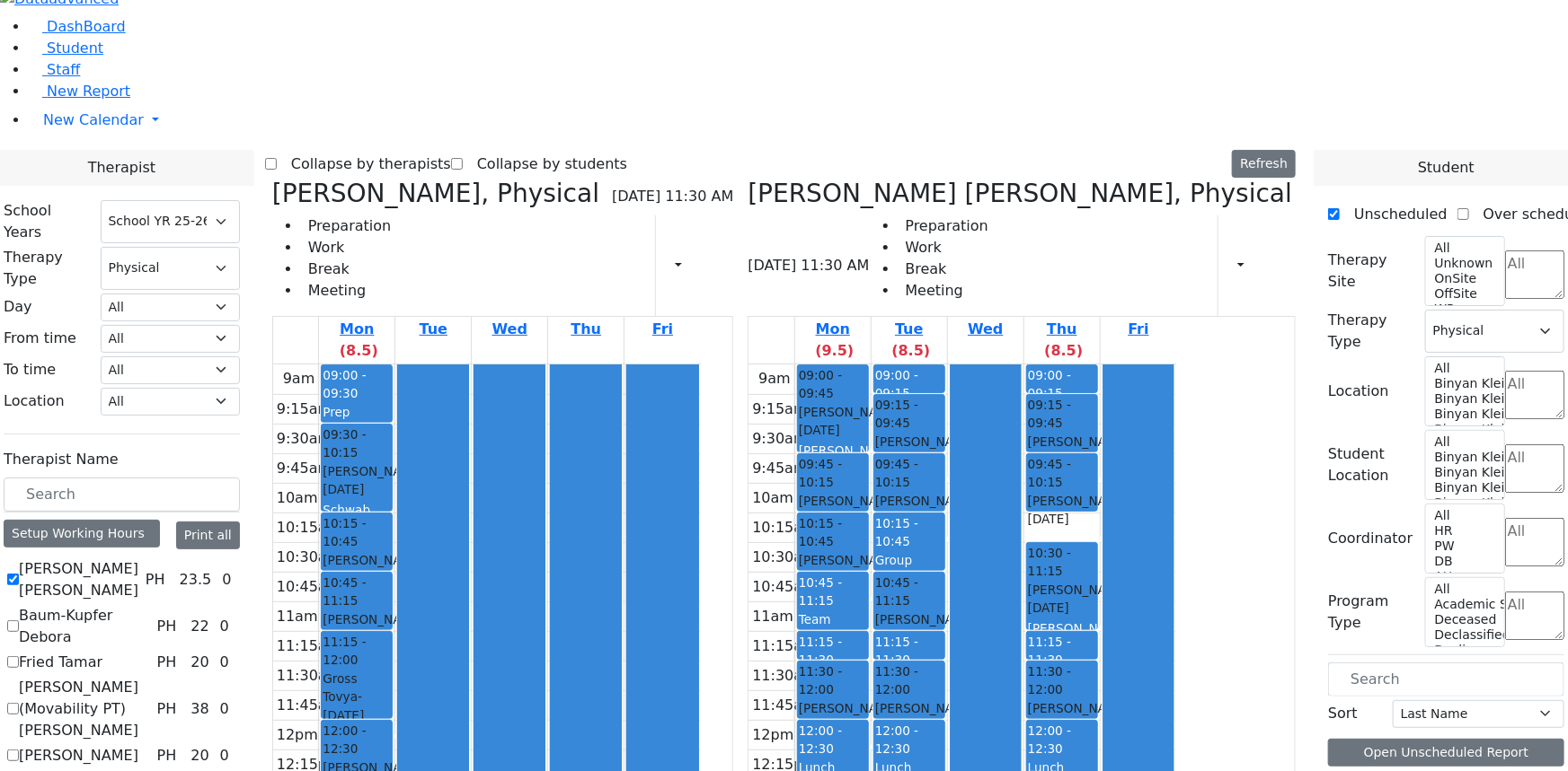
click at [272, 179] on icon at bounding box center [272, 193] width 0 height 30
checkbox input "false"
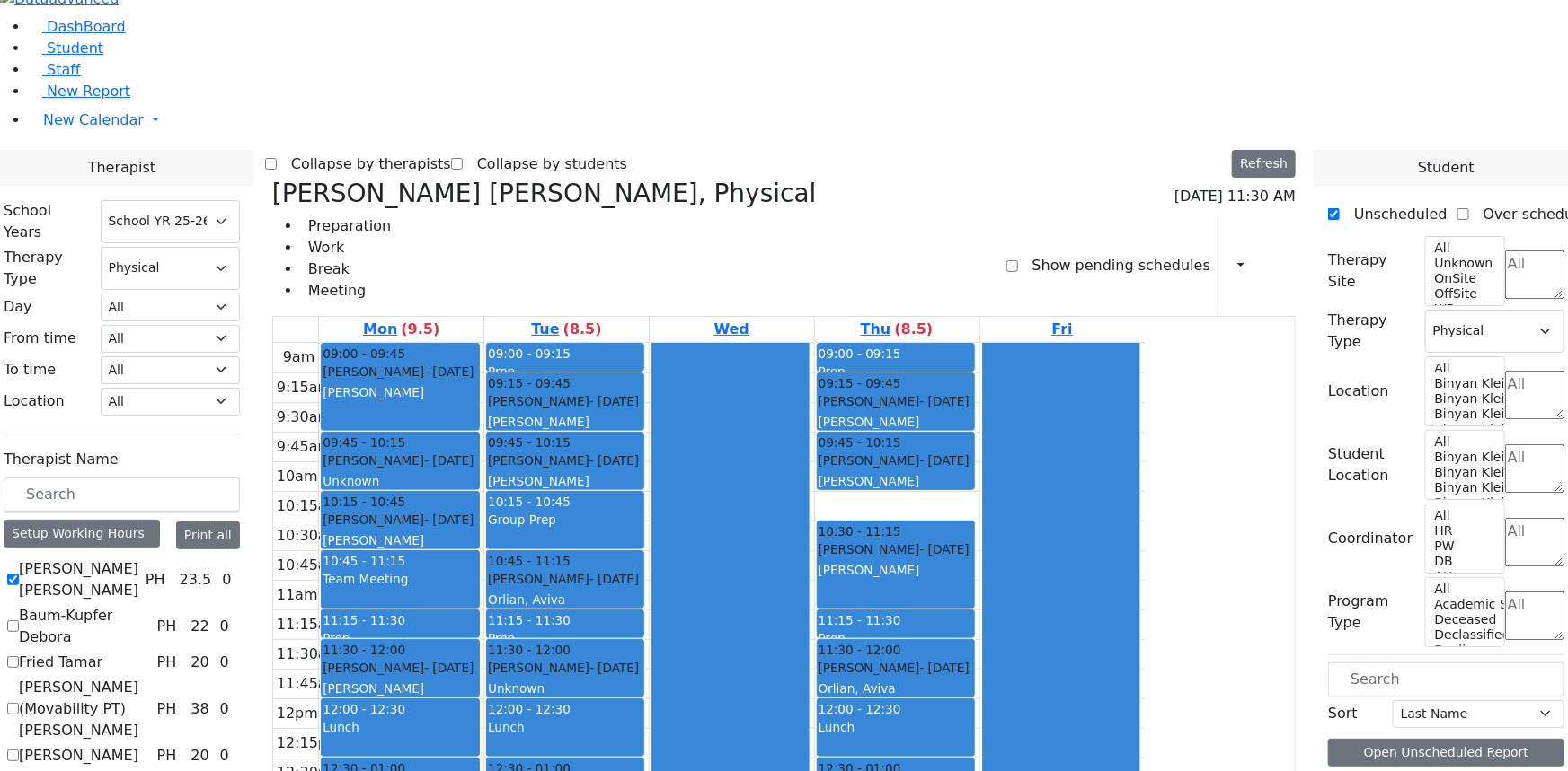
click at [138, 559] on label "Abramsky Sara Chana" at bounding box center [79, 580] width 119 height 43
click at [19, 574] on input "Abramsky Sara Chana" at bounding box center [13, 579] width 12 height 12
checkbox input "false"
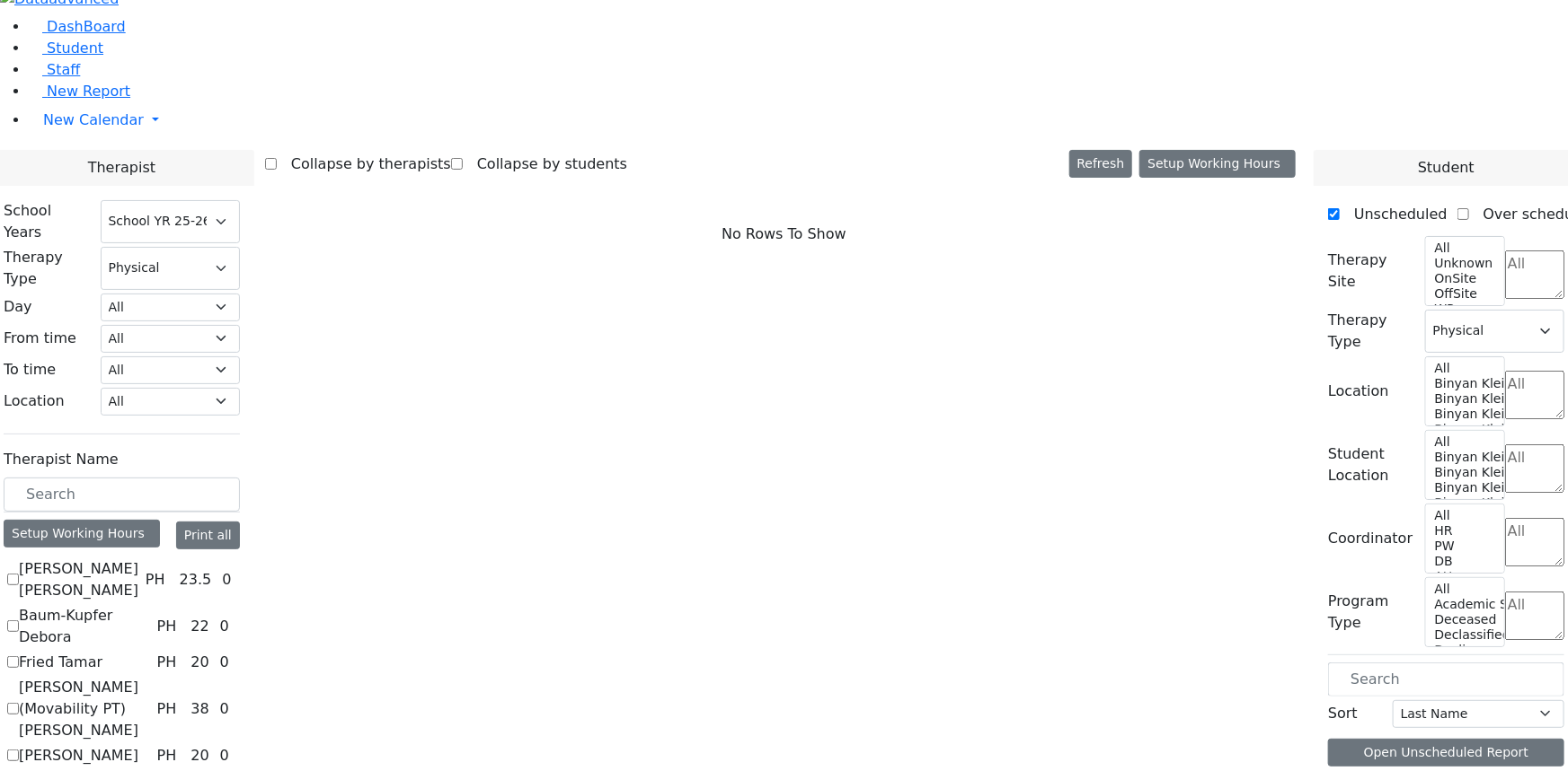
click at [102, 652] on label "Fried Tamar" at bounding box center [61, 663] width 83 height 22
click at [19, 656] on input "Fried Tamar" at bounding box center [13, 662] width 12 height 12
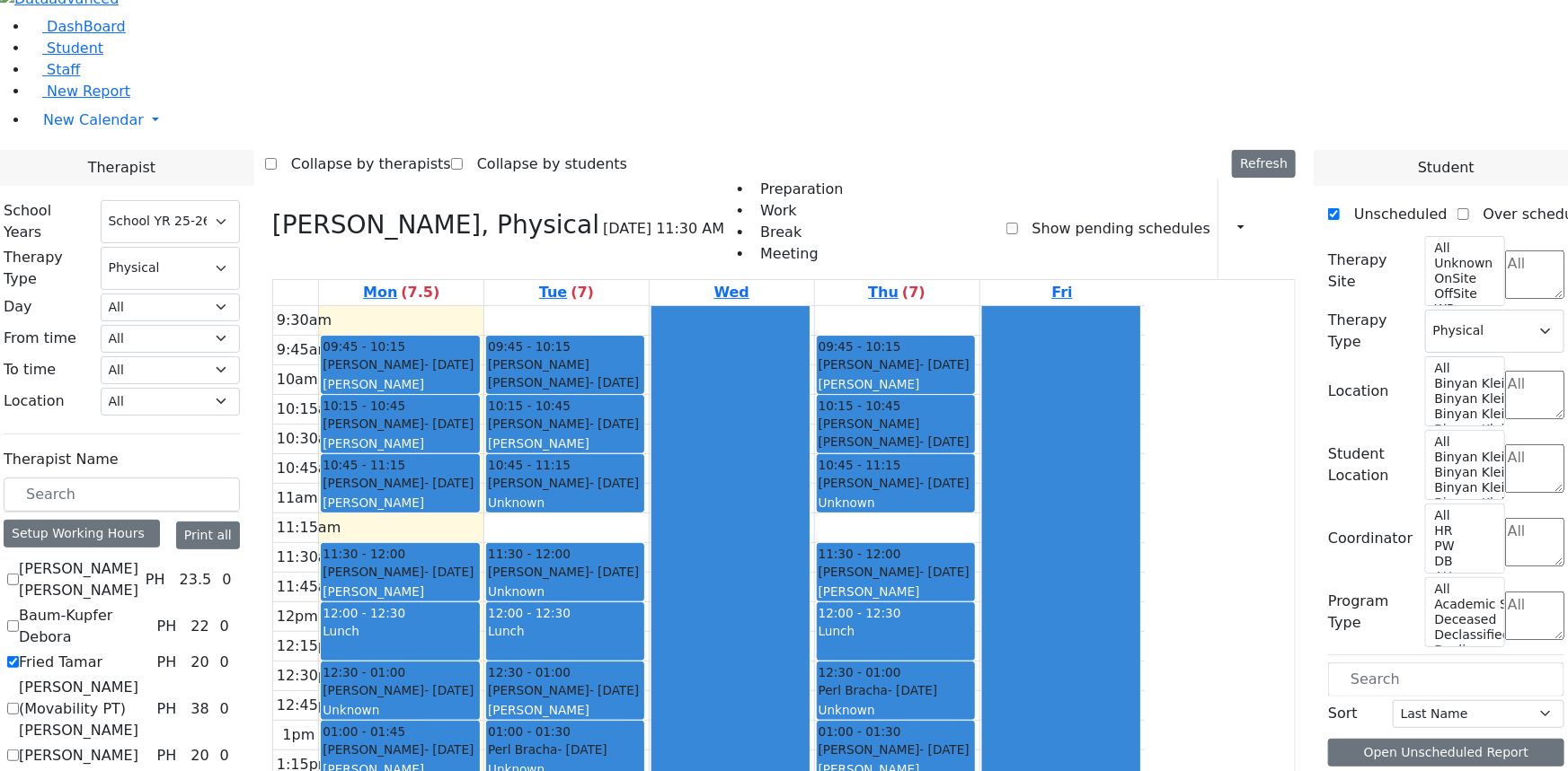
click at [102, 652] on label "Fried Tamar" at bounding box center [61, 663] width 83 height 22
click at [19, 656] on input "Fried Tamar" at bounding box center [13, 662] width 12 height 12
checkbox input "false"
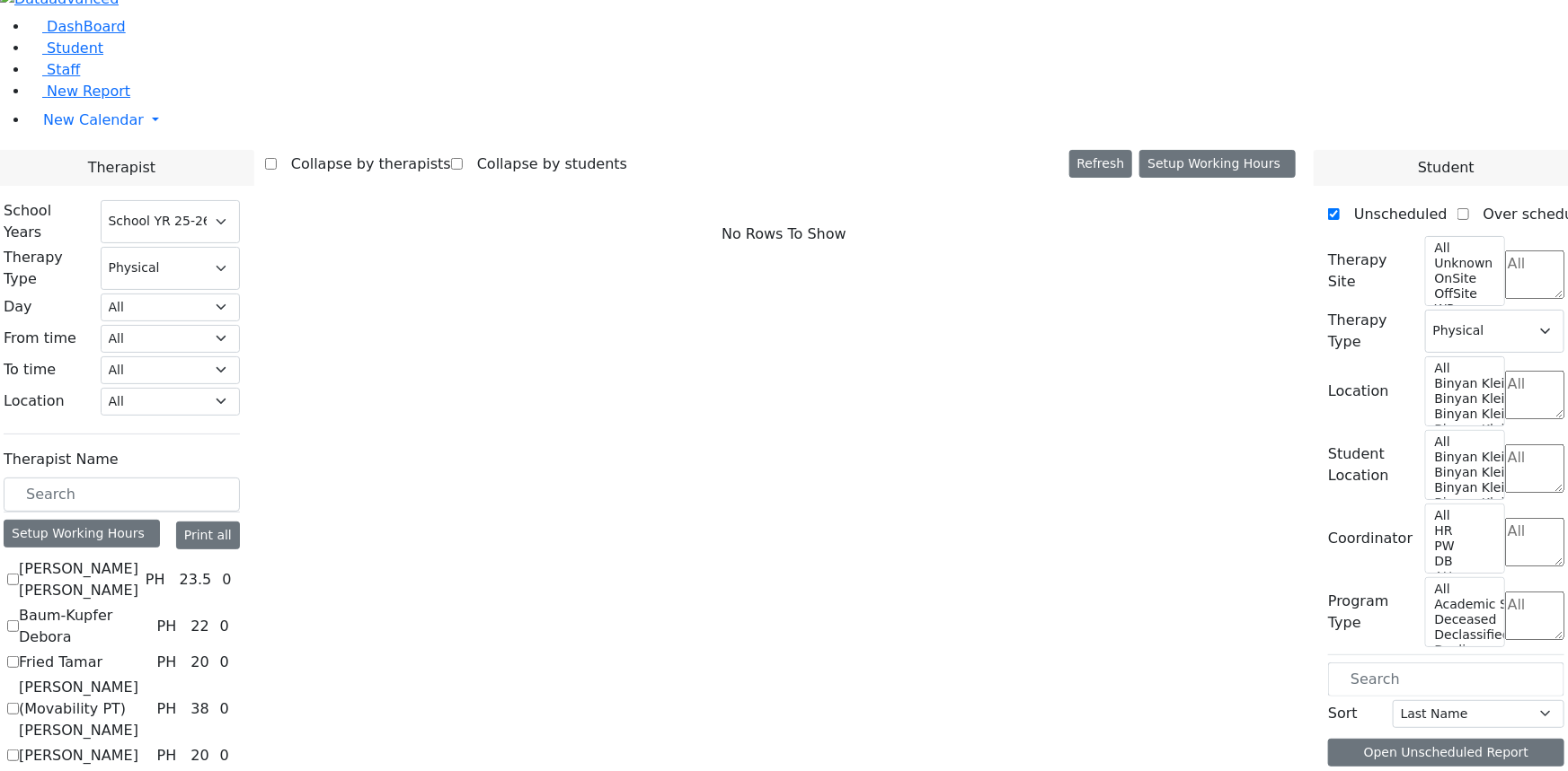
scroll to position [120, 0]
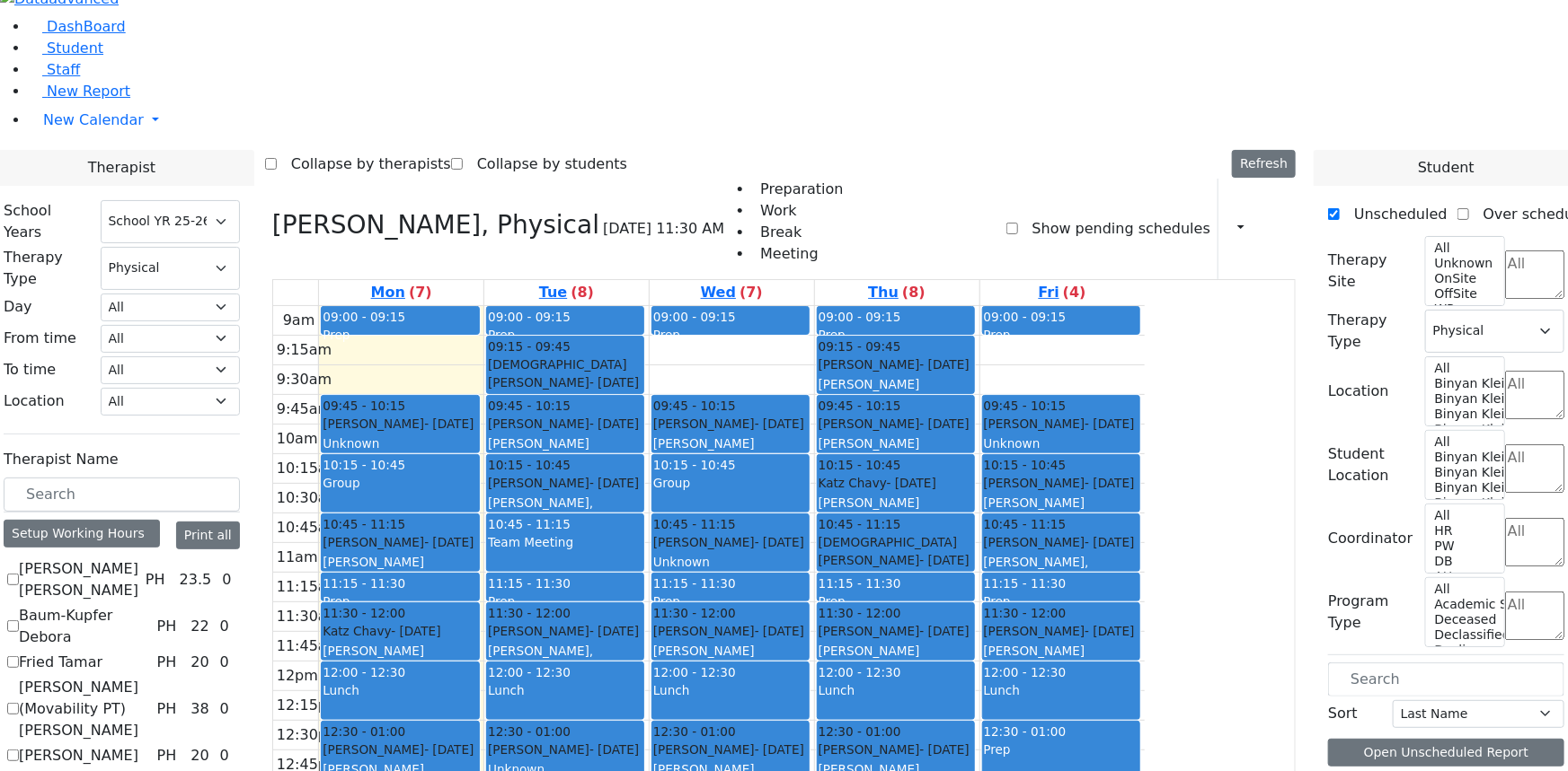
drag, startPoint x: 224, startPoint y: 700, endPoint x: 228, endPoint y: 676, distance: 24.3
checkbox input "false"
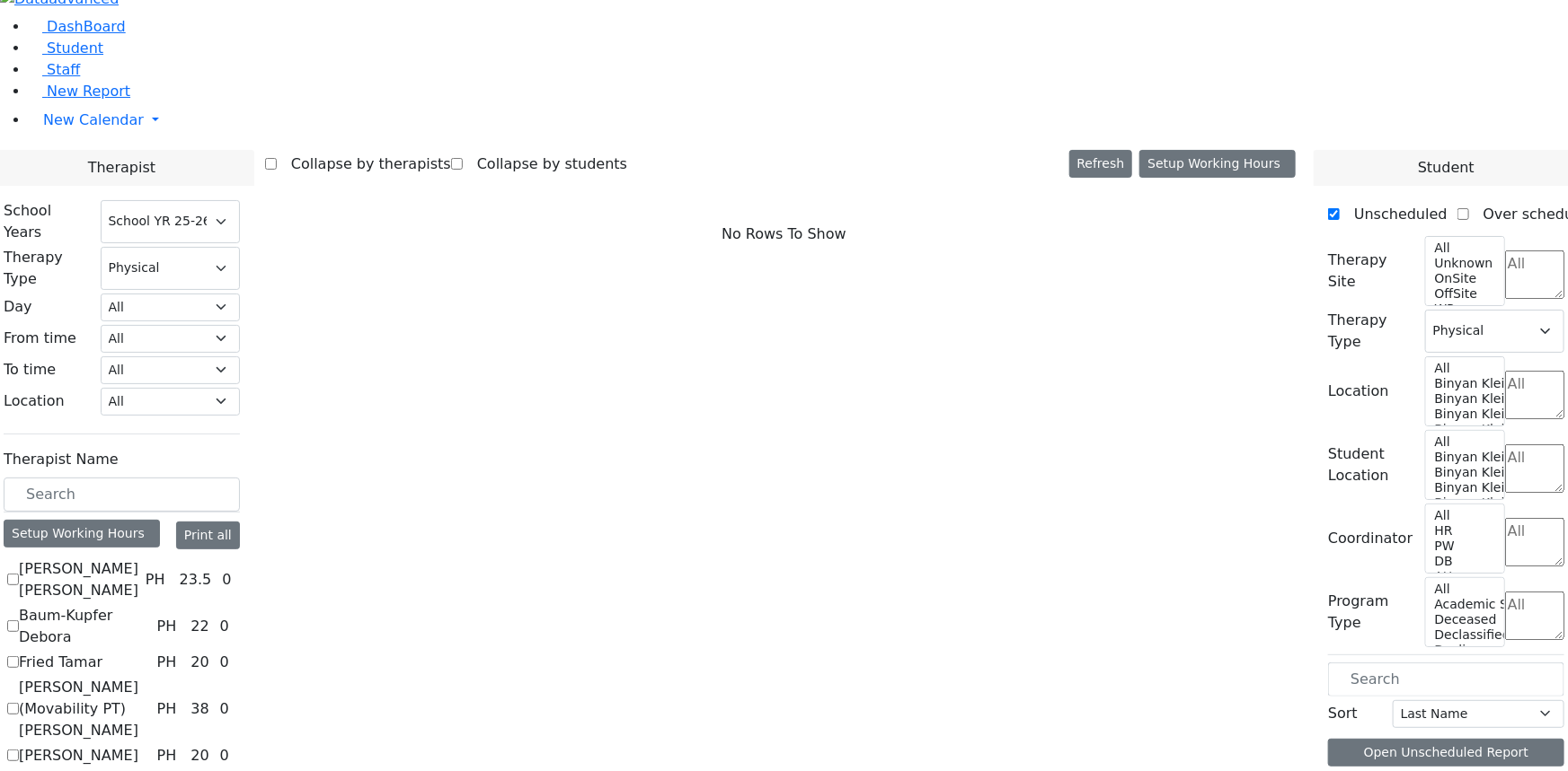
checkbox input "true"
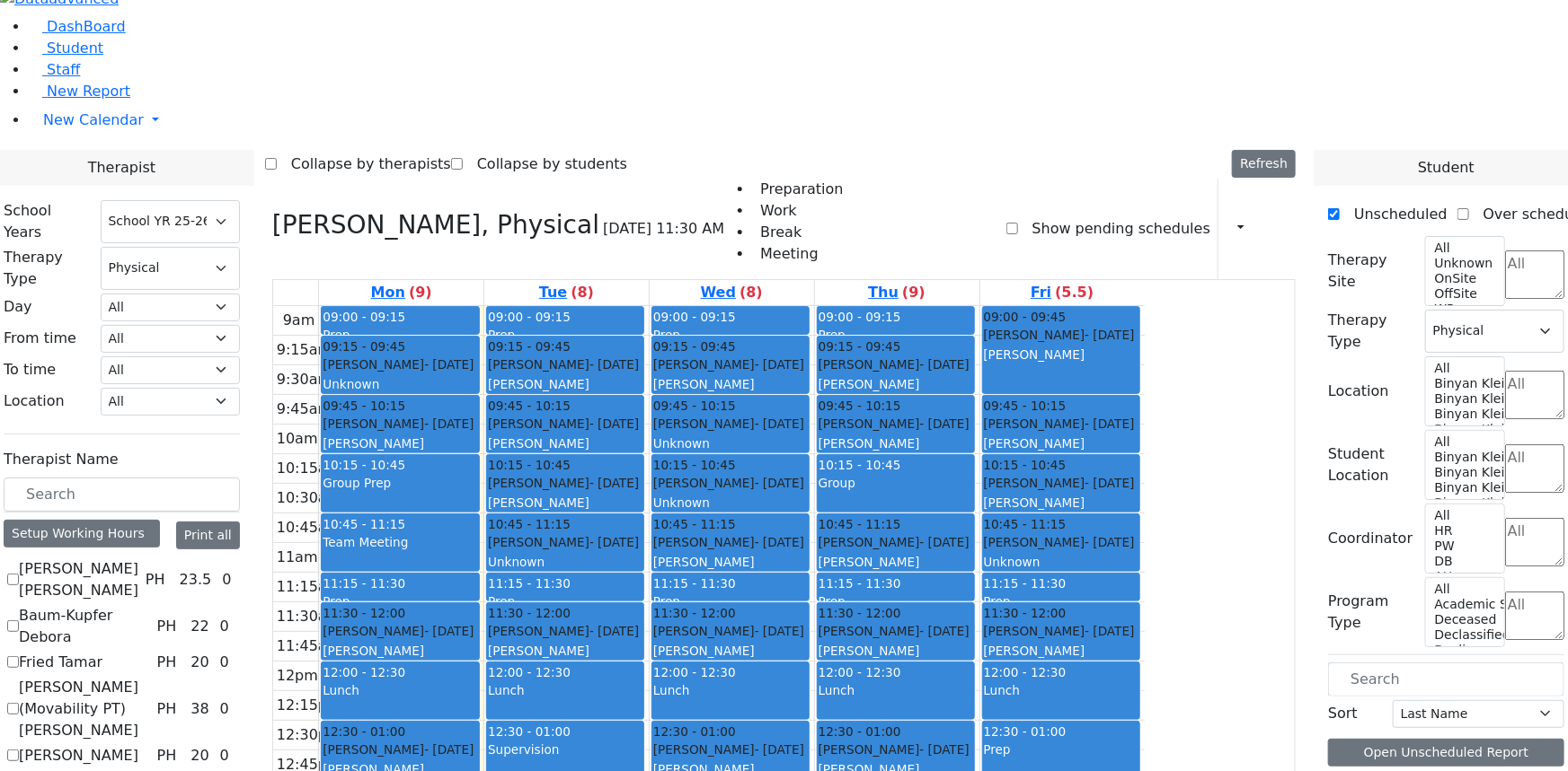
scroll to position [0, 0]
click at [102, 652] on label "Fried Tamar" at bounding box center [61, 663] width 83 height 22
click at [19, 656] on input "Fried Tamar" at bounding box center [13, 662] width 12 height 12
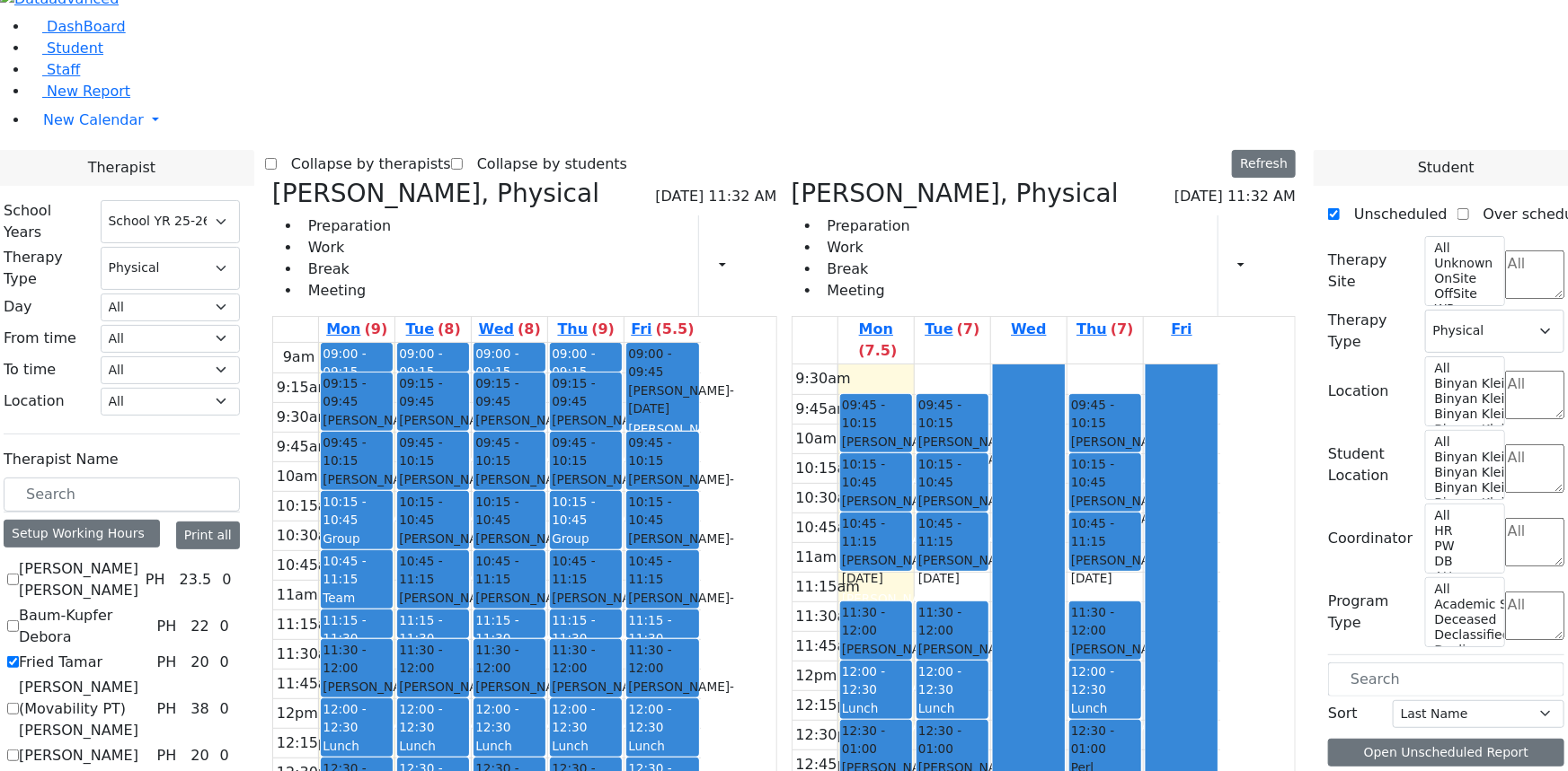
click at [102, 652] on label "Fried Tamar" at bounding box center [61, 663] width 83 height 22
click at [19, 656] on input "Fried Tamar" at bounding box center [13, 662] width 12 height 12
checkbox input "false"
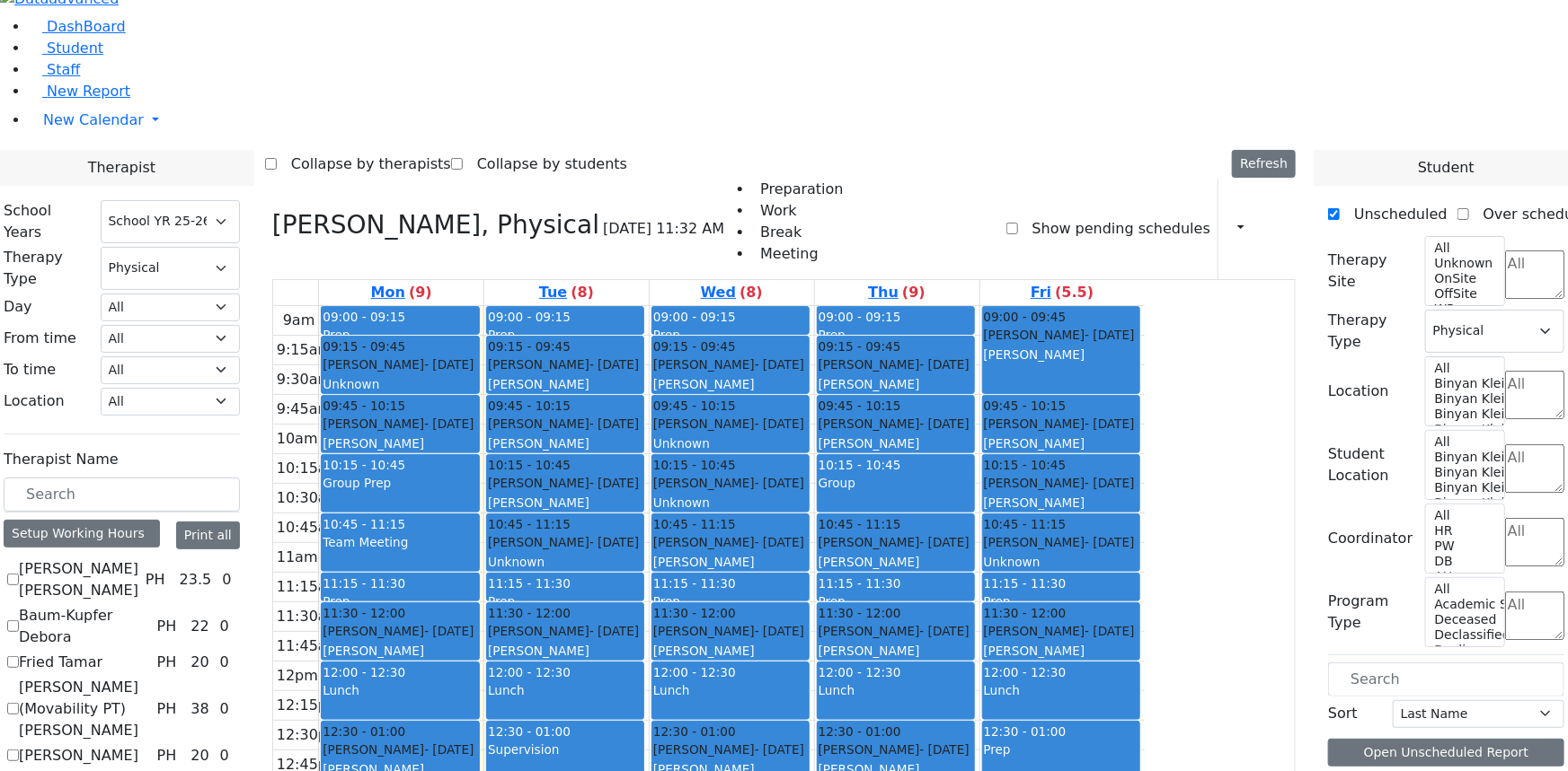
click at [272, 210] on icon at bounding box center [272, 224] width 0 height 30
checkbox input "false"
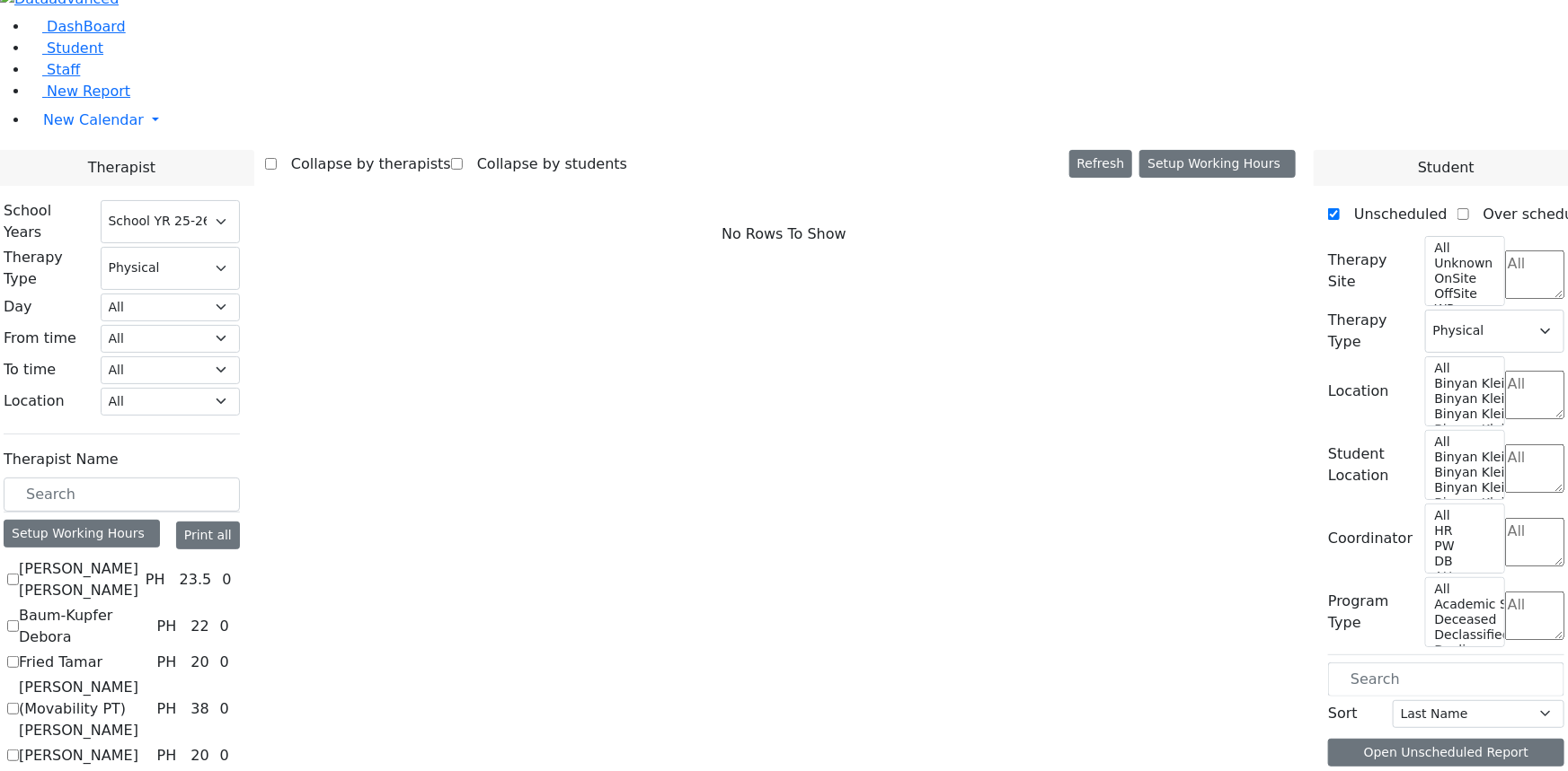
click at [138, 559] on label "Abramsky Sara Chana" at bounding box center [79, 580] width 119 height 43
click at [19, 574] on input "Abramsky Sara Chana" at bounding box center [13, 579] width 12 height 12
checkbox input "true"
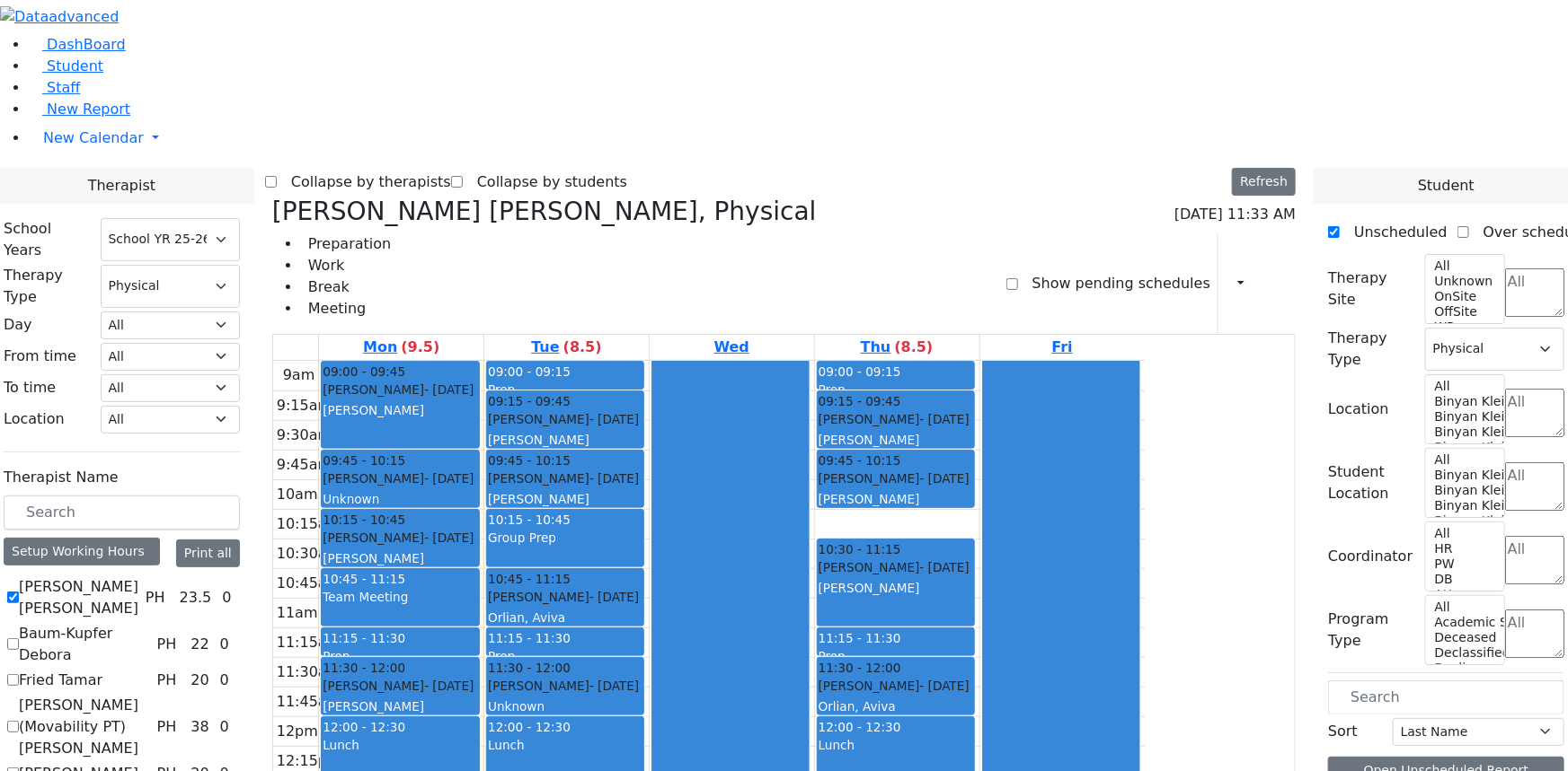
scroll to position [120, 0]
checkbox input "true"
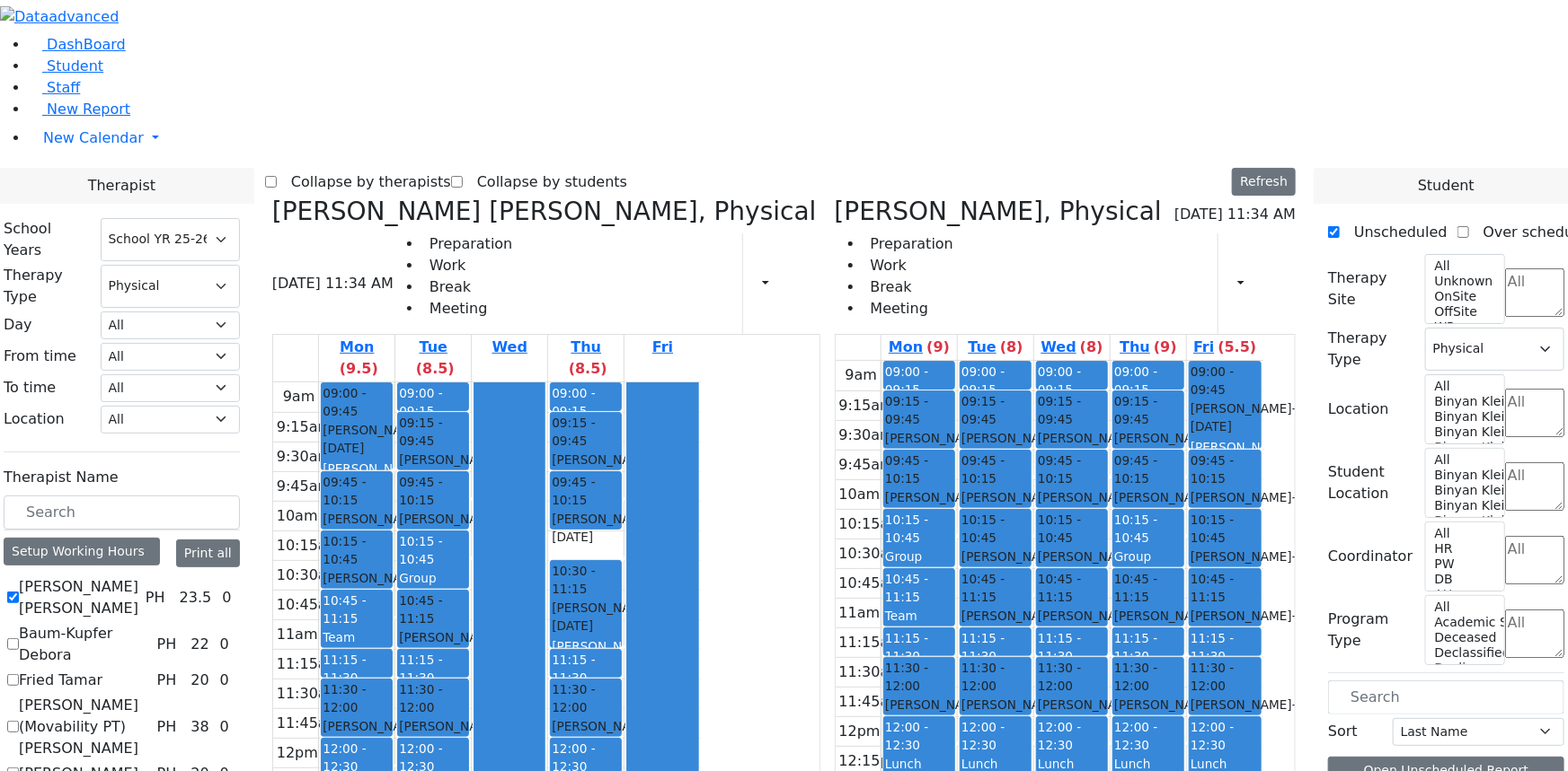
click at [272, 197] on icon at bounding box center [272, 212] width 0 height 30
checkbox input "false"
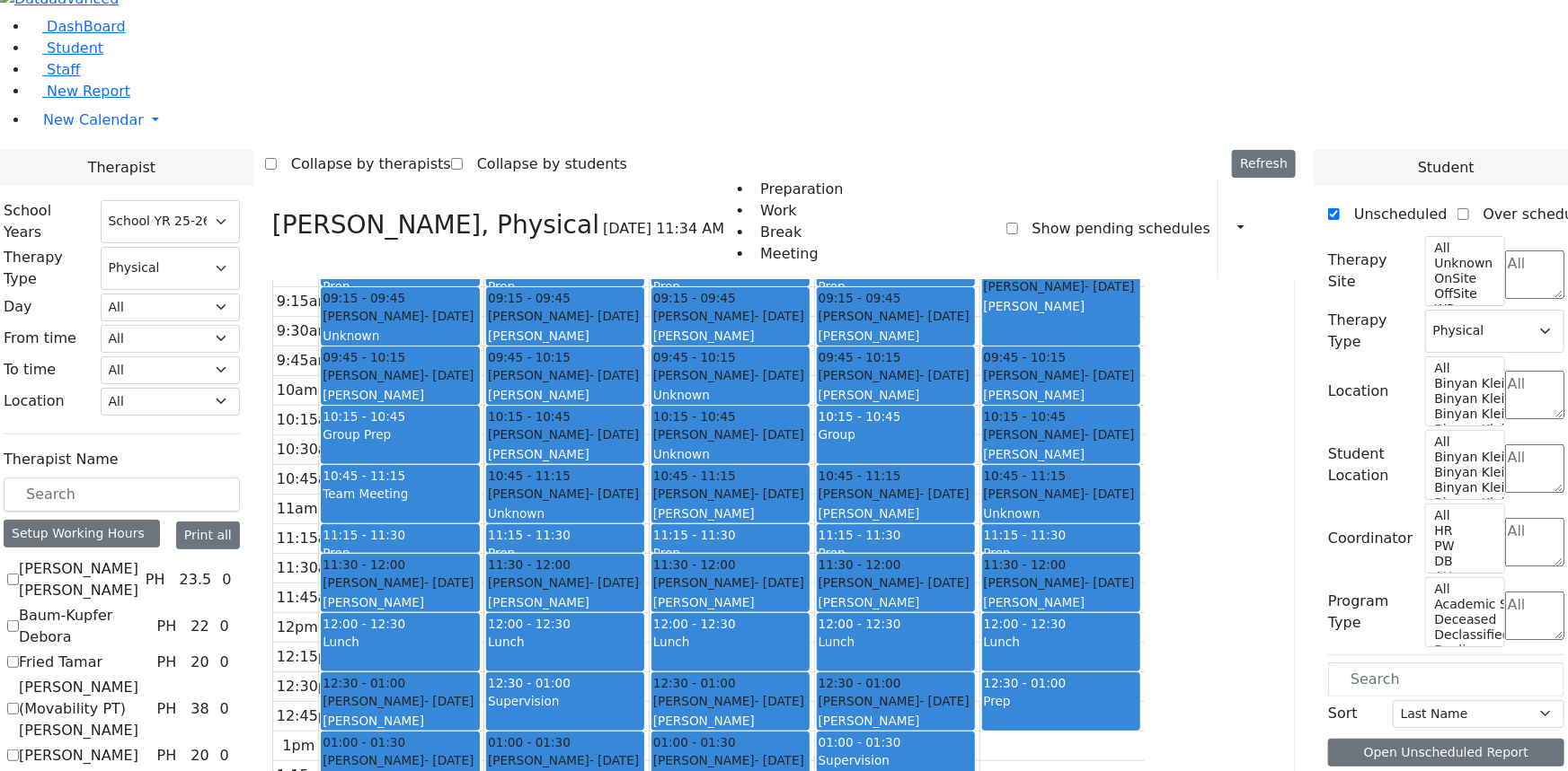
scroll to position [0, 0]
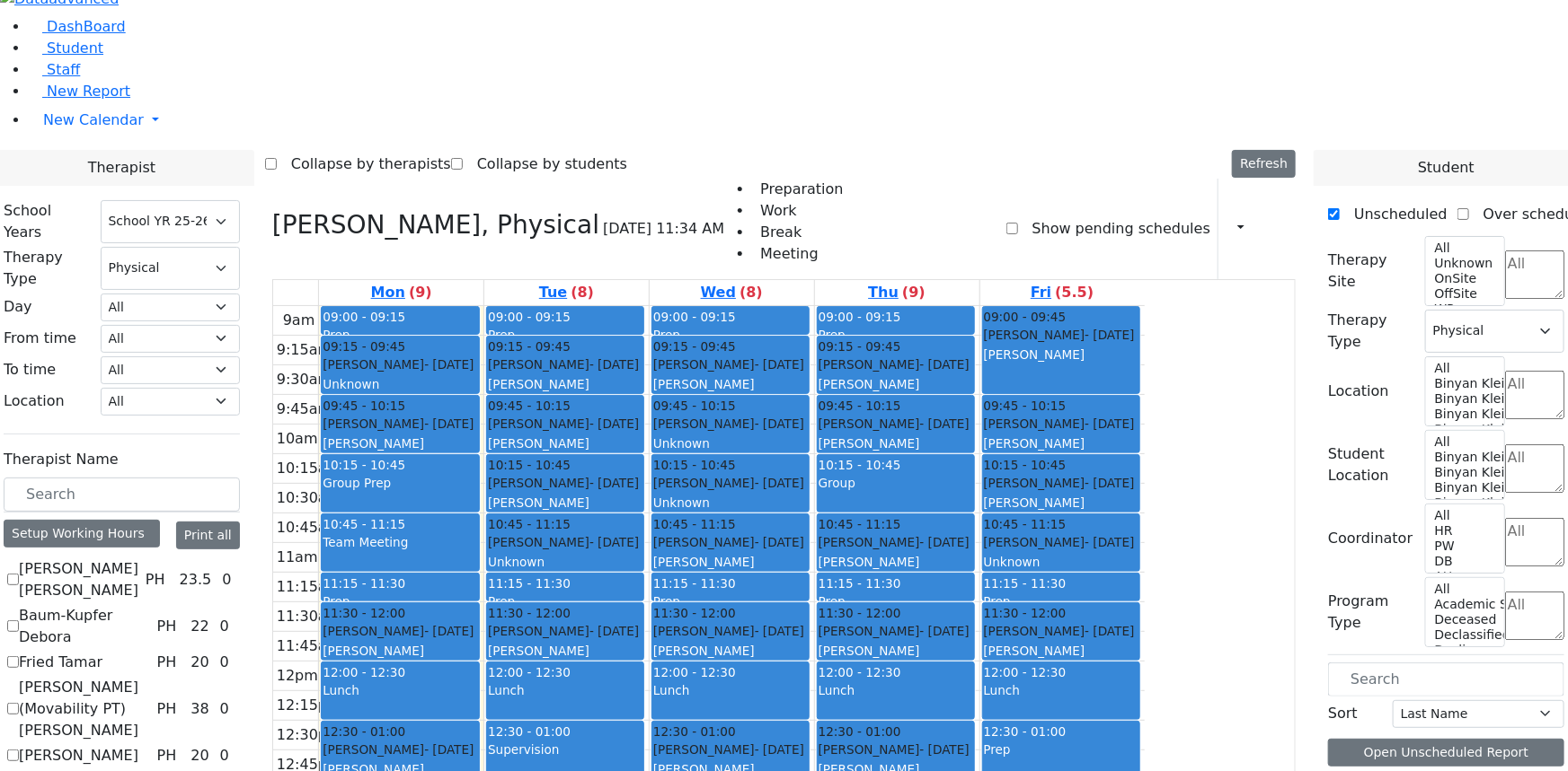
checkbox input "false"
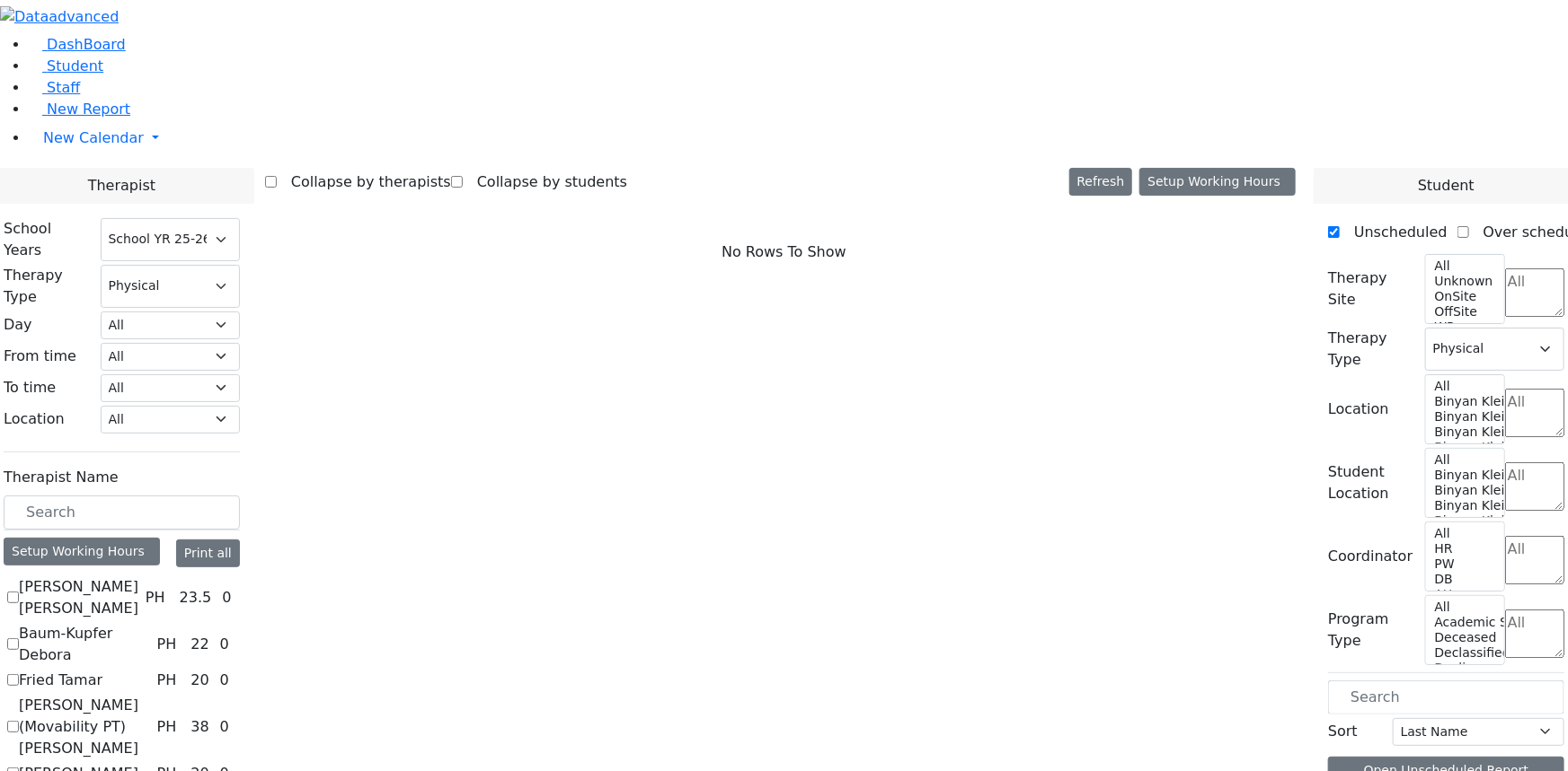
click at [102, 670] on label "Fried Tamar" at bounding box center [61, 681] width 83 height 22
click at [19, 674] on input "Fried Tamar" at bounding box center [13, 680] width 12 height 12
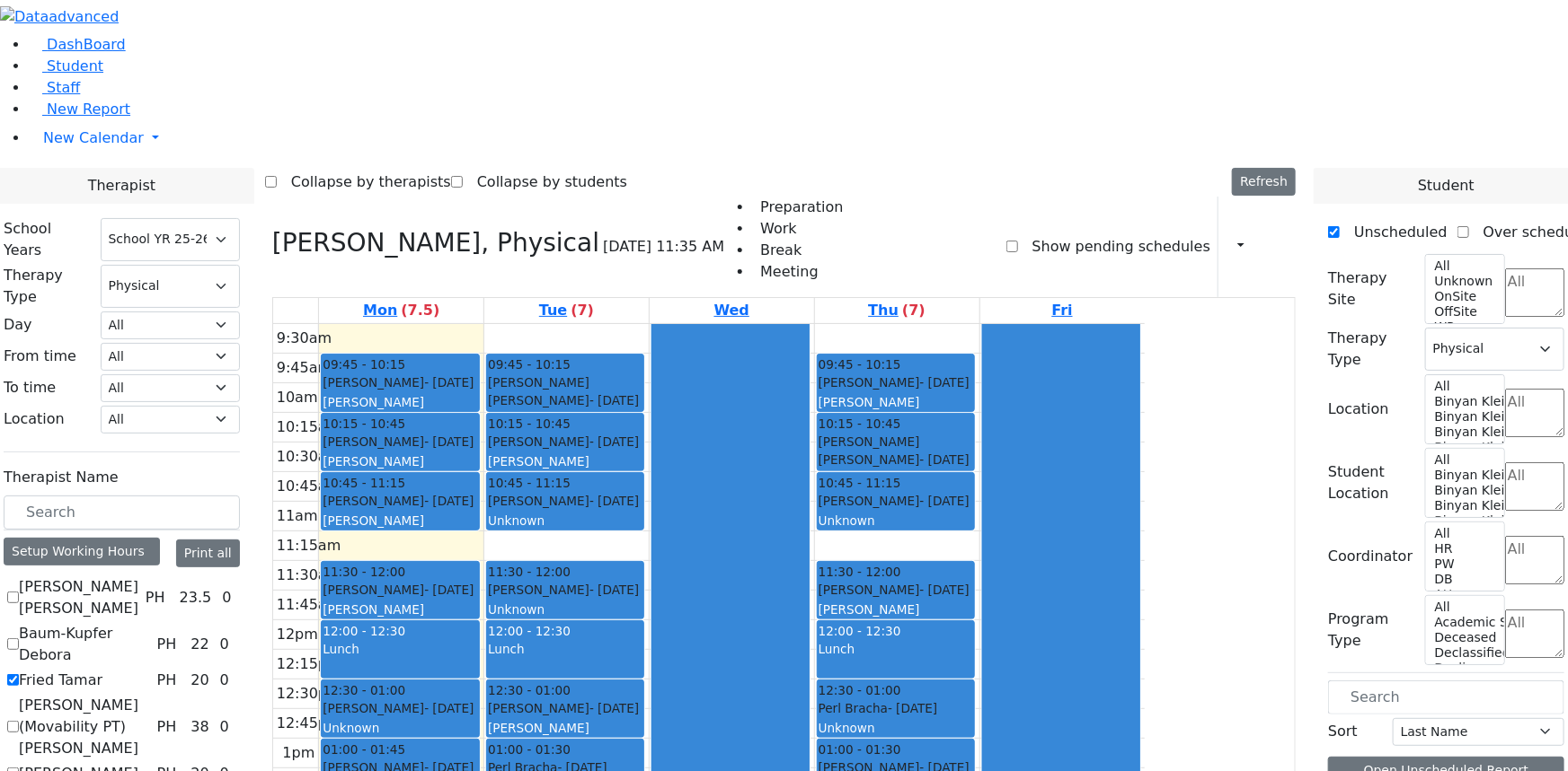
click at [102, 670] on label "Fried Tamar" at bounding box center [61, 681] width 83 height 22
click at [19, 674] on input "Fried Tamar" at bounding box center [13, 680] width 12 height 12
checkbox input "false"
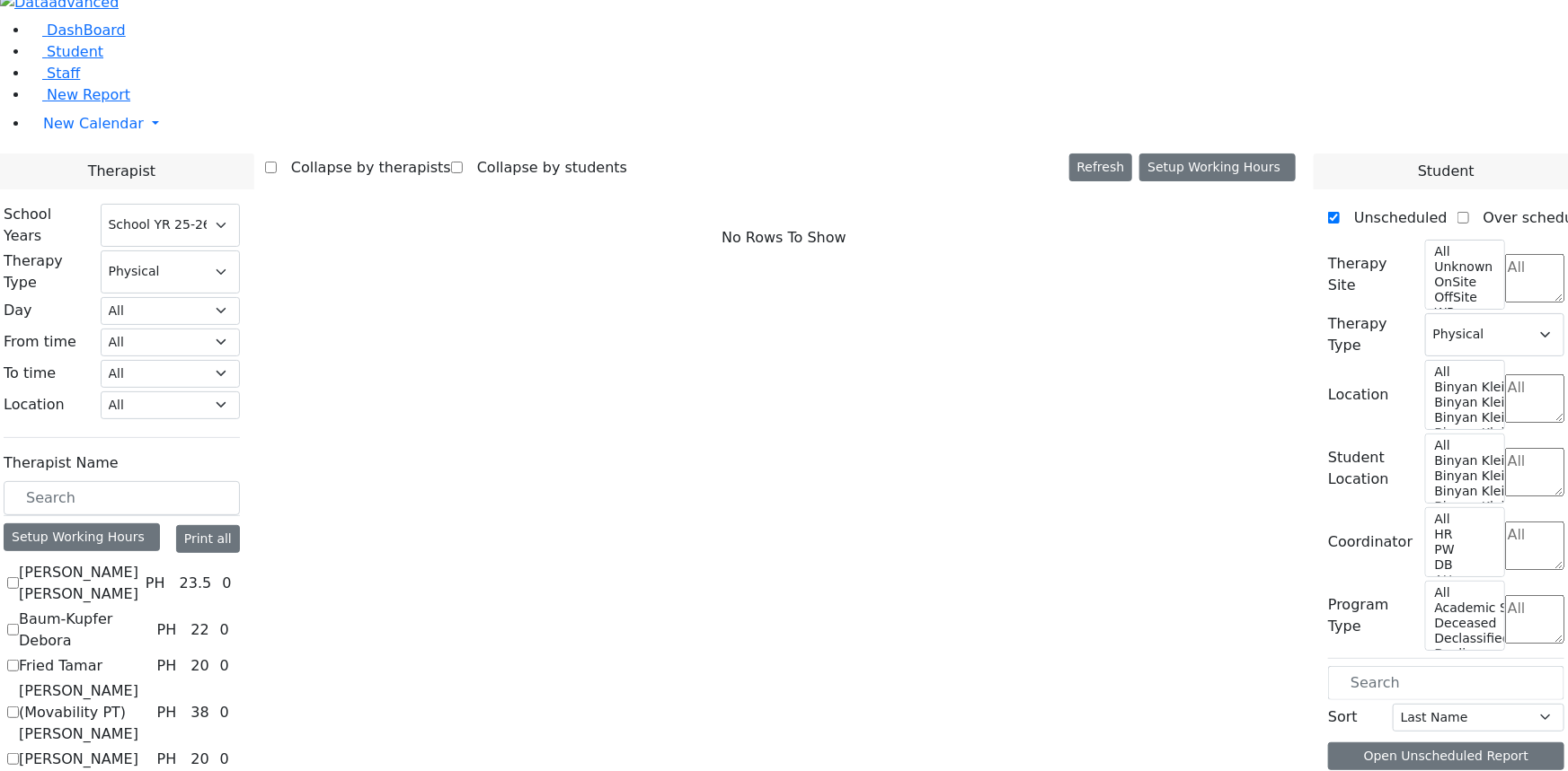
scroll to position [18, 0]
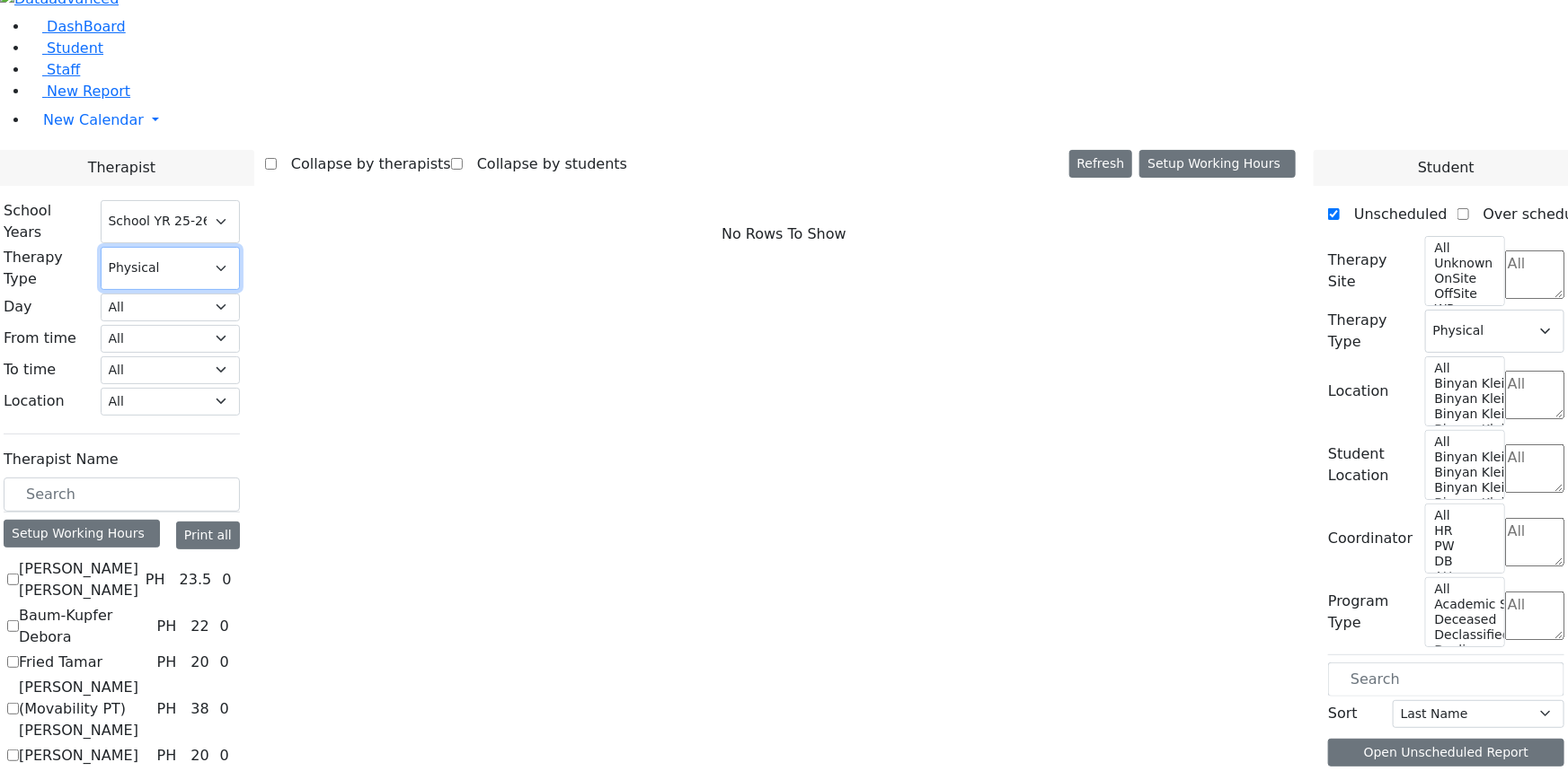
click at [240, 247] on select "All Psych Hearing Vision Speech Physical Occupational" at bounding box center [170, 268] width 139 height 43
select select
click at [240, 247] on select "All Psych Hearing Vision Speech Physical Occupational" at bounding box center [170, 268] width 139 height 43
select select
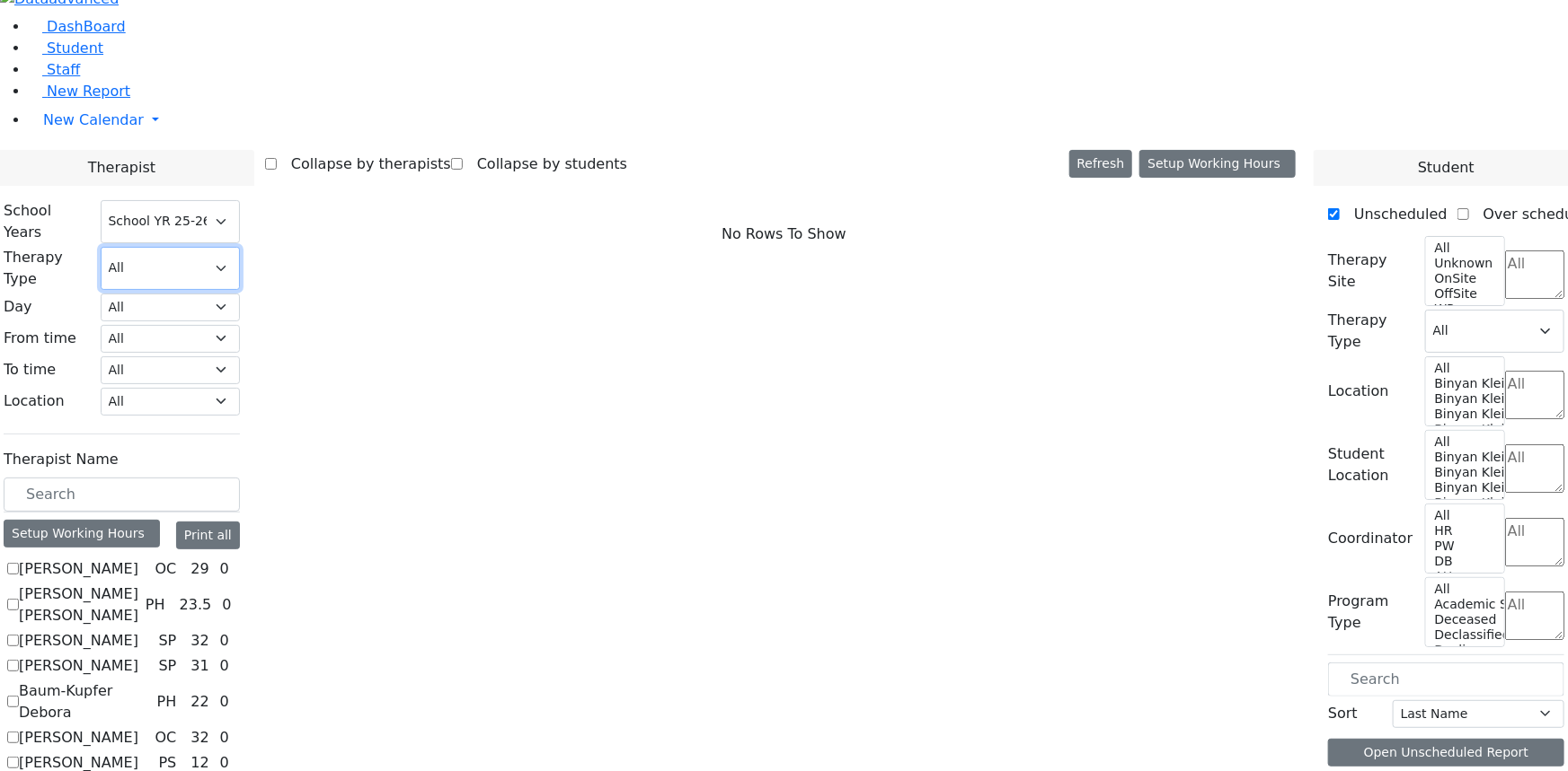
scroll to position [2131, 0]
checkbox input "true"
select select "2"
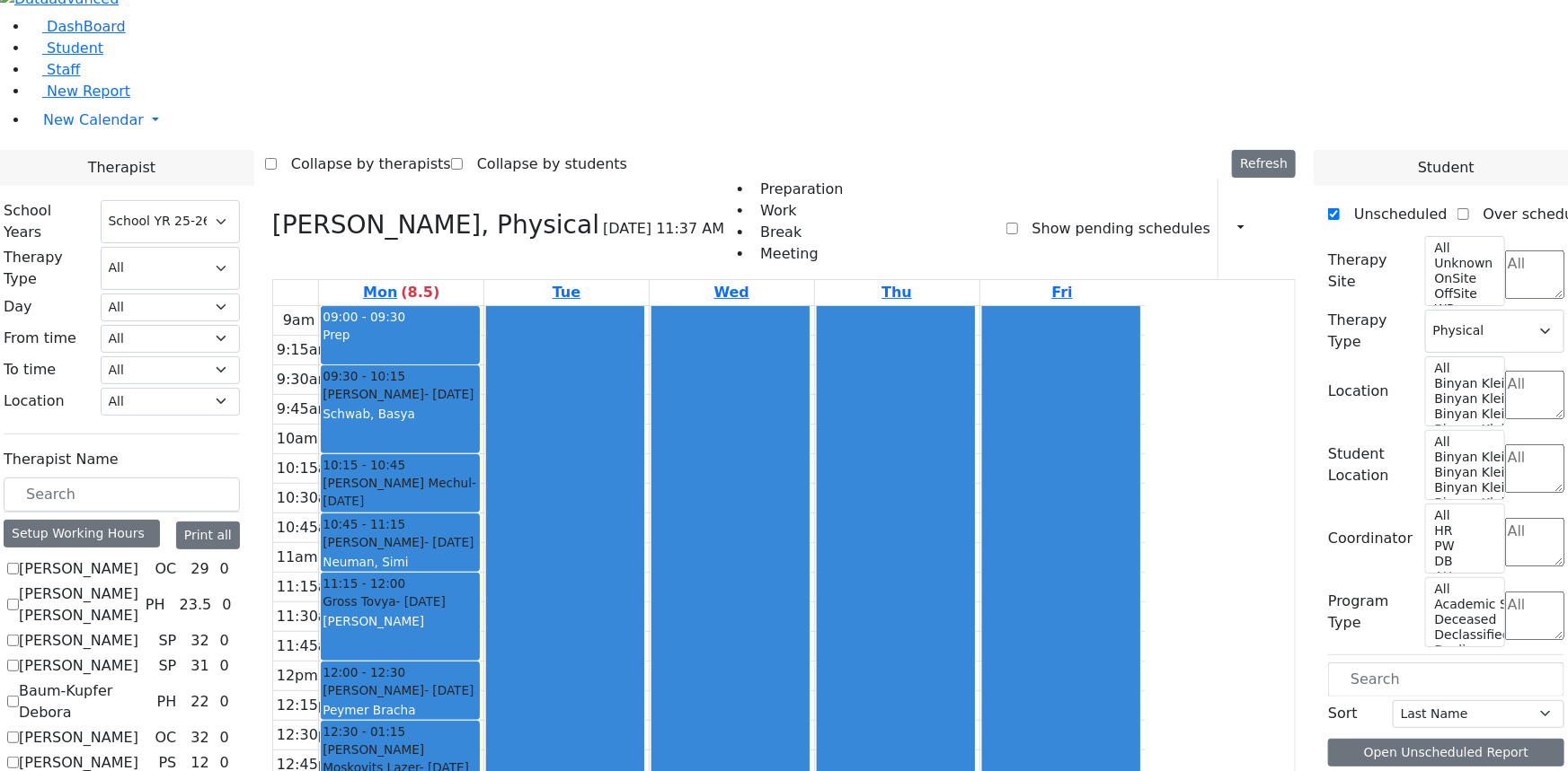
checkbox input "false"
select select
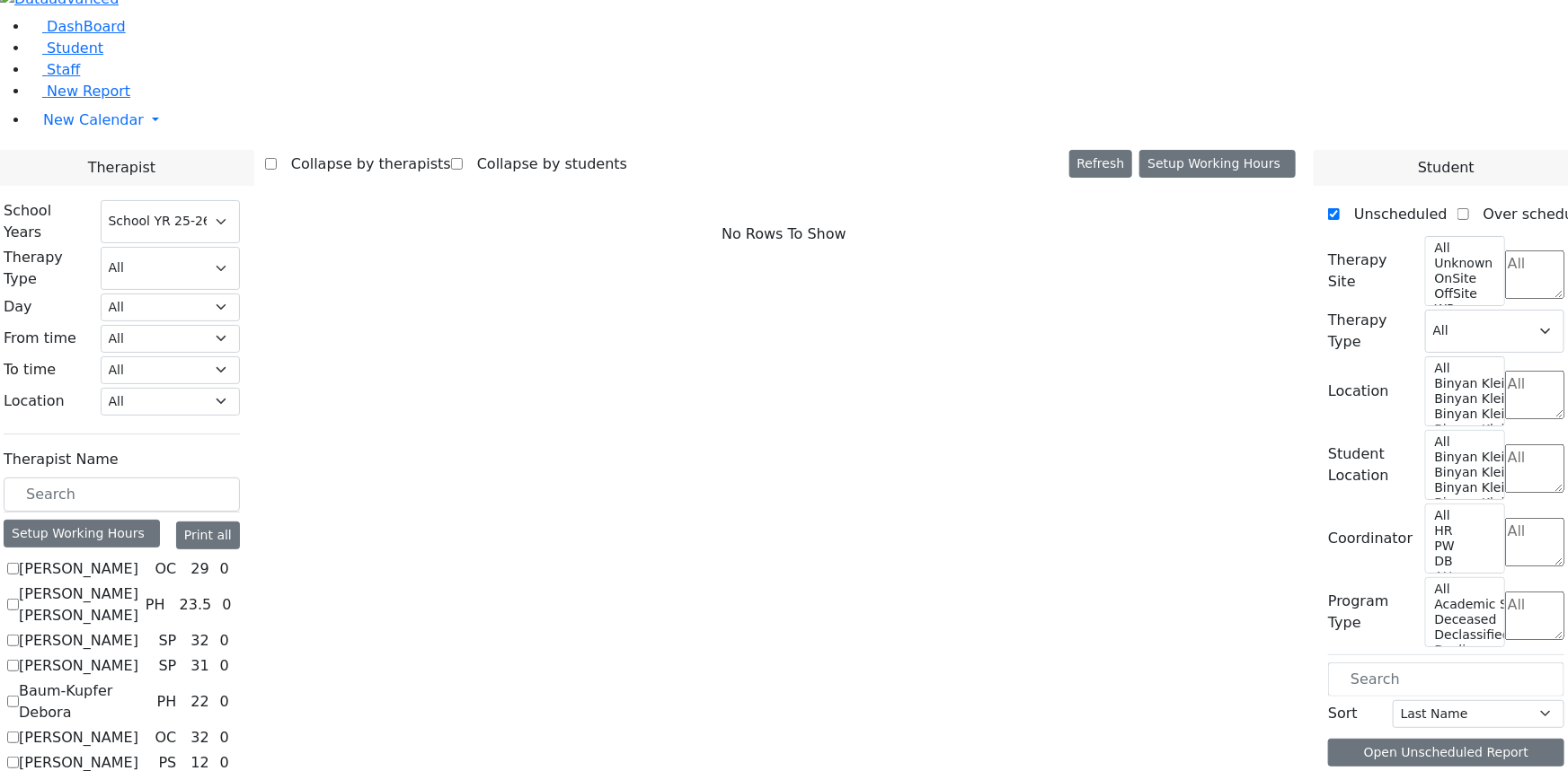
checkbox input "true"
select select "3"
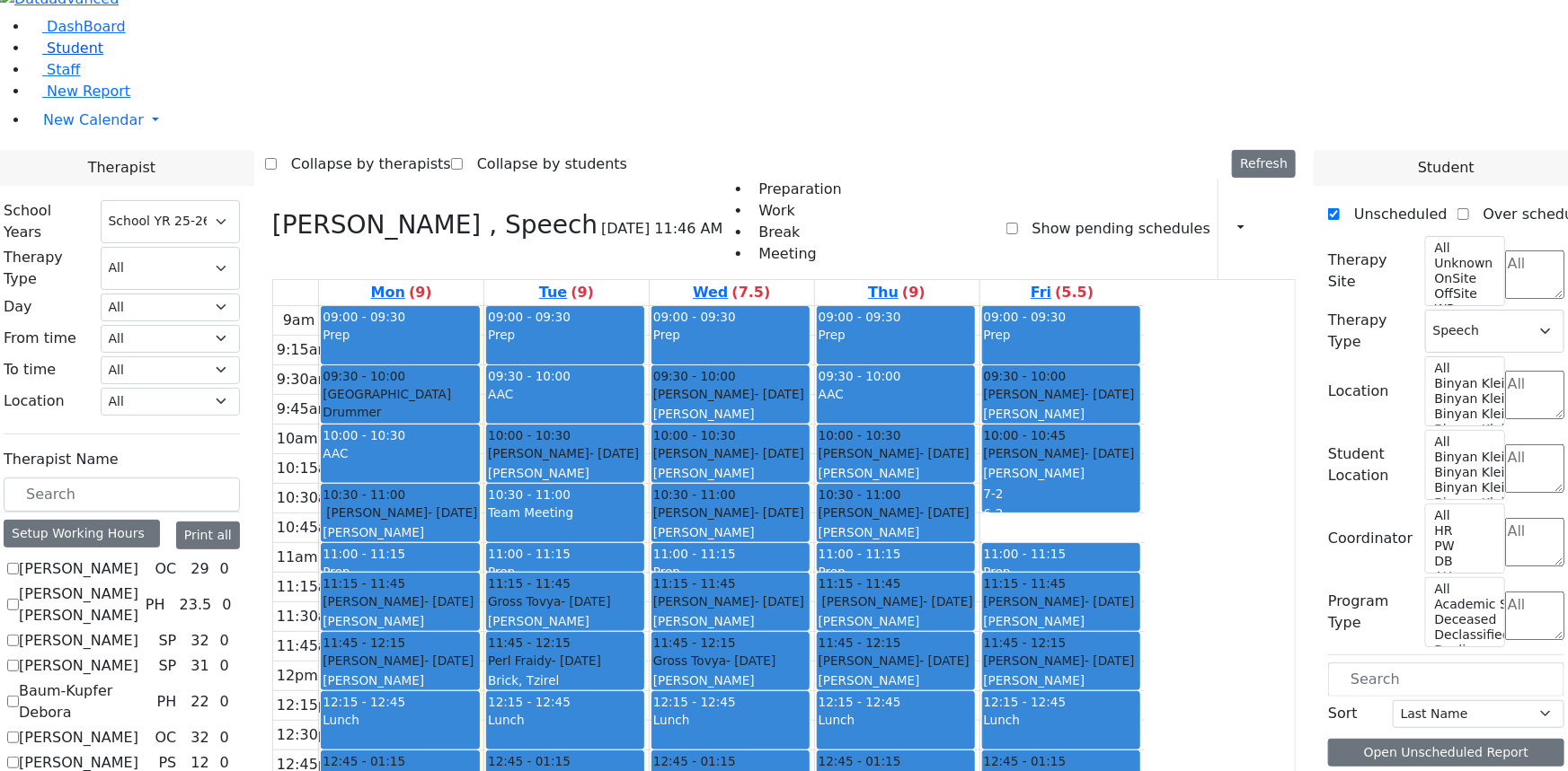
click at [79, 57] on span "Student" at bounding box center [75, 48] width 57 height 17
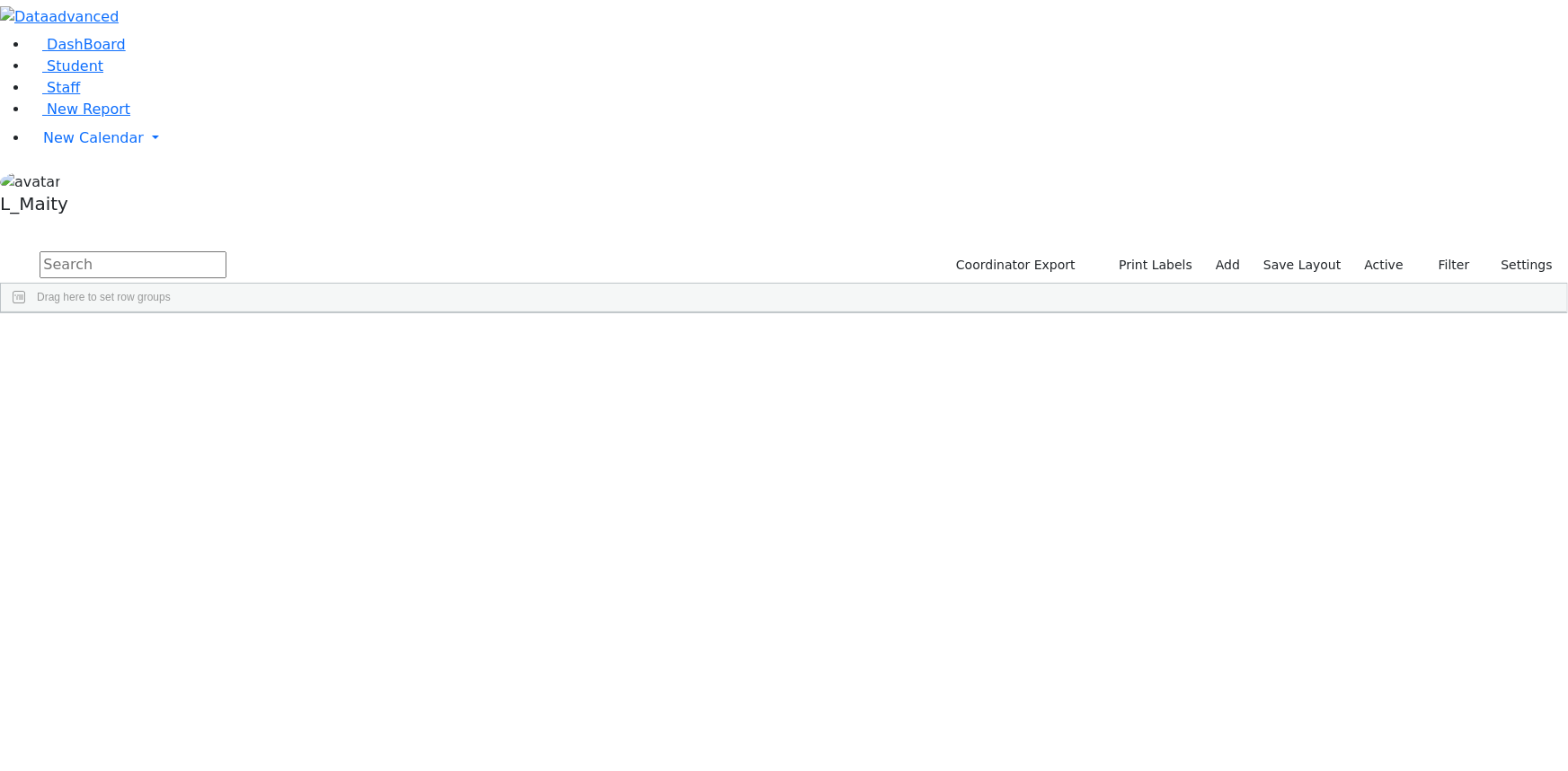
drag, startPoint x: 313, startPoint y: 75, endPoint x: 312, endPoint y: 94, distance: 19.0
click at [226, 251] on input "text" at bounding box center [133, 265] width 187 height 27
type input "fried"
click at [226, 251] on input "fried" at bounding box center [133, 265] width 187 height 27
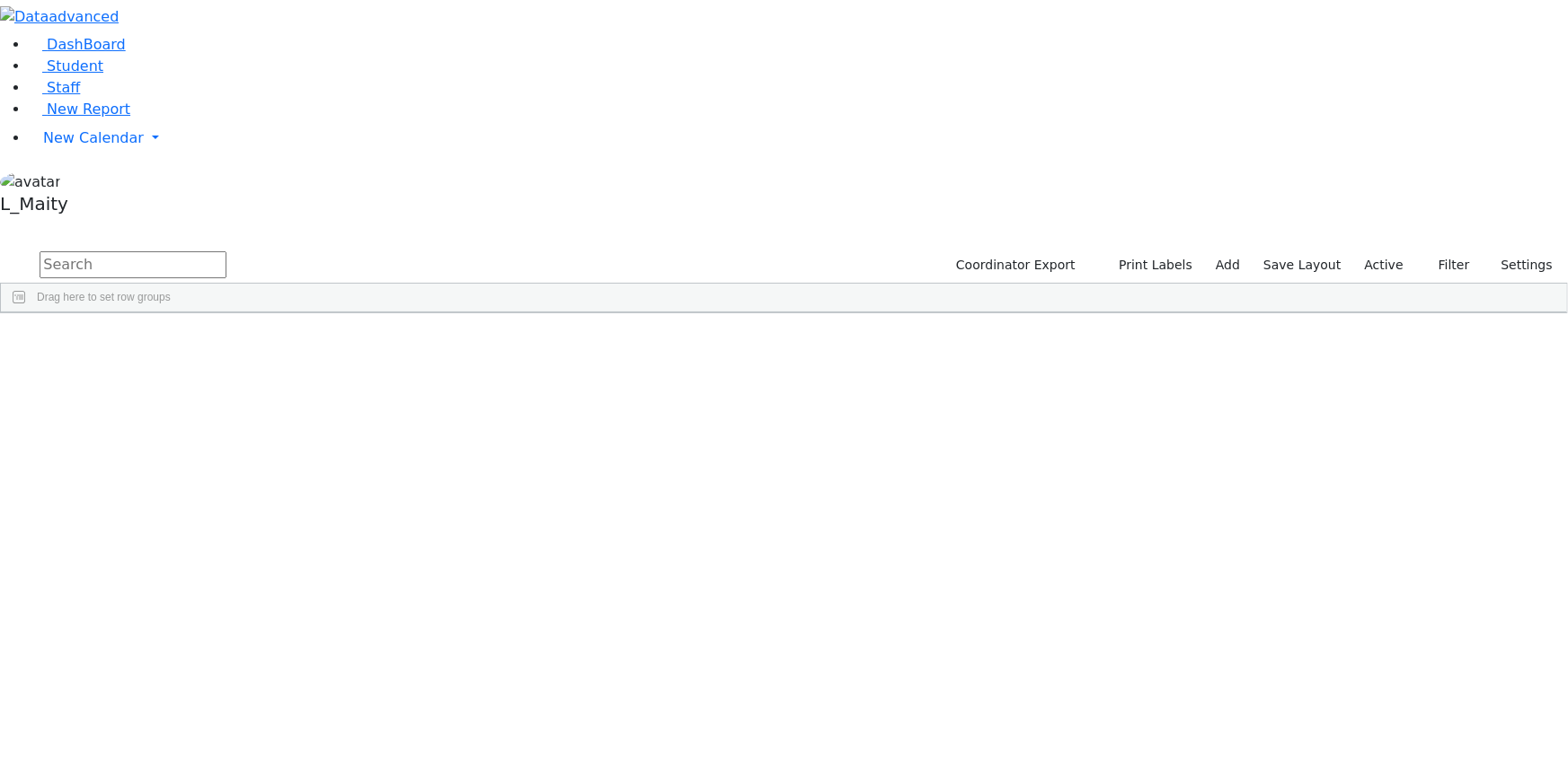
scroll to position [653, 0]
click at [70, 146] on span "New Calendar" at bounding box center [93, 137] width 100 height 17
click at [70, 183] on span "Calendar" at bounding box center [71, 174] width 65 height 17
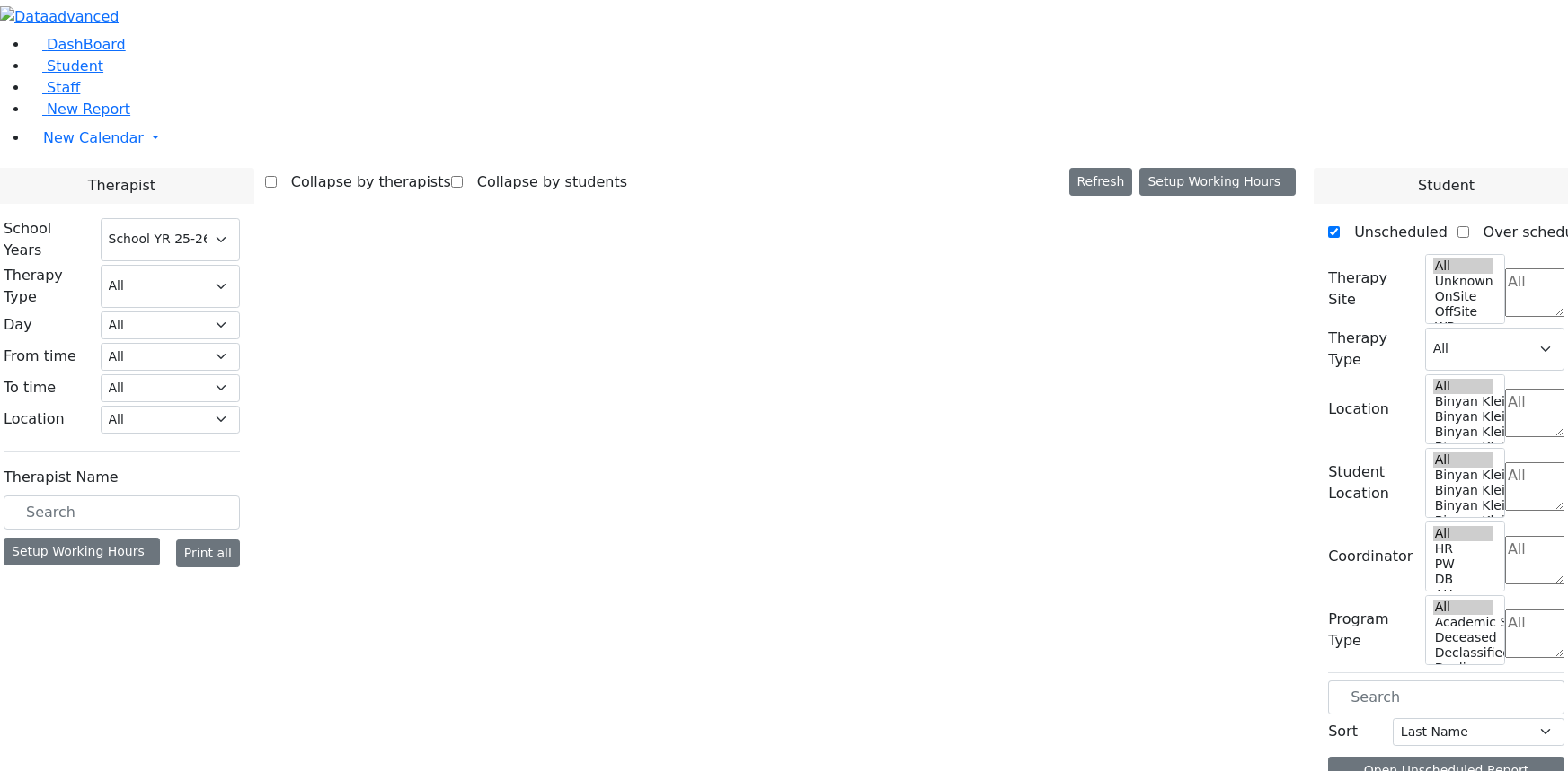
select select "212"
select select "3"
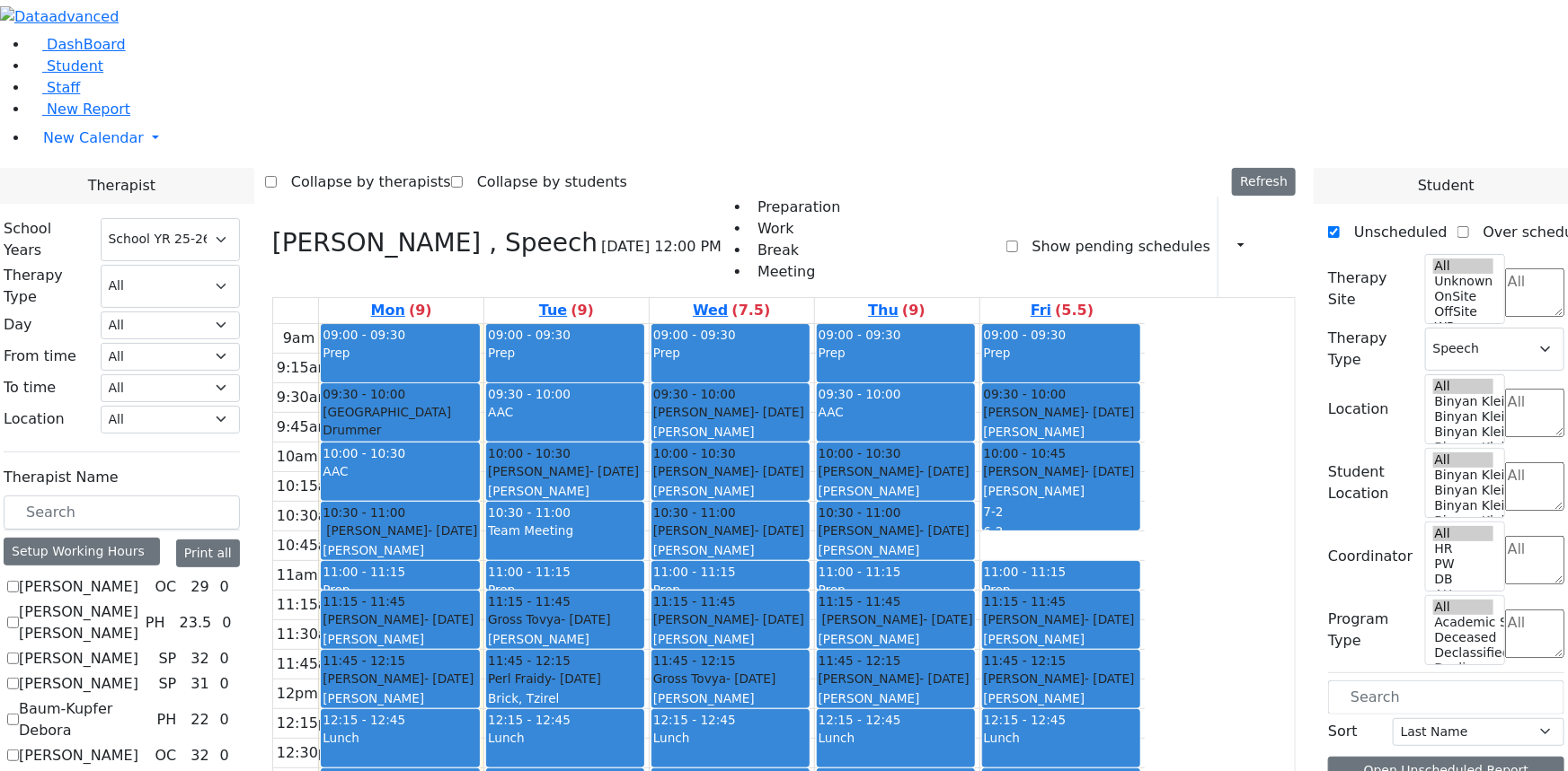
scroll to position [408, 0]
checkbox input "true"
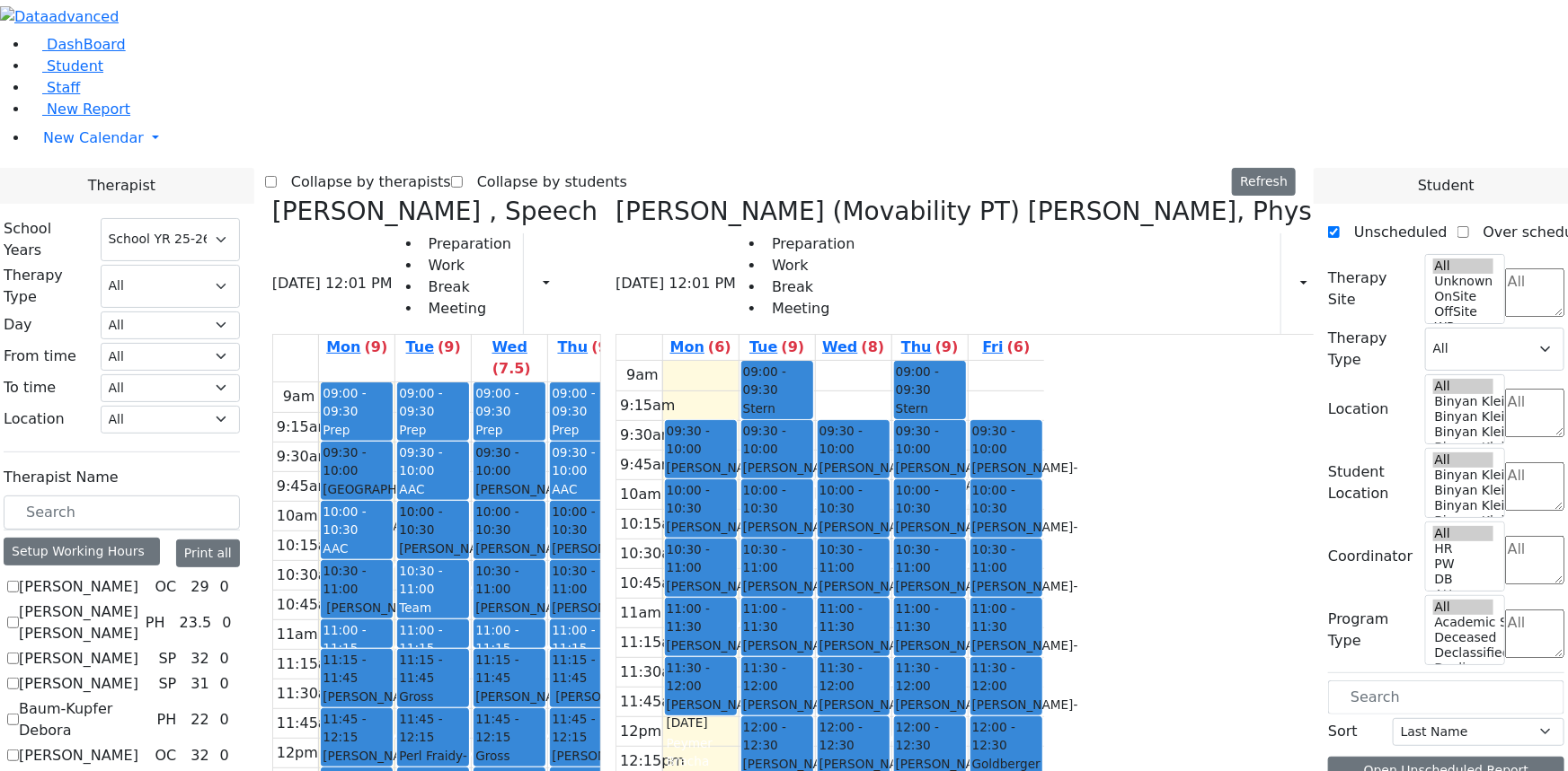
click at [272, 197] on icon at bounding box center [272, 212] width 0 height 30
select select "2"
checkbox input "false"
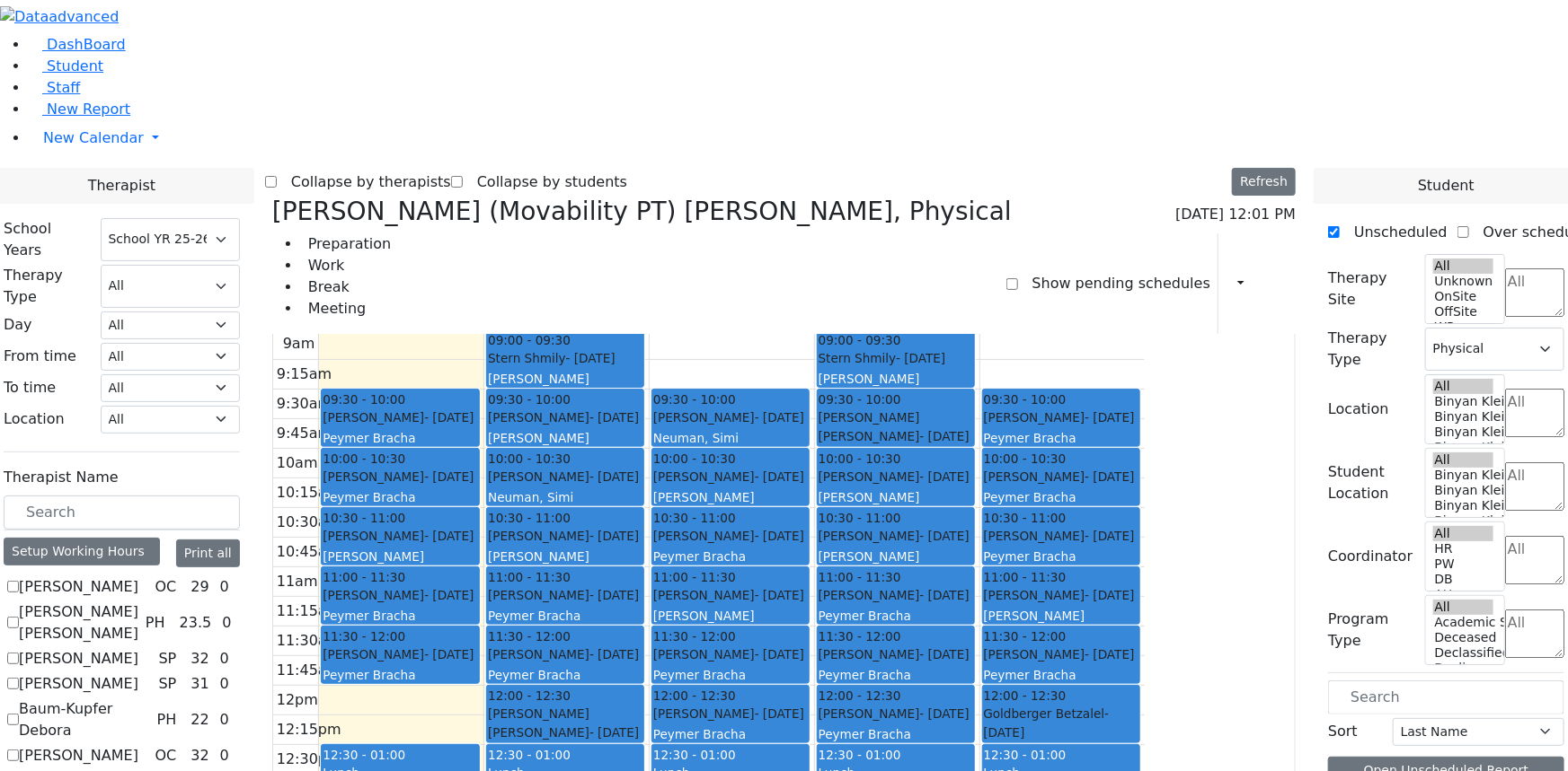
scroll to position [50, 0]
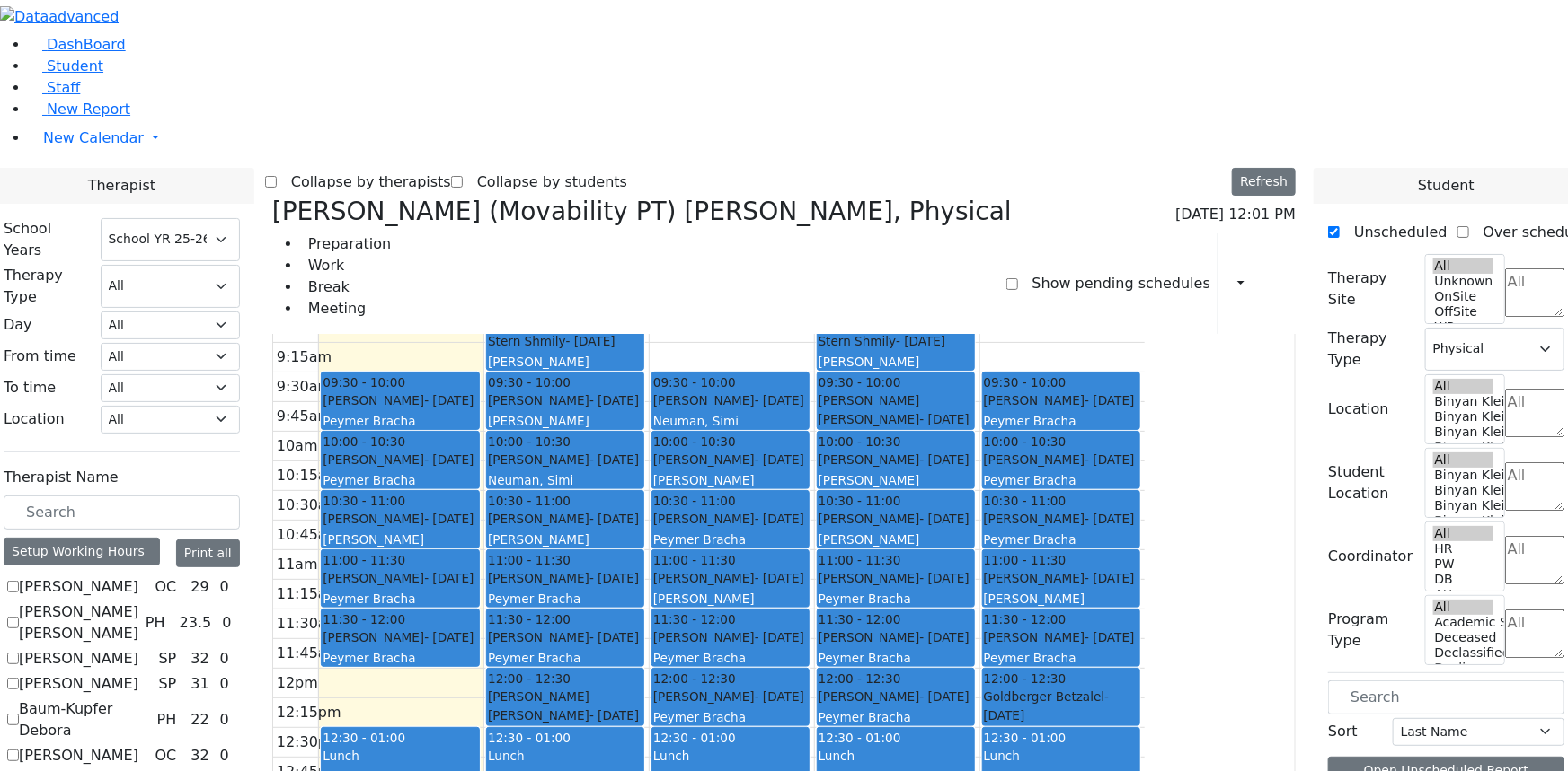
drag, startPoint x: 211, startPoint y: 687, endPoint x: 217, endPoint y: 696, distance: 10.8
checkbox input "false"
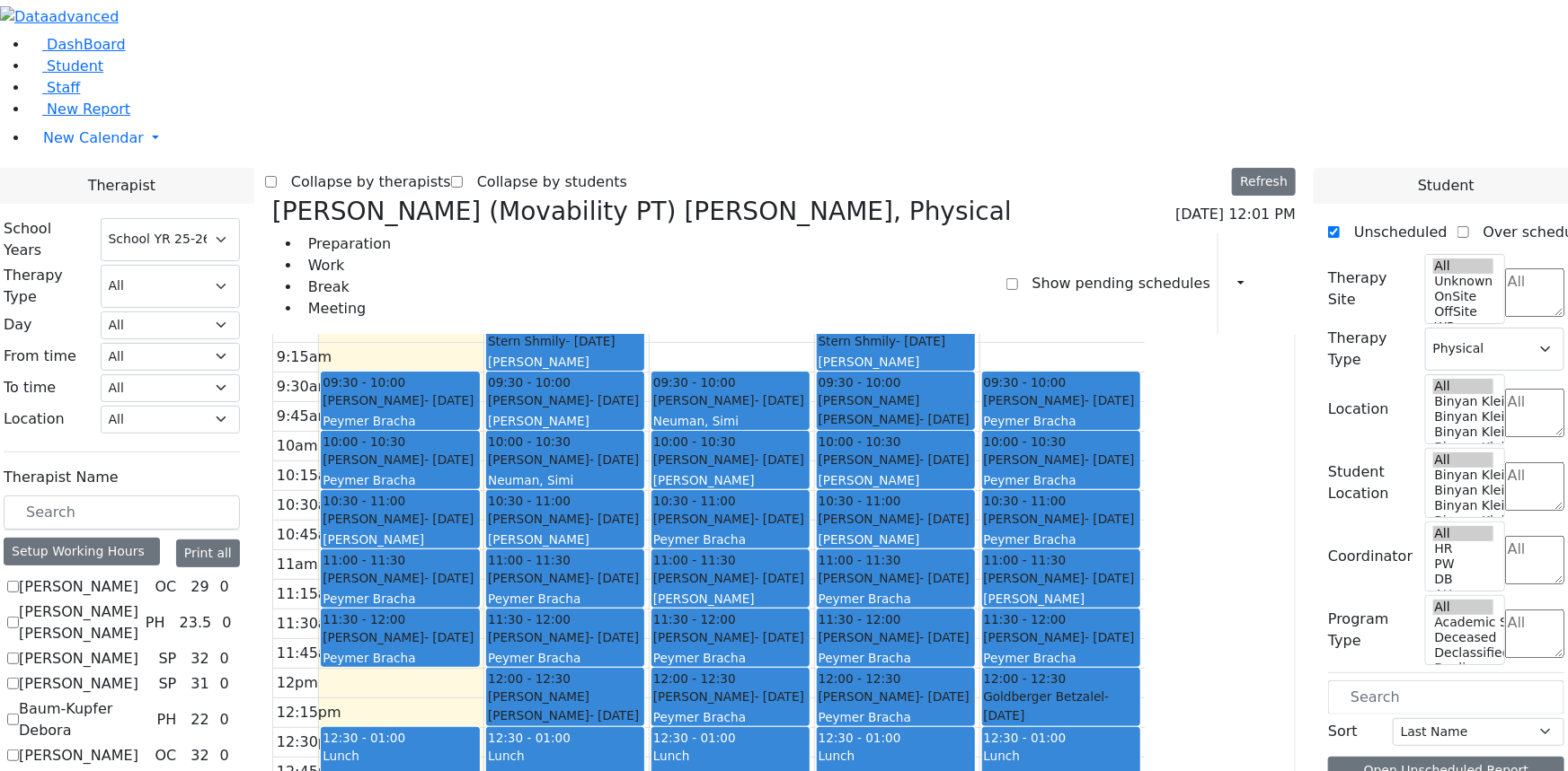
select select
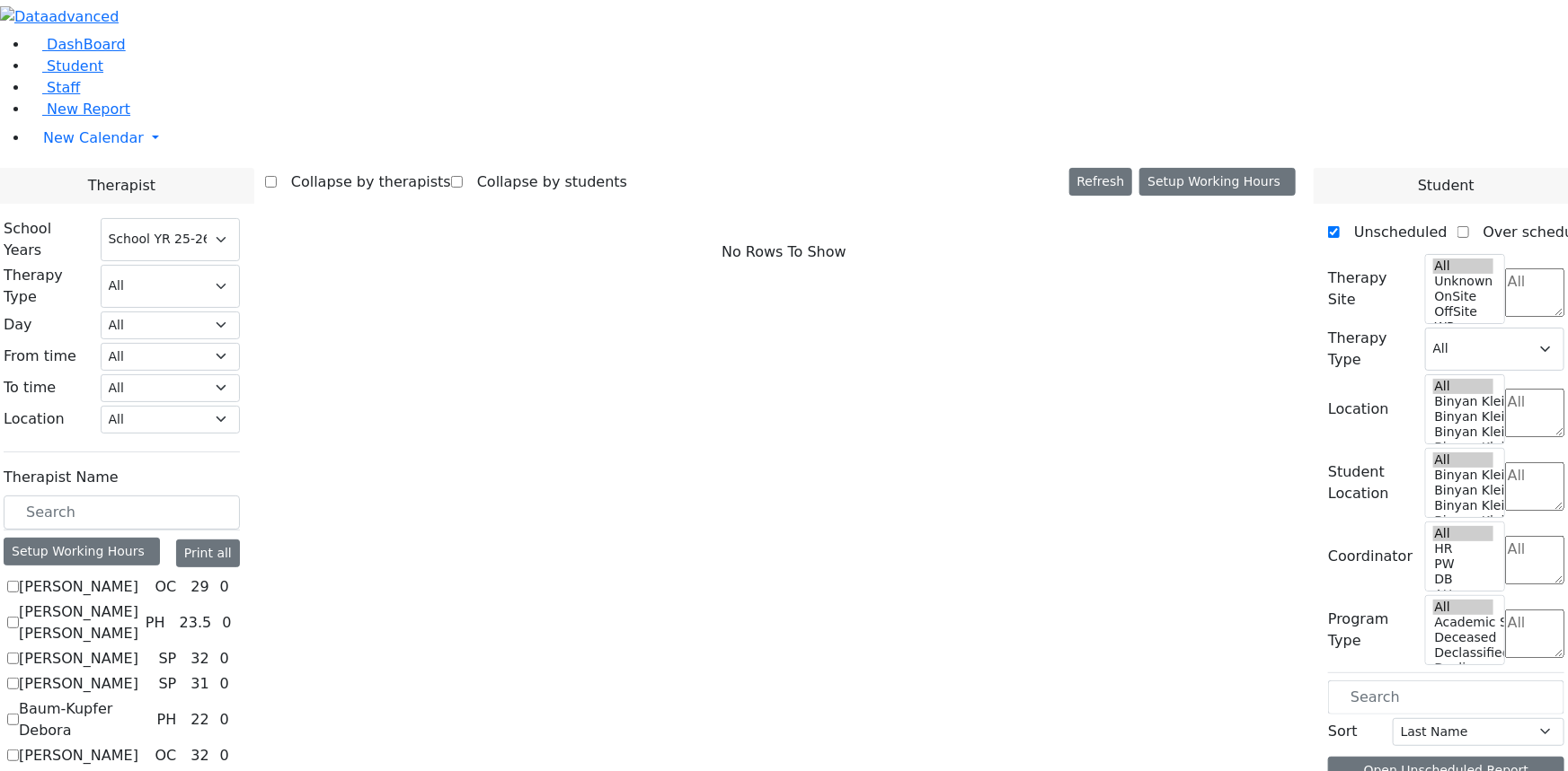
scroll to position [1632, 0]
checkbox input "true"
select select "3"
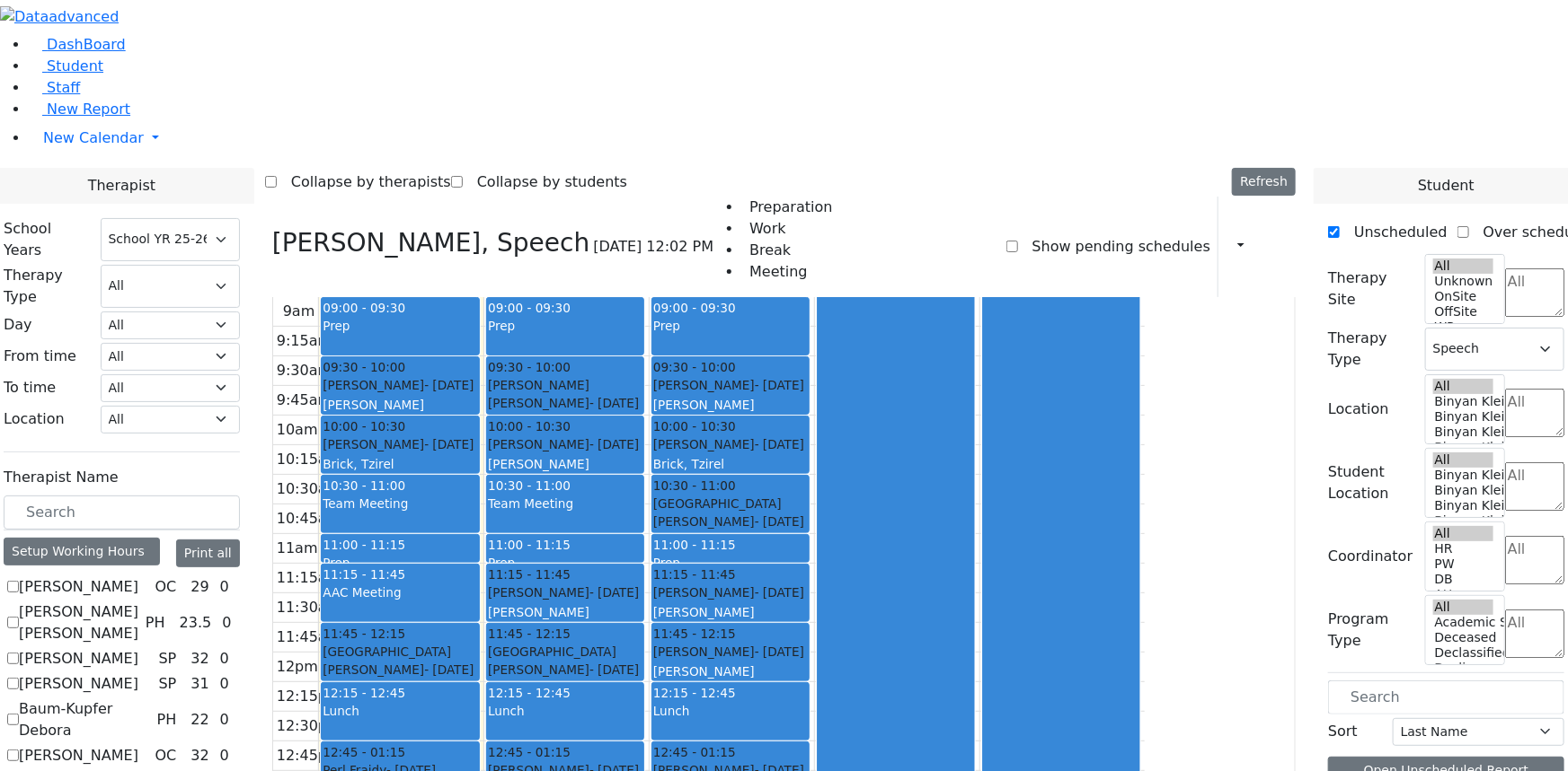
scroll to position [50, 0]
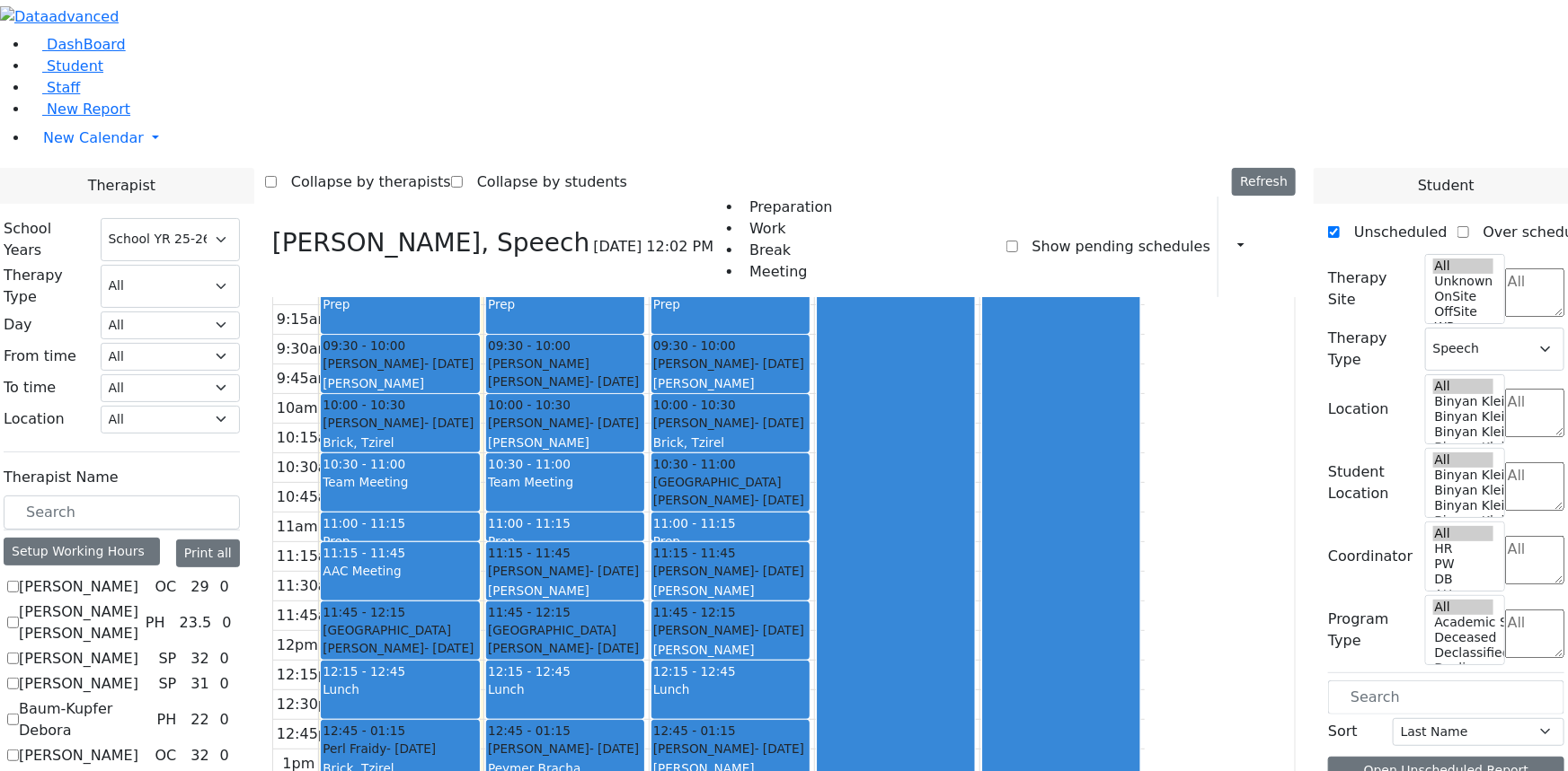
checkbox input "true"
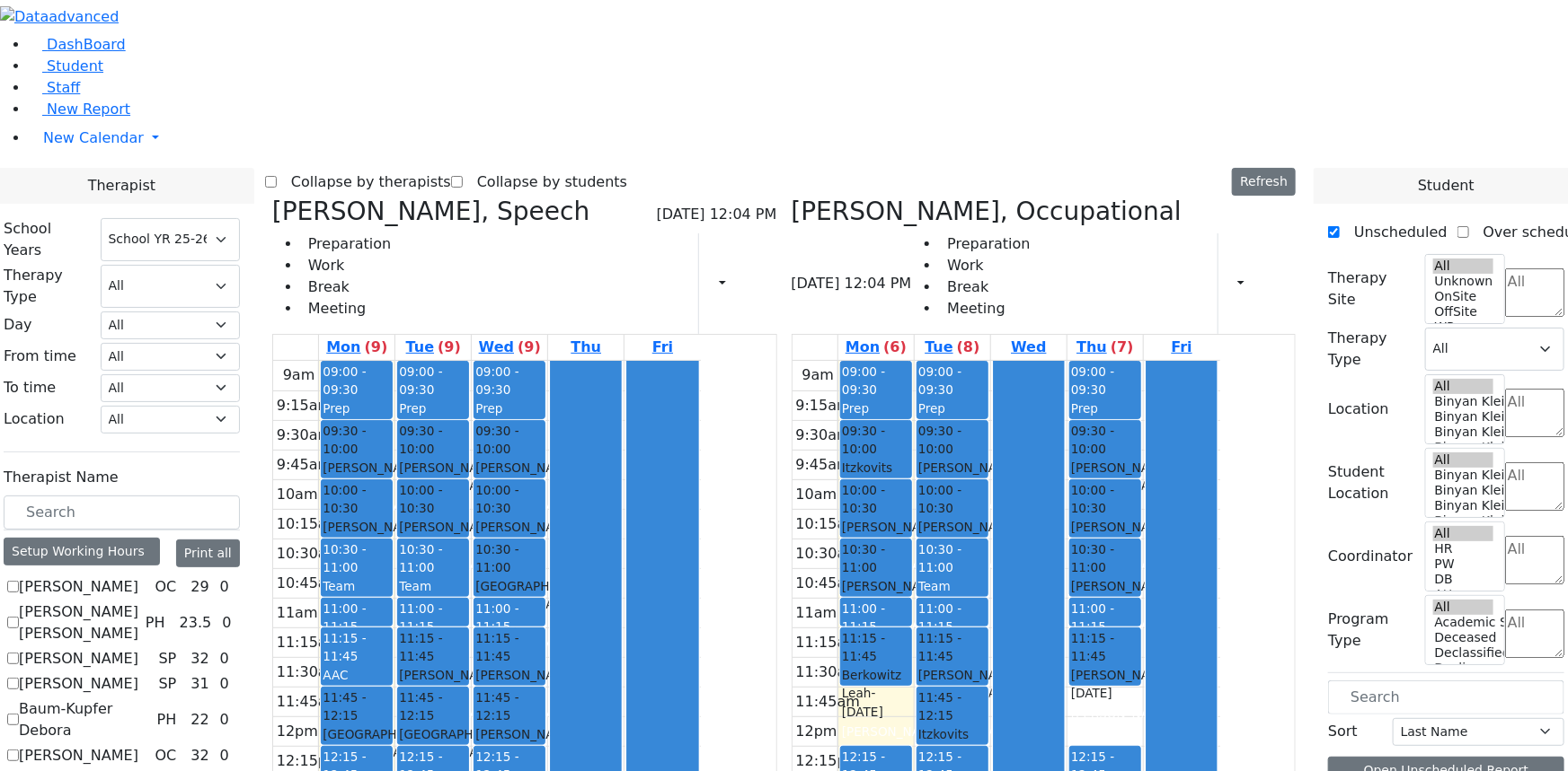
click at [272, 197] on icon at bounding box center [272, 212] width 0 height 30
select select "1"
checkbox input "false"
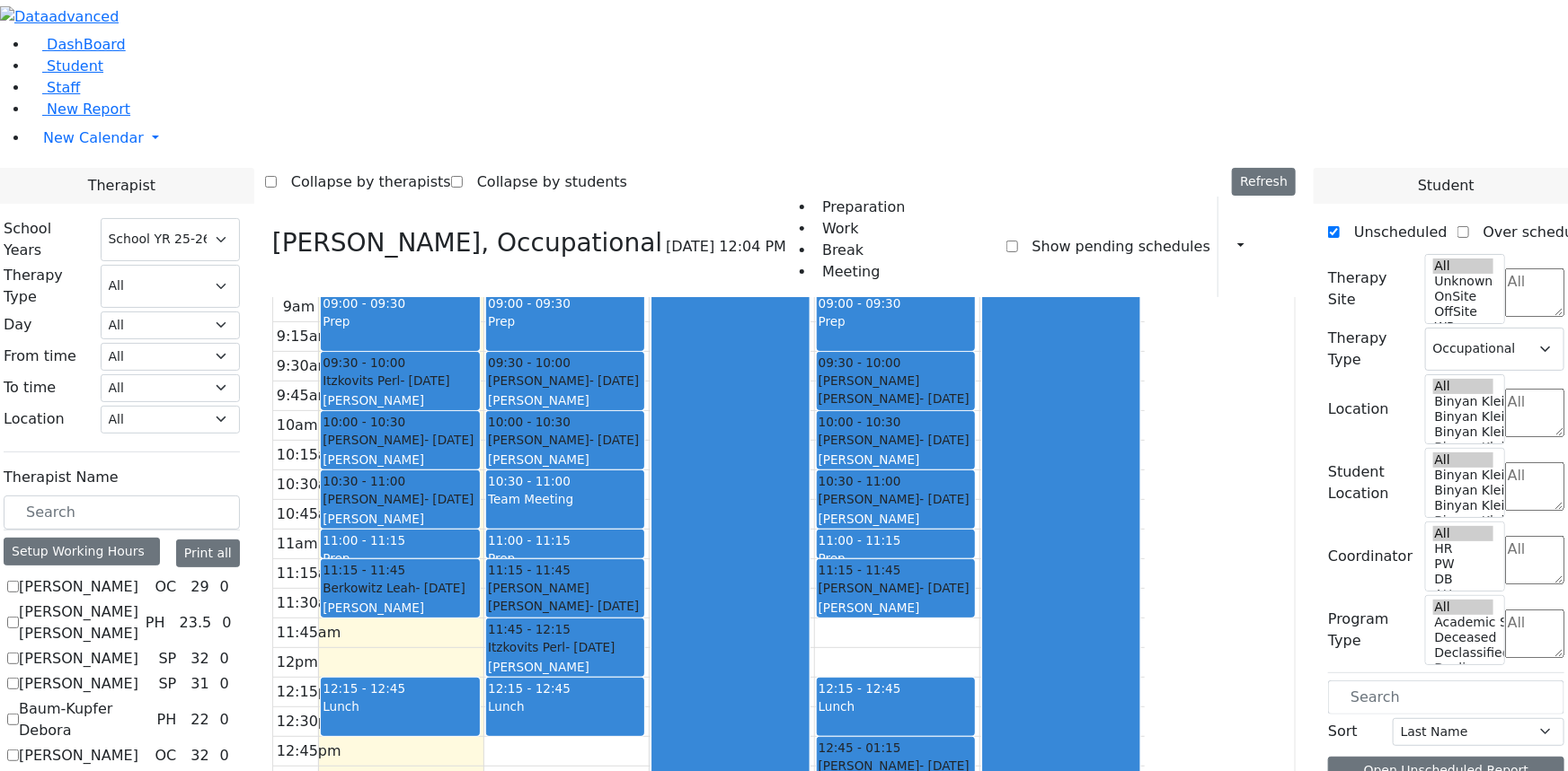
scroll to position [50, 0]
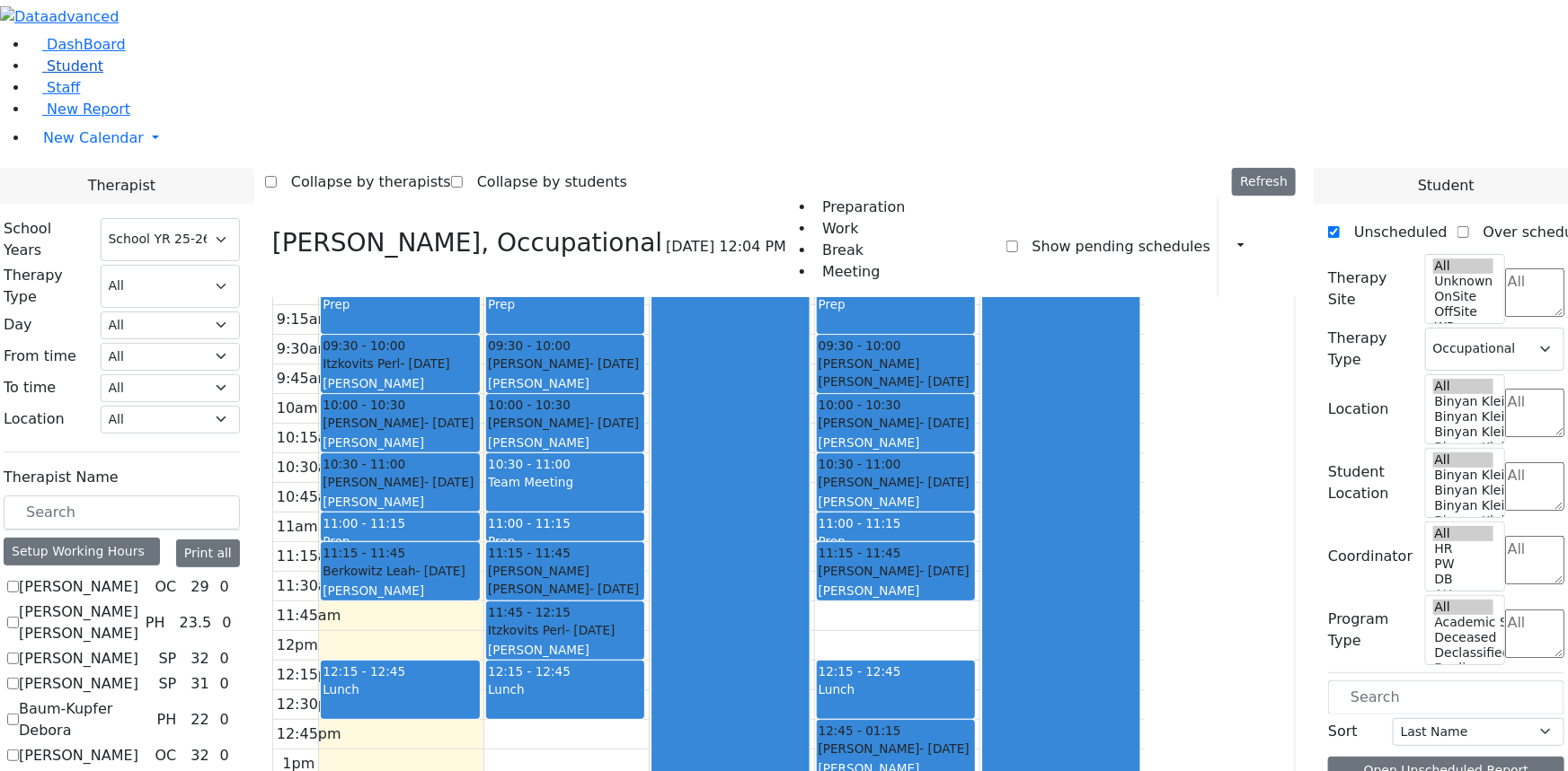
click at [95, 74] on link "Student" at bounding box center [66, 66] width 74 height 17
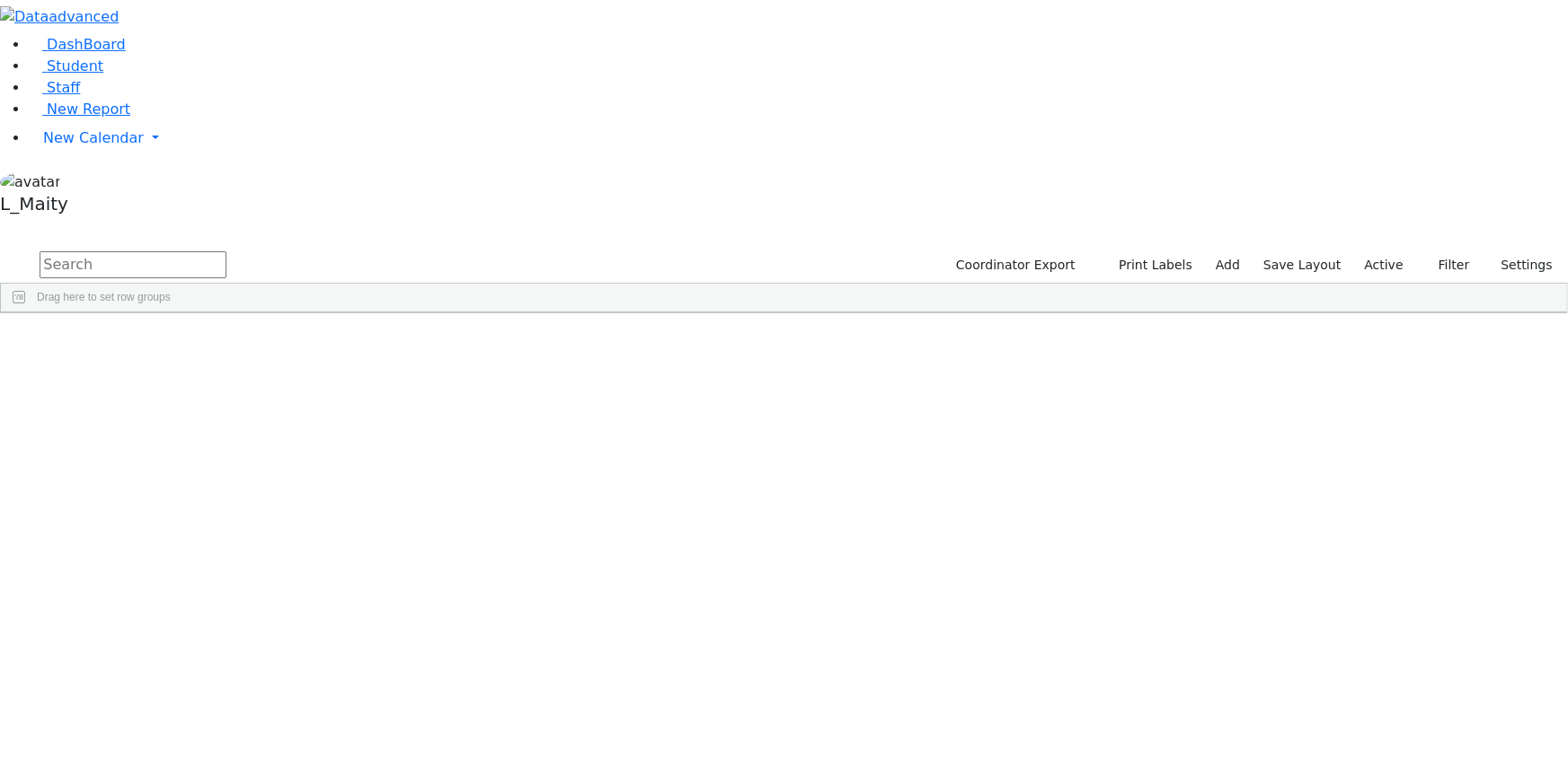
scroll to position [6612, 0]
click at [404, 518] on div "[DATE]" at bounding box center [354, 530] width 101 height 24
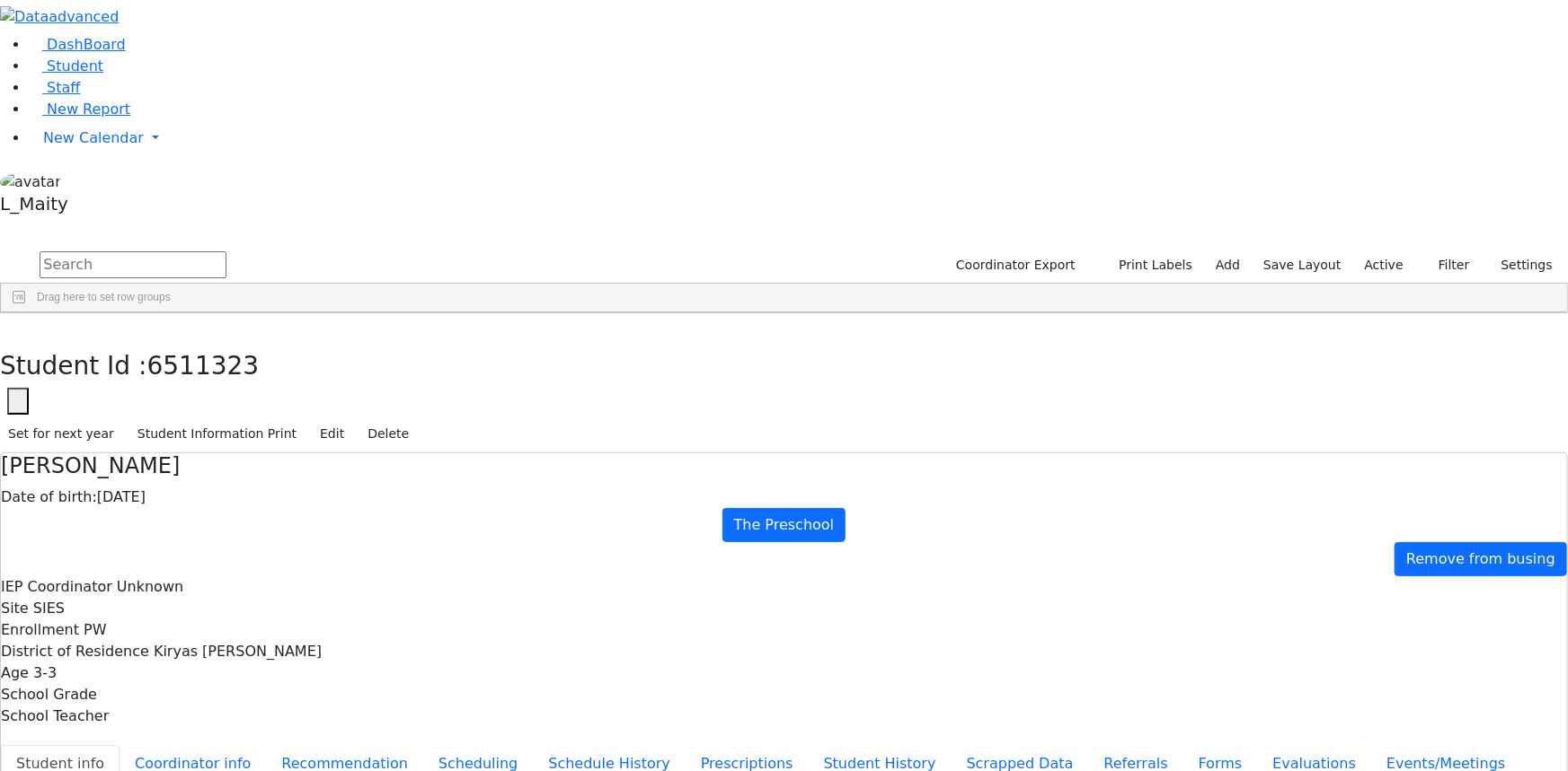
scroll to position [60, 0]
